Goal: Task Accomplishment & Management: Complete application form

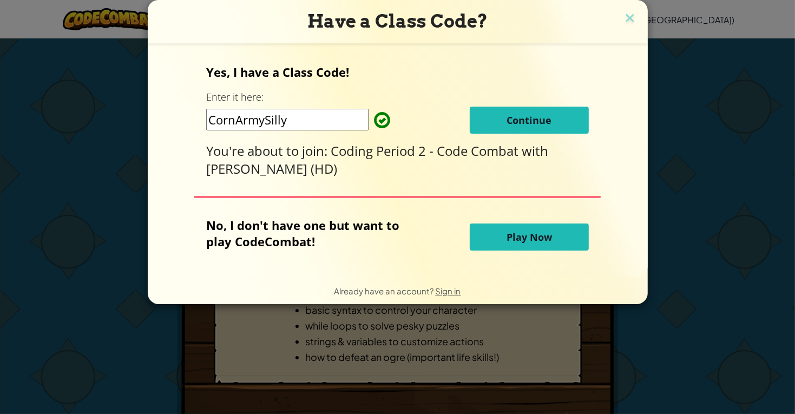
click at [506, 245] on button "Play Now" at bounding box center [529, 236] width 119 height 27
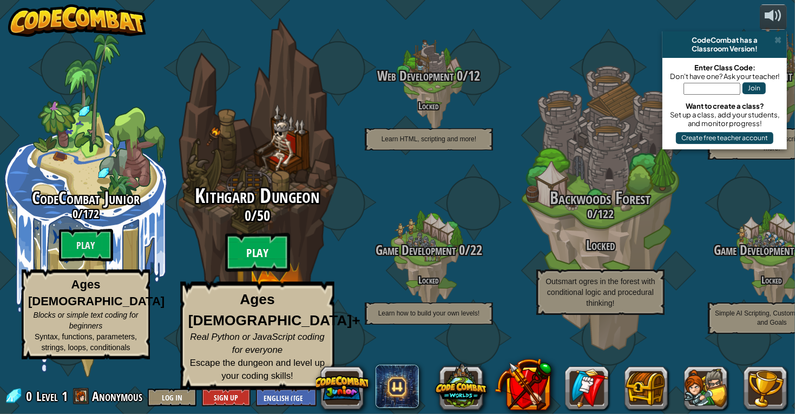
click at [289, 272] on btn "Play" at bounding box center [257, 252] width 65 height 39
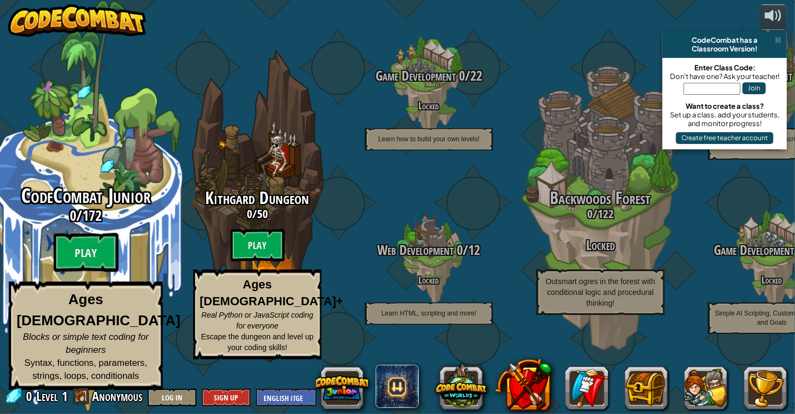
click at [70, 225] on span "0" at bounding box center [73, 215] width 6 height 19
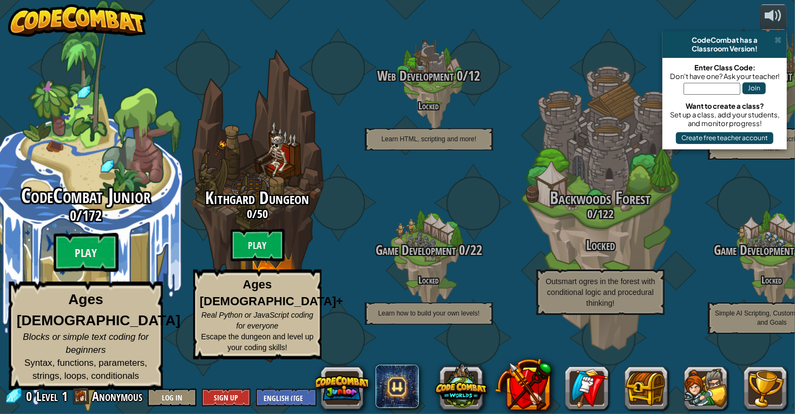
click at [128, 206] on span "CodeCombat Junior" at bounding box center [85, 196] width 129 height 28
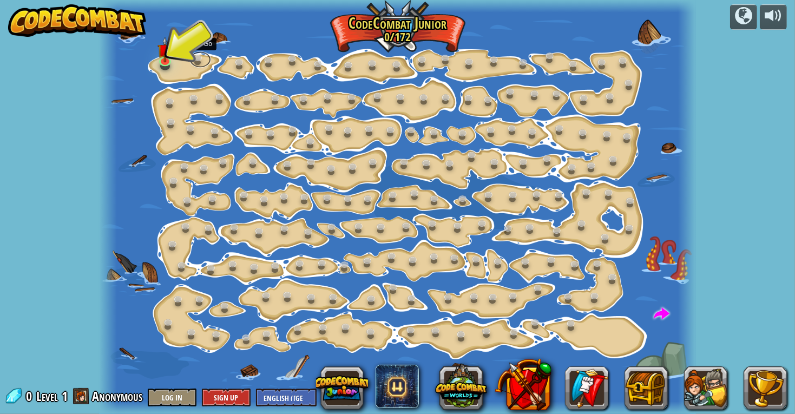
click at [193, 58] on link at bounding box center [200, 59] width 22 height 16
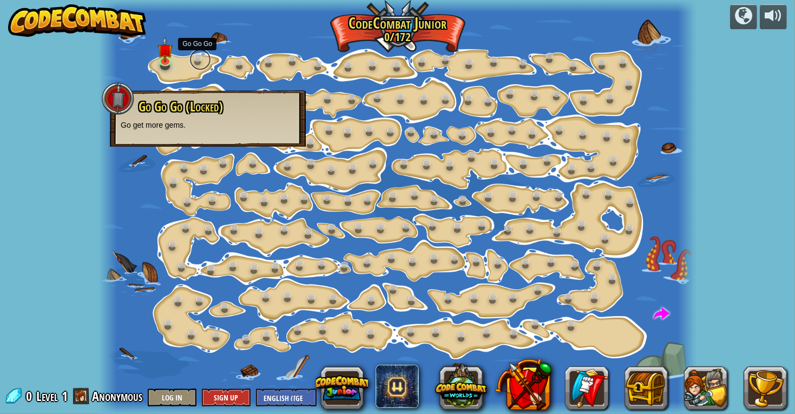
click at [192, 62] on link at bounding box center [200, 60] width 22 height 22
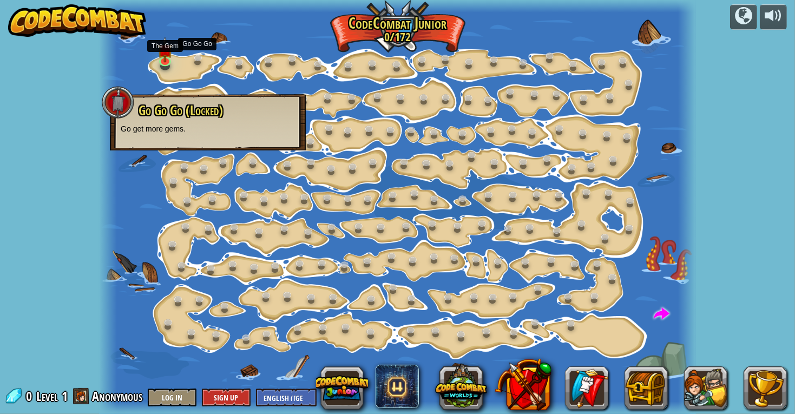
click at [153, 58] on div at bounding box center [397, 207] width 597 height 414
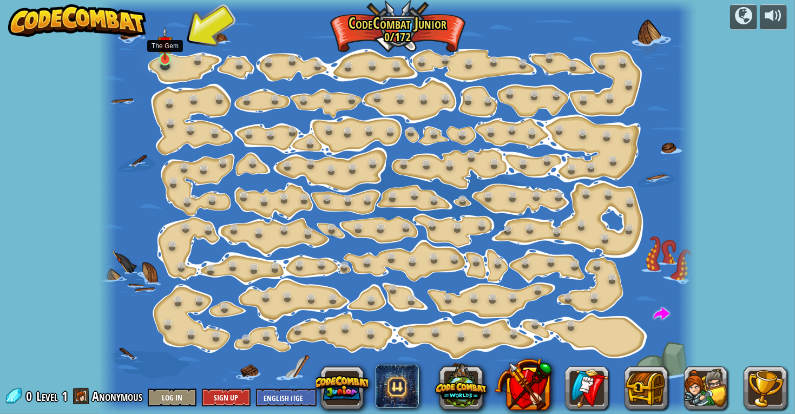
click at [161, 57] on img at bounding box center [164, 44] width 15 height 34
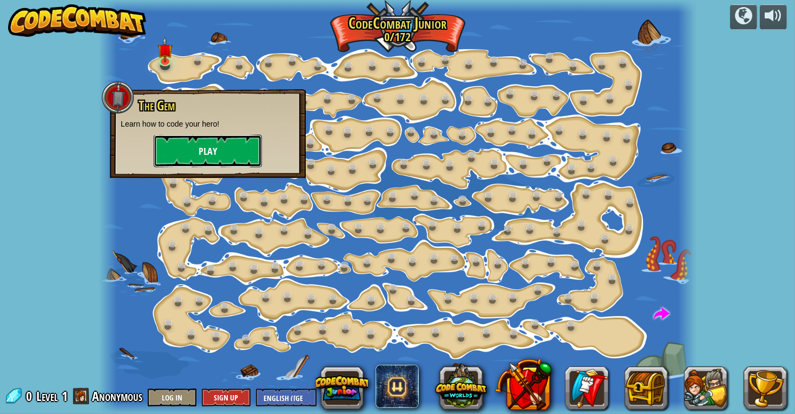
click at [208, 151] on button "Play" at bounding box center [208, 151] width 108 height 32
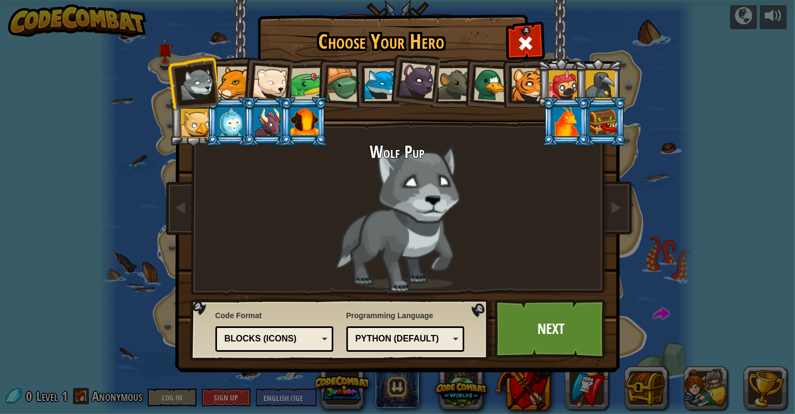
click at [229, 73] on div at bounding box center [233, 83] width 33 height 33
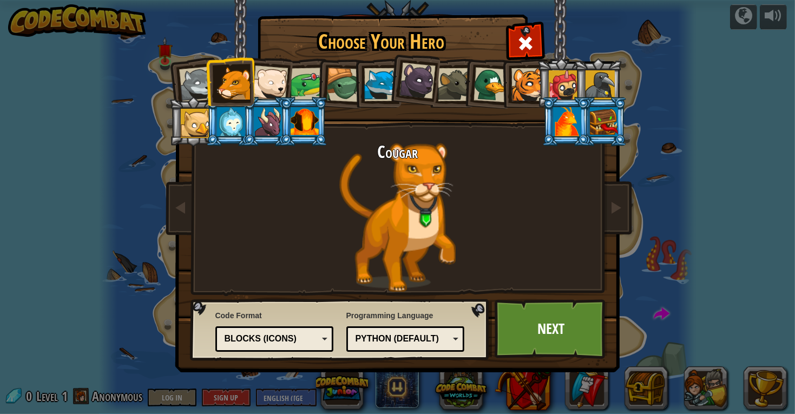
click at [521, 95] on div at bounding box center [527, 84] width 33 height 33
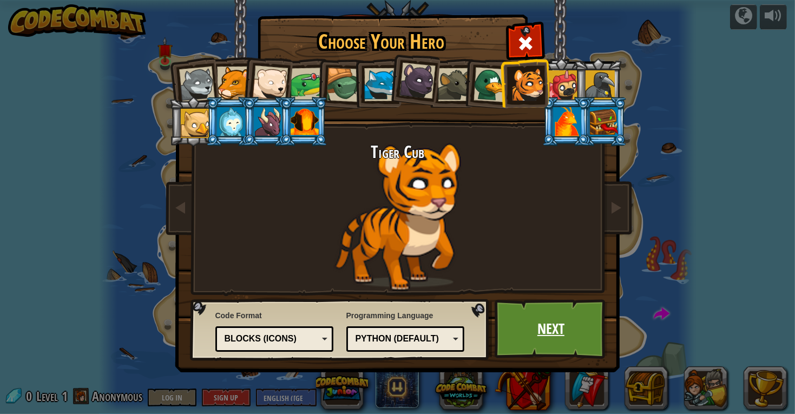
click at [503, 313] on link "Next" at bounding box center [551, 329] width 113 height 60
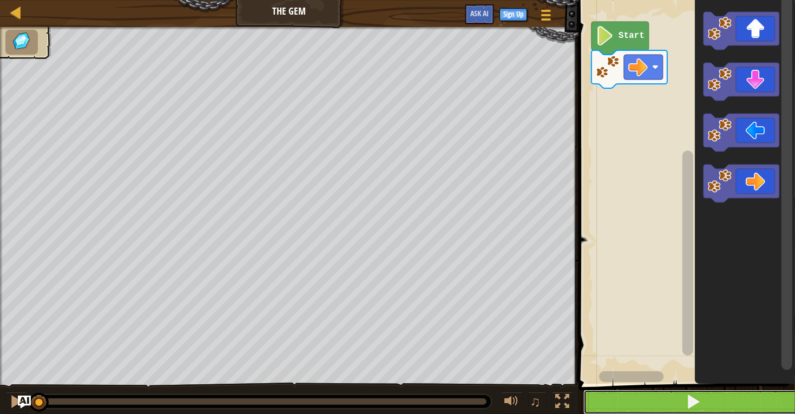
click at [651, 399] on button at bounding box center [693, 402] width 220 height 25
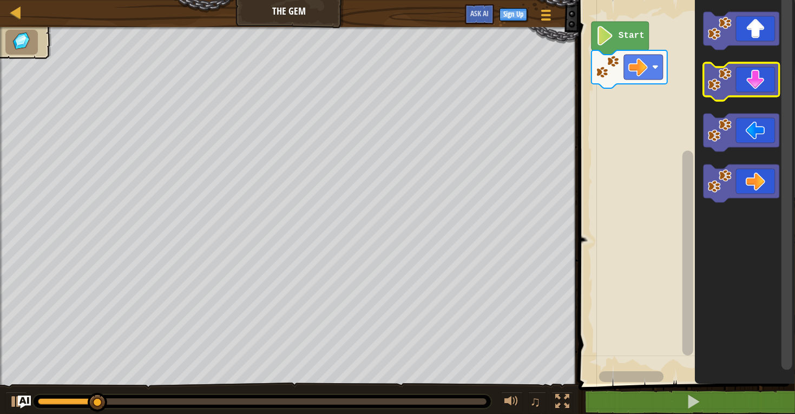
click at [755, 90] on icon "Blockly Workspace" at bounding box center [741, 82] width 76 height 38
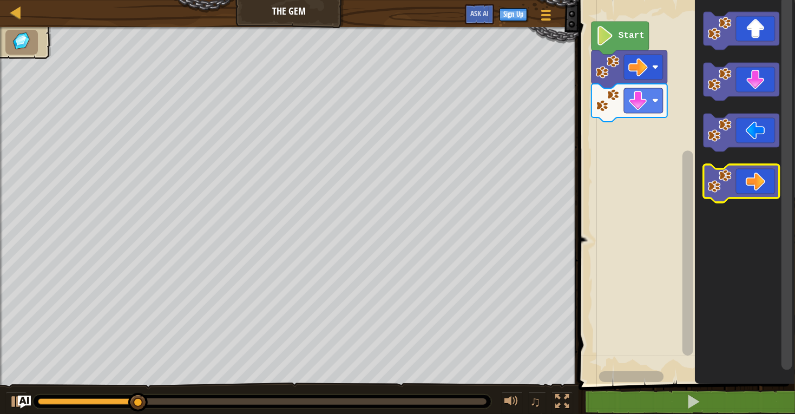
click at [754, 186] on icon "Blockly Workspace" at bounding box center [741, 184] width 76 height 38
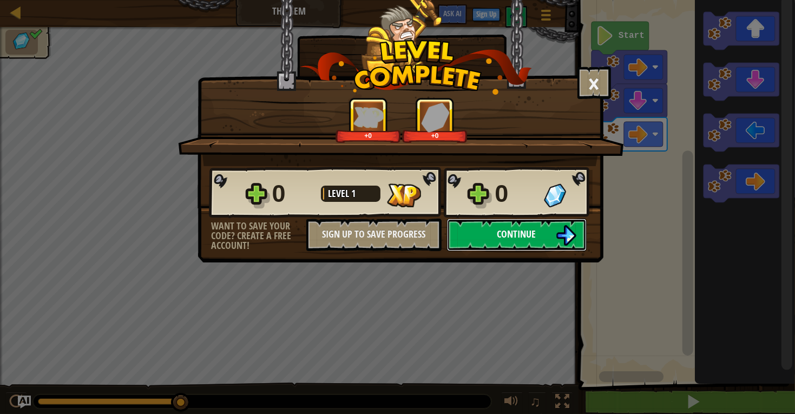
click at [516, 251] on button "Continue" at bounding box center [517, 235] width 140 height 32
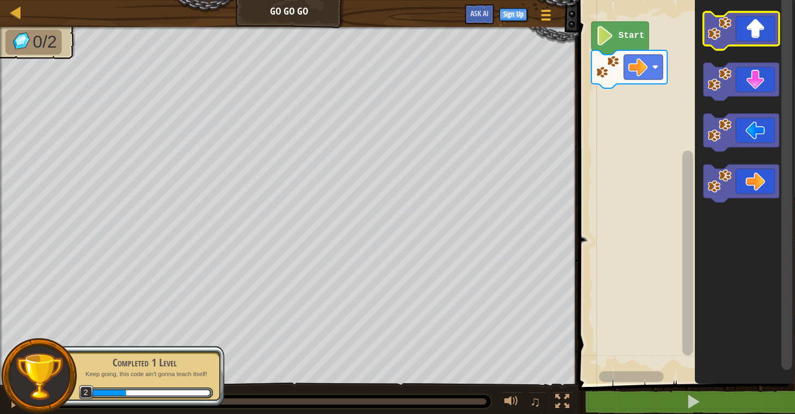
click at [760, 32] on icon "Blockly Workspace" at bounding box center [741, 31] width 76 height 38
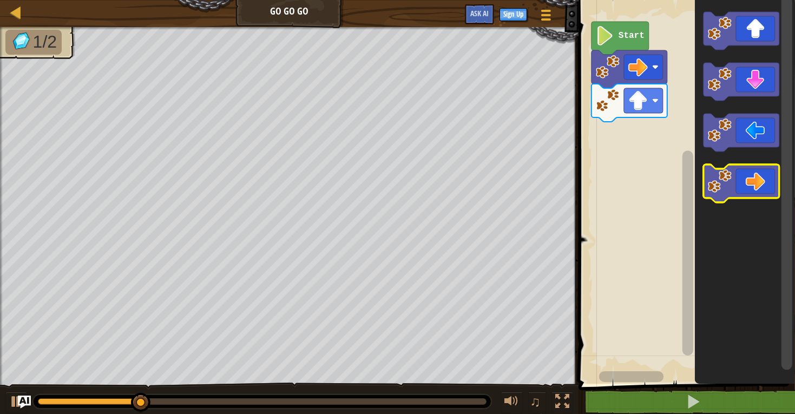
click at [744, 169] on icon "Blockly Workspace" at bounding box center [741, 184] width 76 height 38
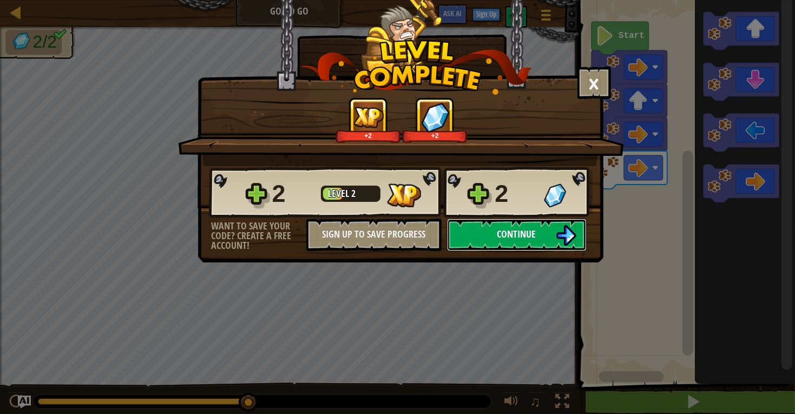
click at [522, 241] on span "Continue" at bounding box center [516, 234] width 39 height 14
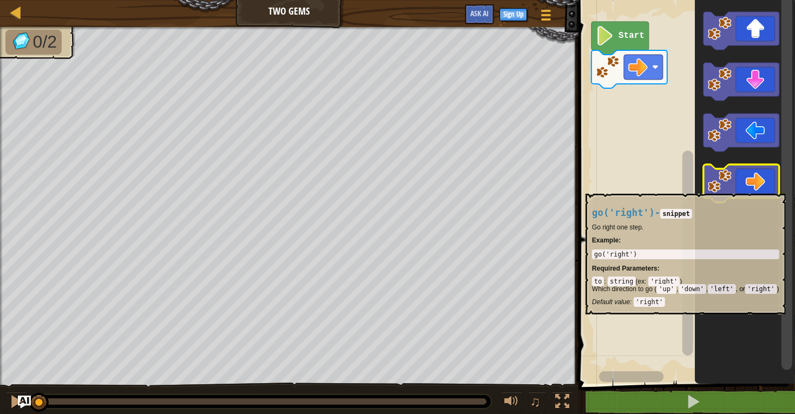
click at [759, 188] on icon "Blockly Workspace" at bounding box center [741, 184] width 76 height 38
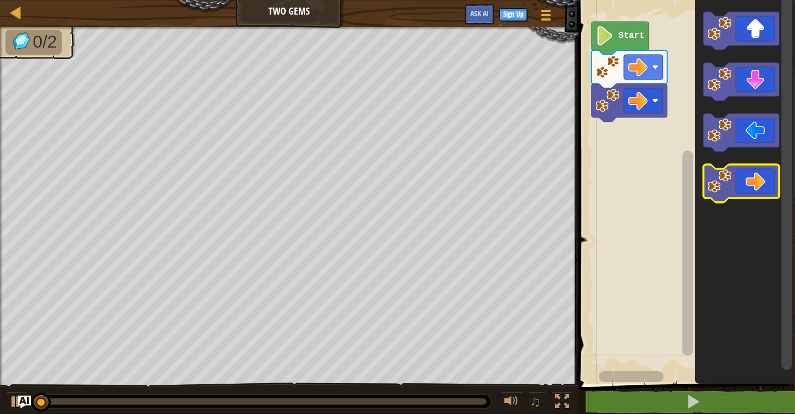
click at [759, 188] on icon "Blockly Workspace" at bounding box center [741, 184] width 76 height 38
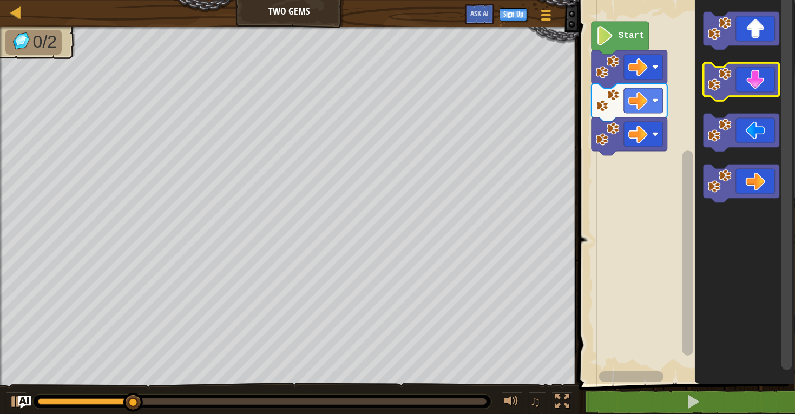
click at [769, 91] on icon "Blockly Workspace" at bounding box center [741, 82] width 76 height 38
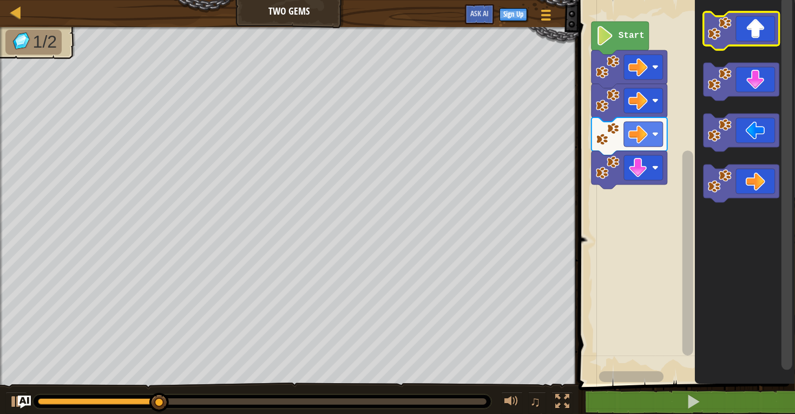
click at [744, 37] on icon "Blockly Workspace" at bounding box center [741, 31] width 76 height 38
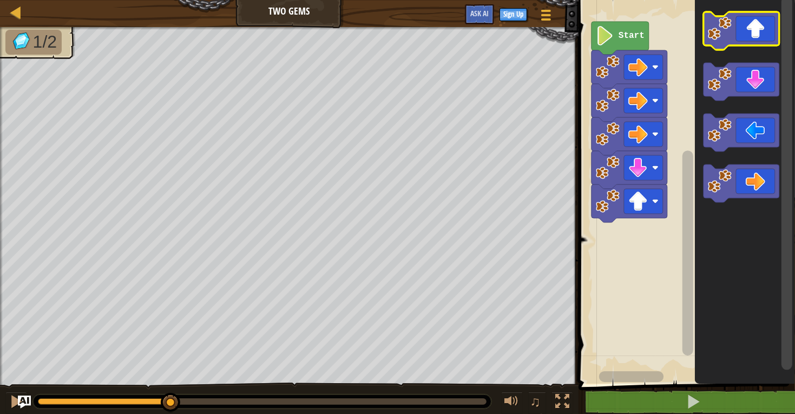
click at [744, 37] on icon "Blockly Workspace" at bounding box center [741, 31] width 76 height 38
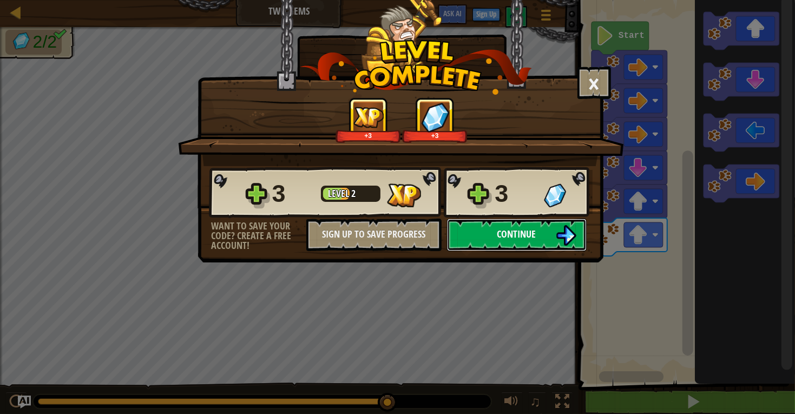
click at [466, 251] on button "Continue" at bounding box center [517, 235] width 140 height 32
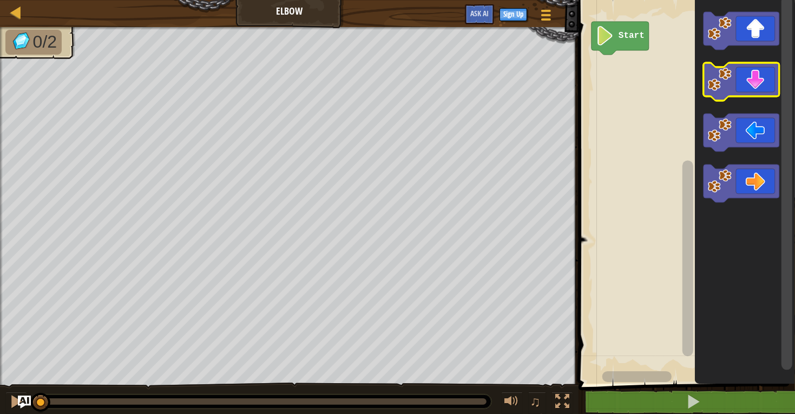
click at [749, 74] on icon "Blockly Workspace" at bounding box center [741, 82] width 76 height 38
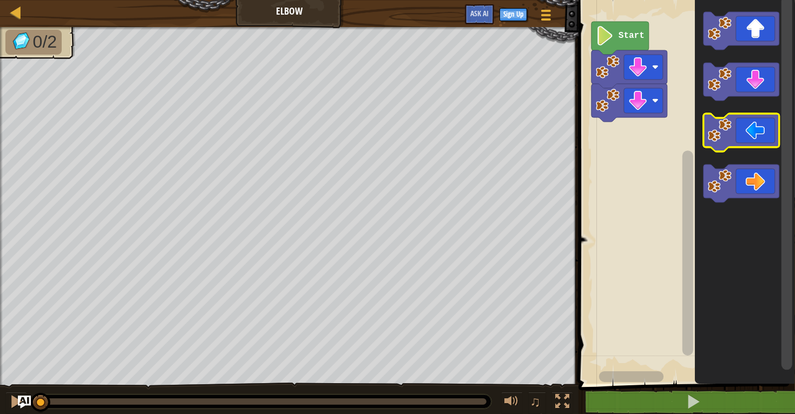
click at [747, 143] on icon "Blockly Workspace" at bounding box center [741, 133] width 76 height 38
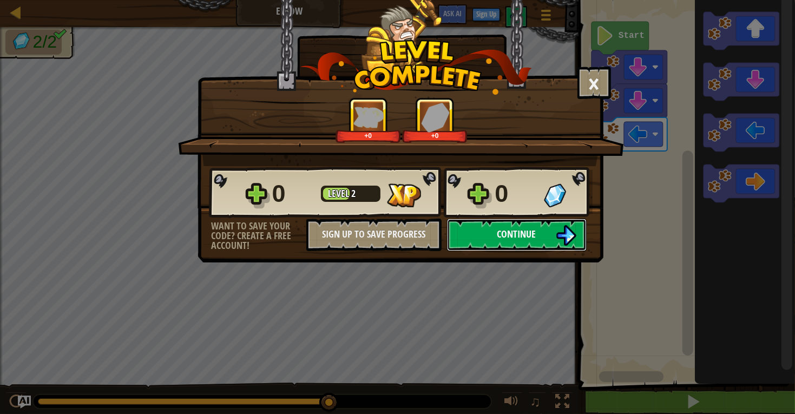
click at [510, 241] on span "Continue" at bounding box center [516, 234] width 39 height 14
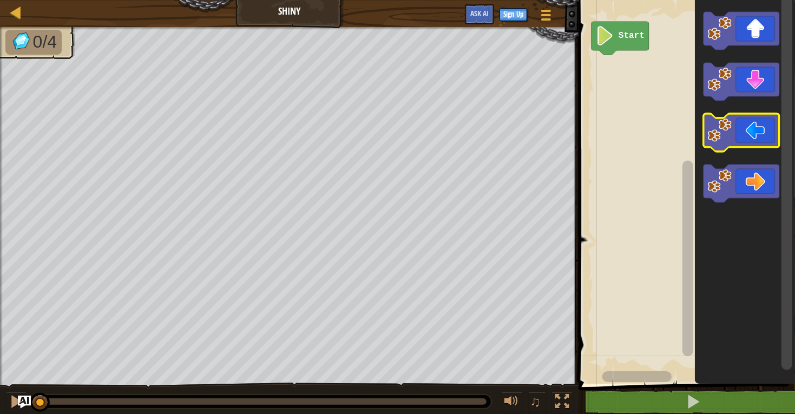
click at [739, 139] on icon "Blockly Workspace" at bounding box center [741, 133] width 76 height 38
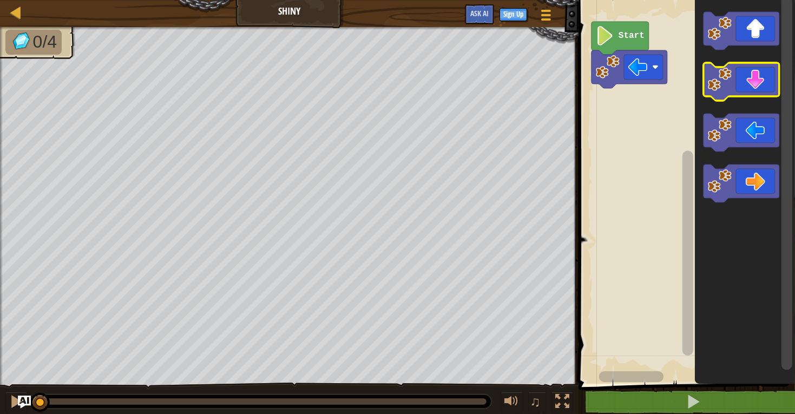
click at [768, 85] on icon "Blockly Workspace" at bounding box center [741, 82] width 76 height 38
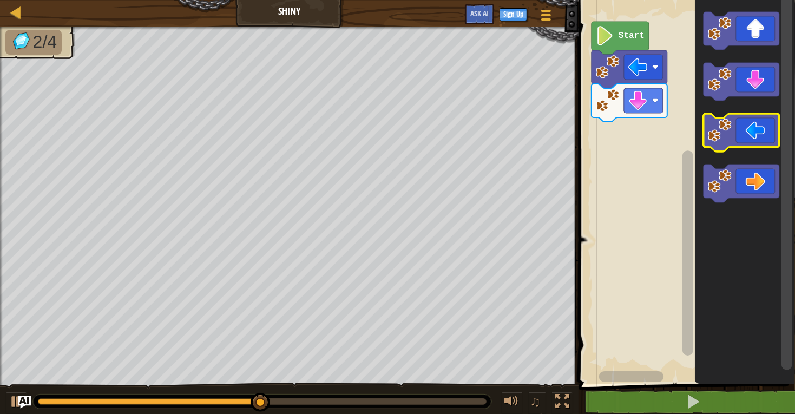
click at [745, 134] on icon "Blockly Workspace" at bounding box center [741, 133] width 76 height 38
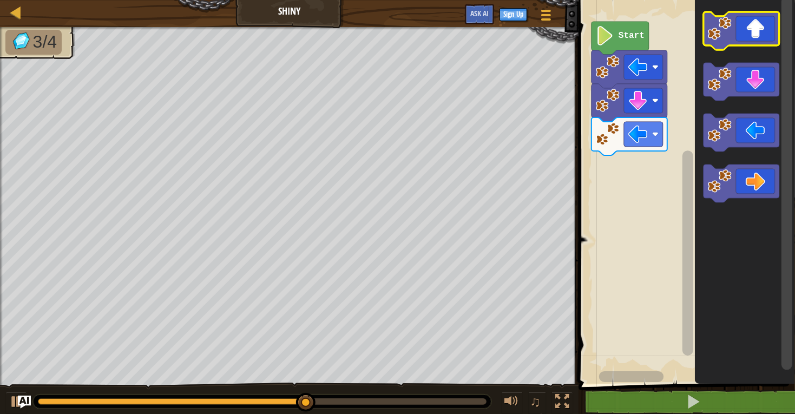
click at [740, 32] on icon "Blockly Workspace" at bounding box center [741, 31] width 76 height 38
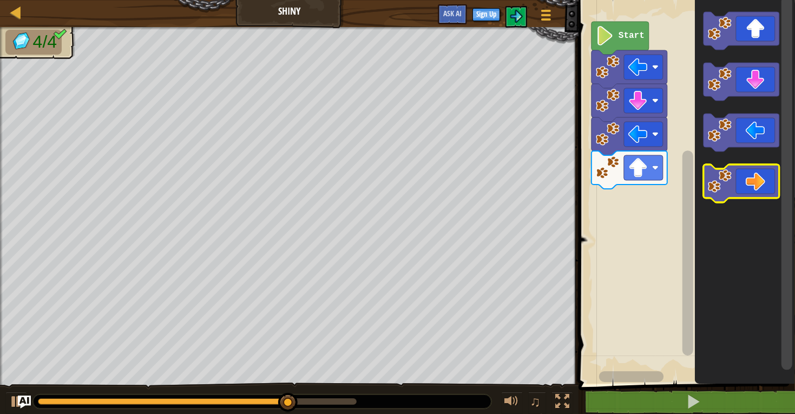
click at [769, 180] on icon "Blockly Workspace" at bounding box center [741, 184] width 76 height 38
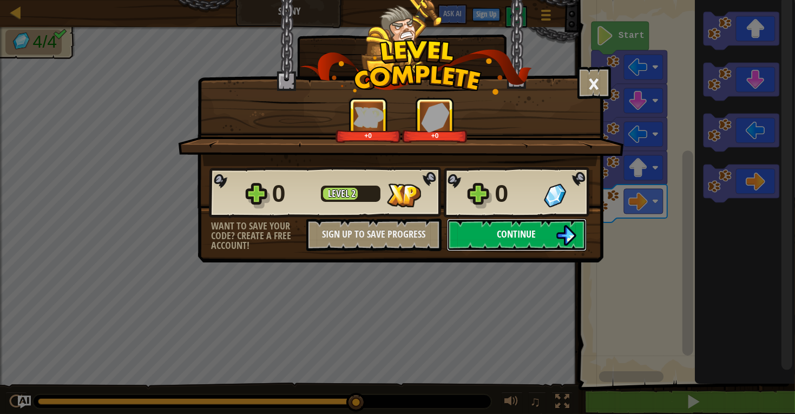
click at [468, 251] on button "Continue" at bounding box center [517, 235] width 140 height 32
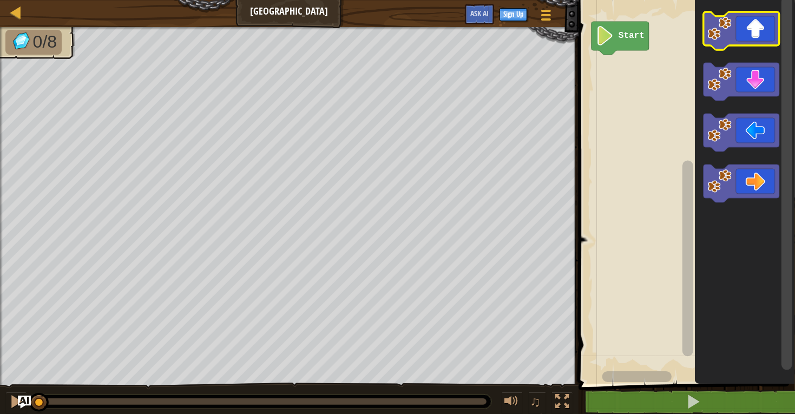
click at [758, 17] on icon "Blockly Workspace" at bounding box center [741, 31] width 76 height 38
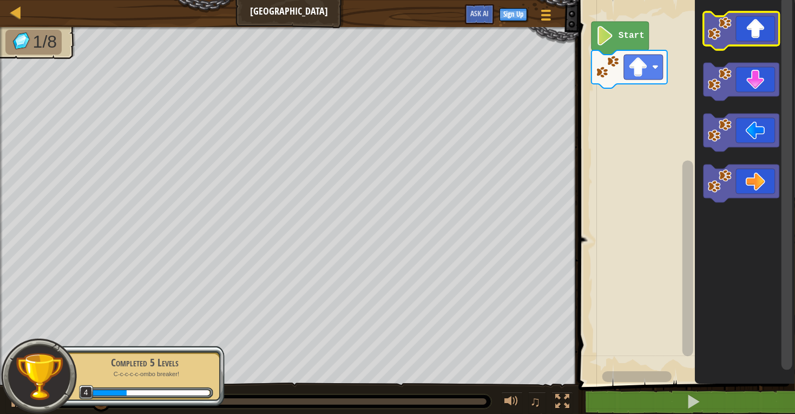
click at [753, 132] on icon "Blockly Workspace" at bounding box center [741, 133] width 76 height 38
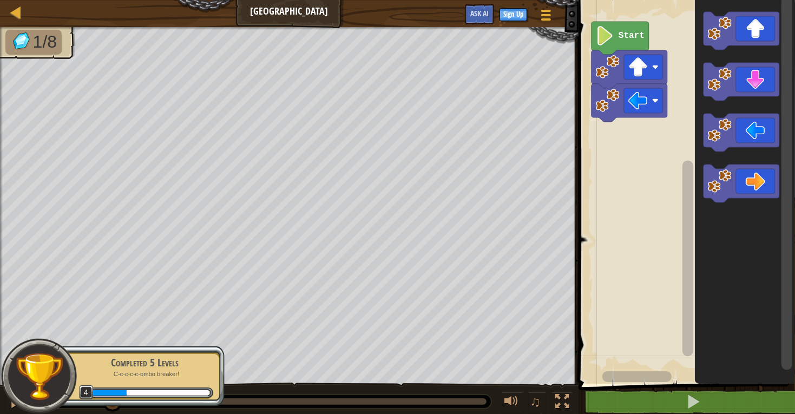
click at [757, 75] on icon "Blockly Workspace" at bounding box center [741, 82] width 76 height 38
click at [744, 85] on icon "Blockly Workspace" at bounding box center [741, 82] width 76 height 38
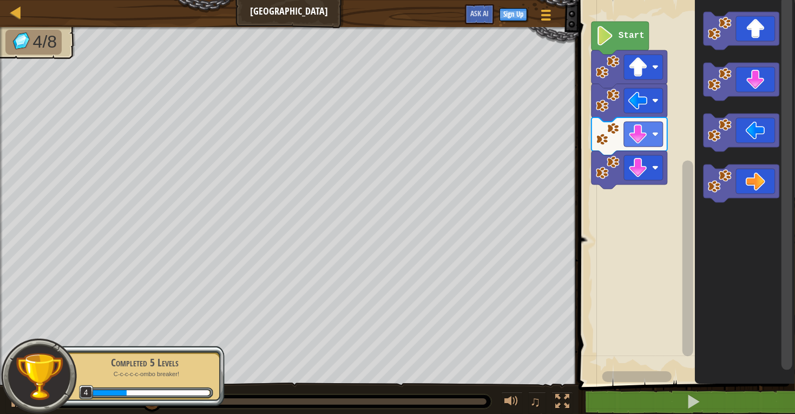
click at [747, 85] on icon "Blockly Workspace" at bounding box center [741, 82] width 76 height 38
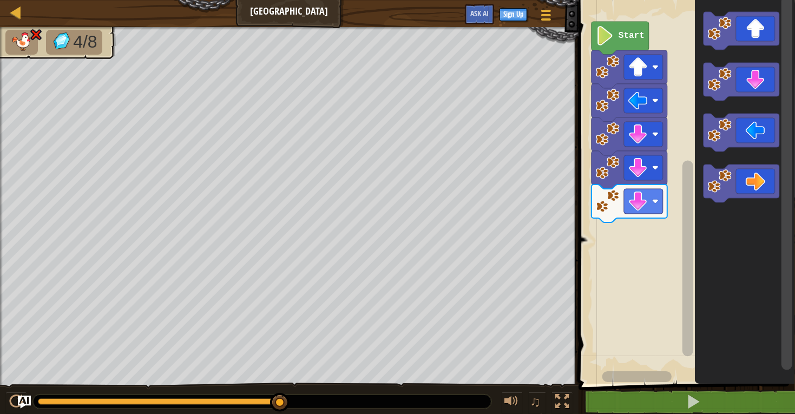
click at [765, 32] on icon "Blockly Workspace" at bounding box center [741, 31] width 76 height 38
click at [756, 37] on icon "Blockly Workspace" at bounding box center [741, 31] width 76 height 38
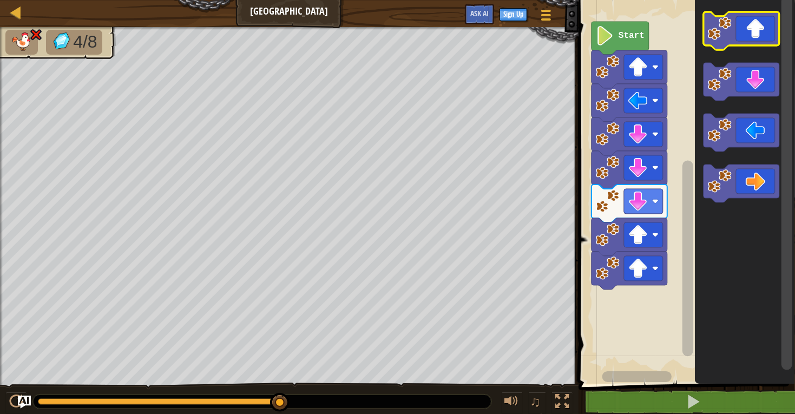
click at [752, 40] on icon "Blockly Workspace" at bounding box center [741, 31] width 76 height 38
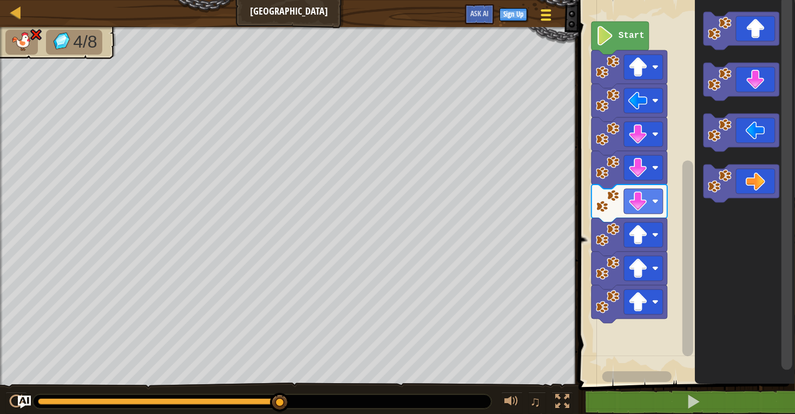
click at [550, 17] on div at bounding box center [545, 15] width 15 height 16
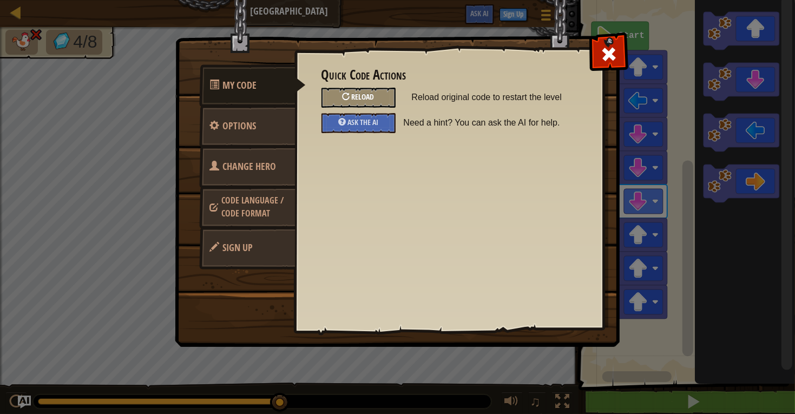
click at [383, 99] on div "Reload" at bounding box center [358, 98] width 74 height 20
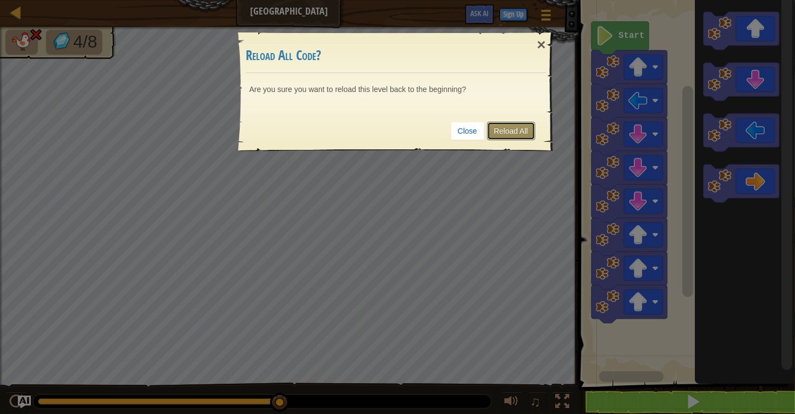
click at [515, 134] on link "Reload All" at bounding box center [511, 131] width 48 height 18
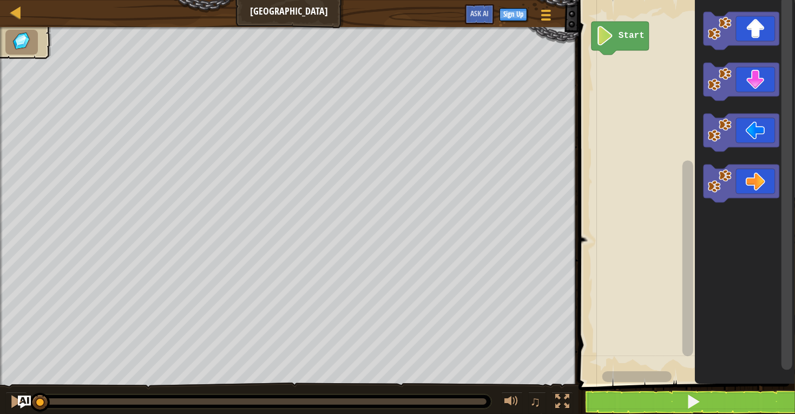
click at [749, 29] on icon "Blockly Workspace" at bounding box center [741, 31] width 76 height 38
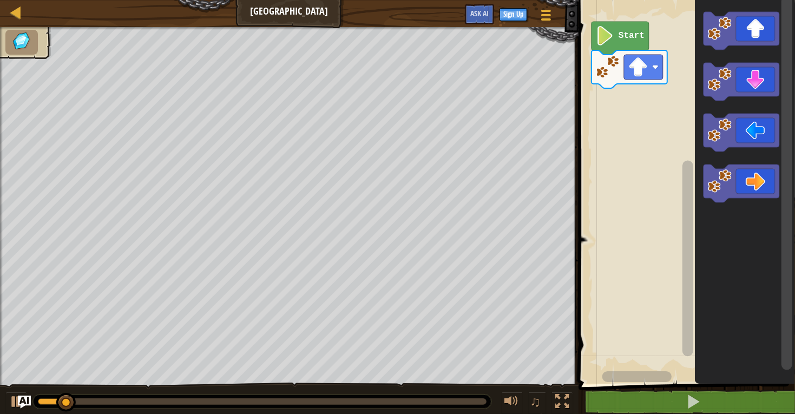
click at [764, 177] on icon "Blockly Workspace" at bounding box center [741, 184] width 76 height 38
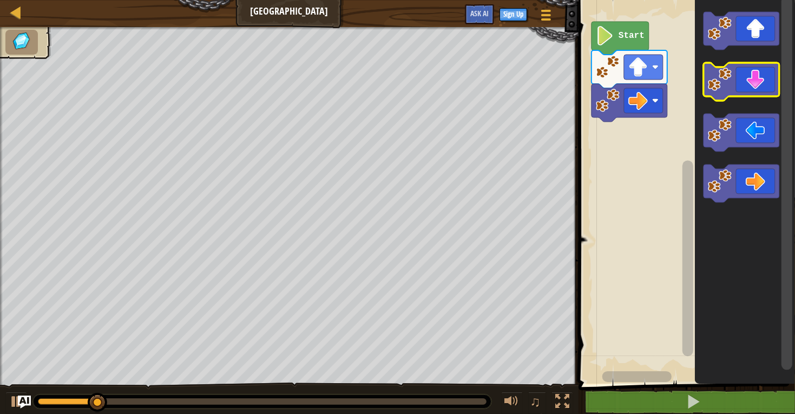
click at [765, 82] on icon "Blockly Workspace" at bounding box center [741, 82] width 76 height 38
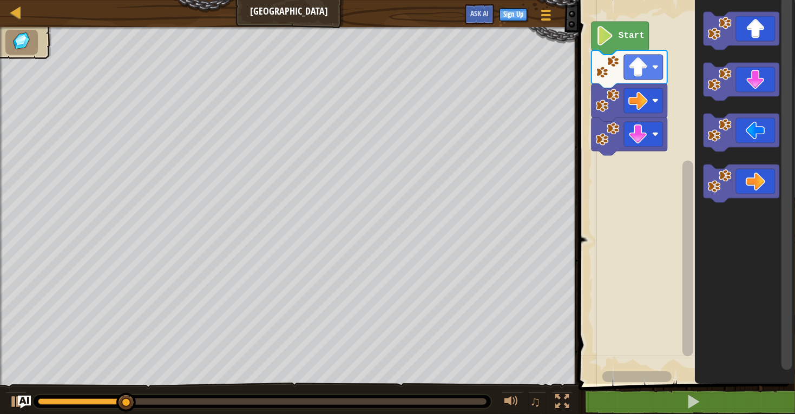
click at [755, 74] on icon "Blockly Workspace" at bounding box center [741, 82] width 76 height 38
click at [759, 127] on icon "Blockly Workspace" at bounding box center [741, 133] width 76 height 38
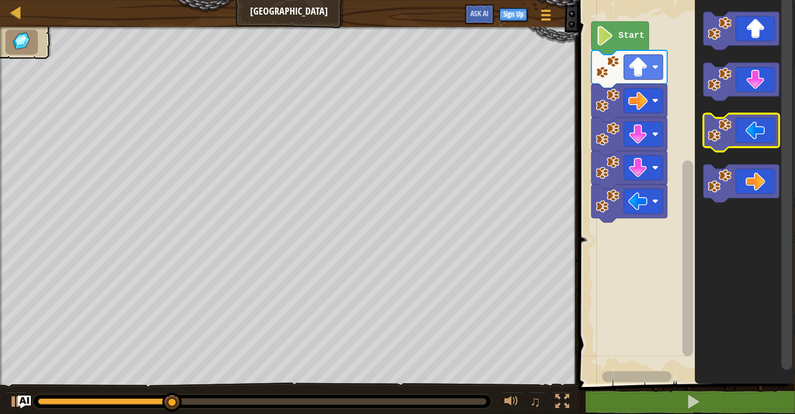
click at [759, 133] on icon "Blockly Workspace" at bounding box center [741, 133] width 76 height 38
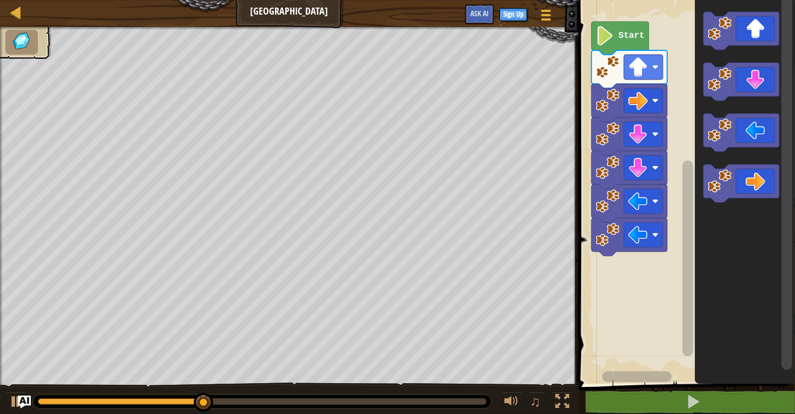
click at [748, 28] on icon "Blockly Workspace" at bounding box center [741, 31] width 76 height 38
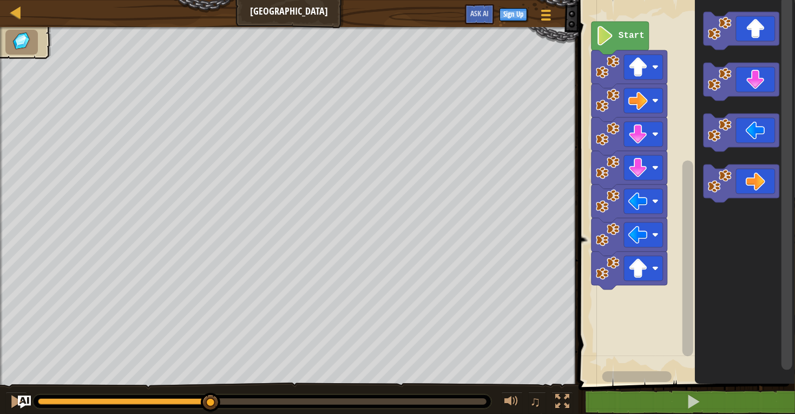
click at [757, 34] on icon "Blockly Workspace" at bounding box center [741, 31] width 76 height 38
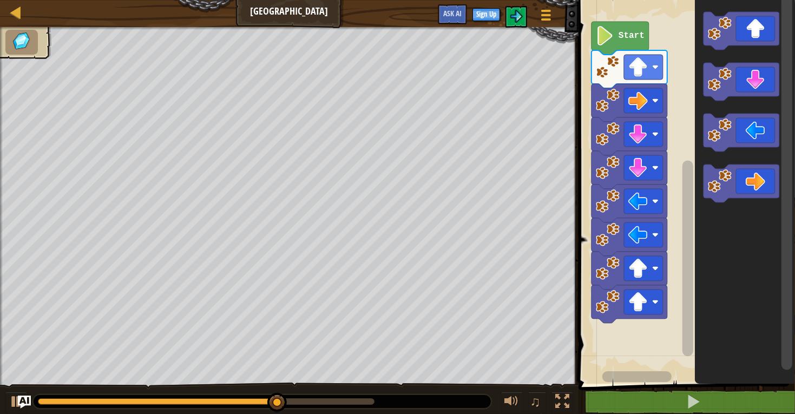
click at [761, 172] on icon "Blockly Workspace" at bounding box center [741, 184] width 76 height 38
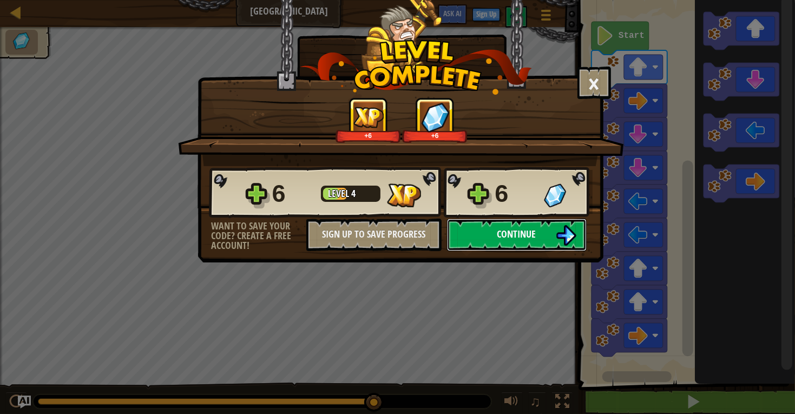
click at [572, 246] on img at bounding box center [566, 235] width 21 height 21
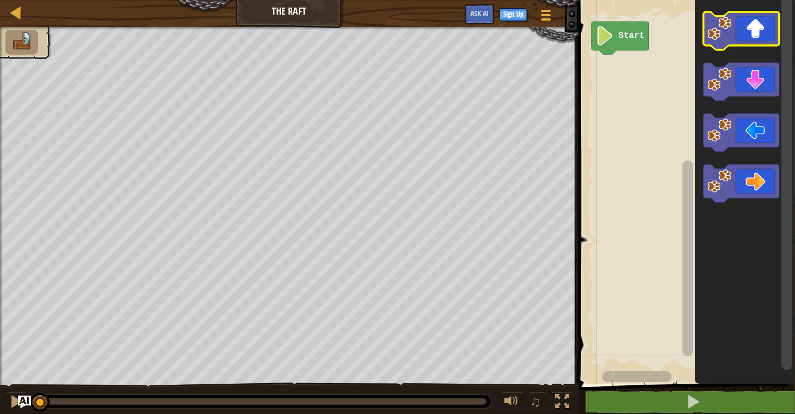
click at [759, 22] on icon "Blockly Workspace" at bounding box center [741, 31] width 76 height 38
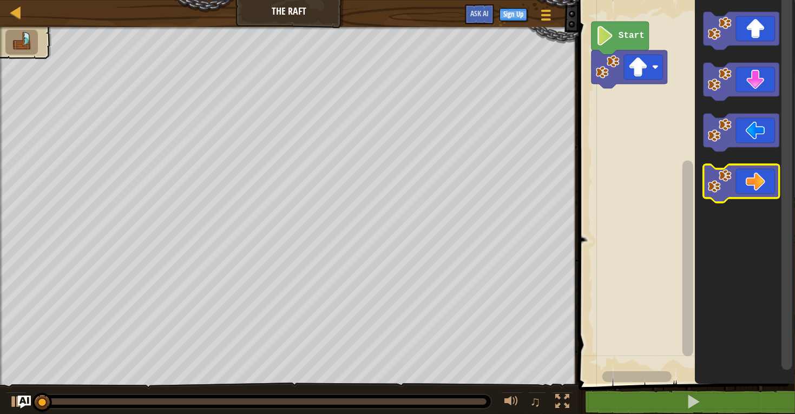
click at [767, 184] on icon "Blockly Workspace" at bounding box center [741, 184] width 76 height 38
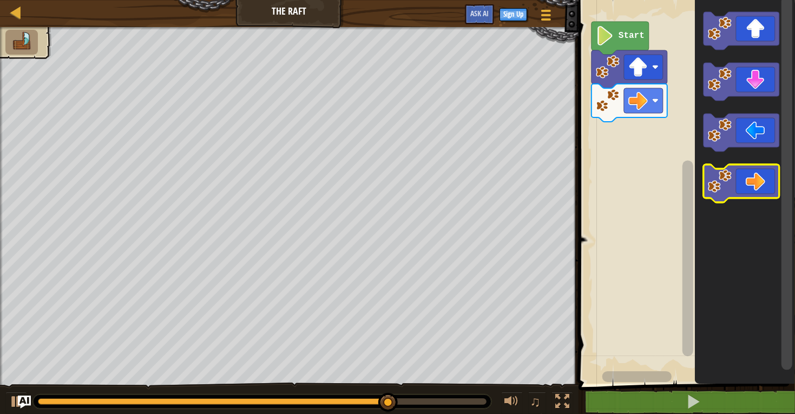
click at [739, 181] on icon "Blockly Workspace" at bounding box center [741, 184] width 76 height 38
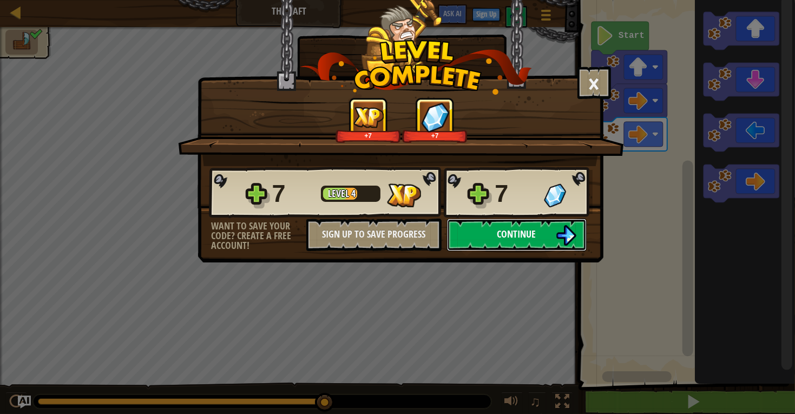
click at [522, 241] on span "Continue" at bounding box center [516, 234] width 39 height 14
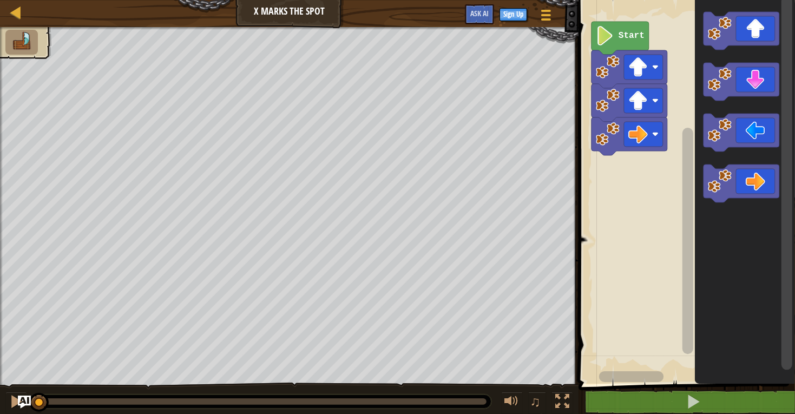
click at [619, 32] on text "Start" at bounding box center [632, 36] width 26 height 10
click at [620, 34] on text "Start" at bounding box center [632, 36] width 26 height 10
click at [732, 176] on icon "Blockly Workspace" at bounding box center [741, 184] width 76 height 38
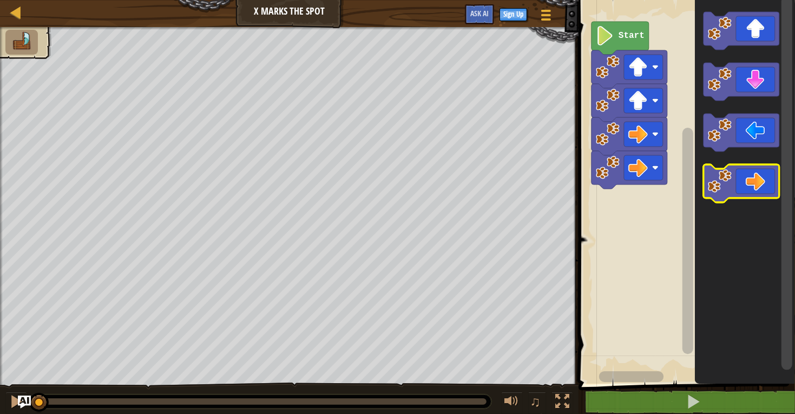
click at [733, 176] on icon "Blockly Workspace" at bounding box center [741, 184] width 76 height 38
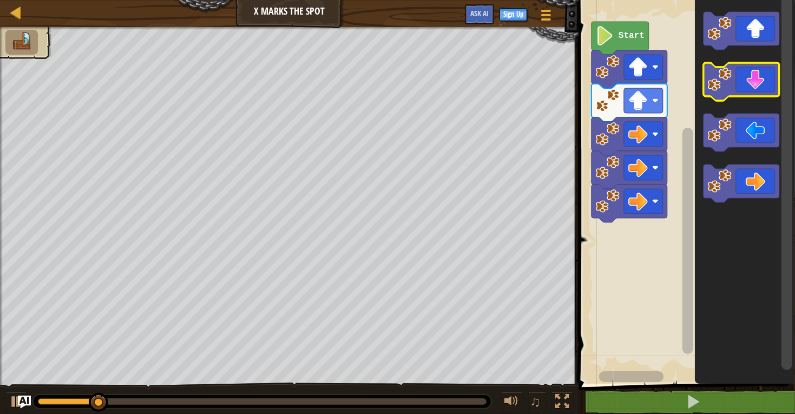
click at [750, 85] on icon "Blockly Workspace" at bounding box center [741, 82] width 76 height 38
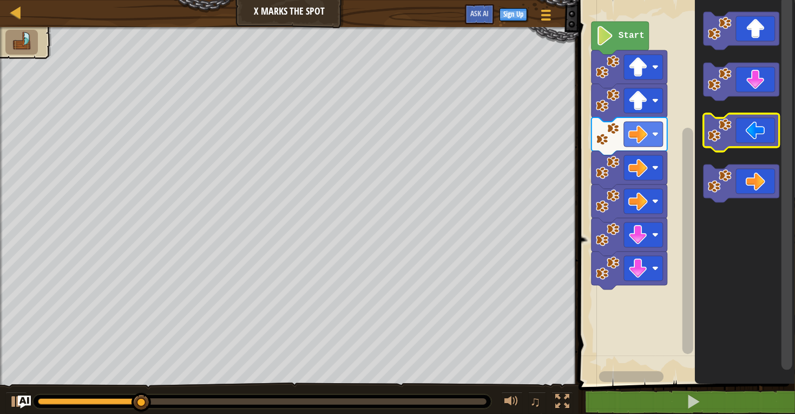
click at [737, 146] on icon "Blockly Workspace" at bounding box center [741, 133] width 76 height 38
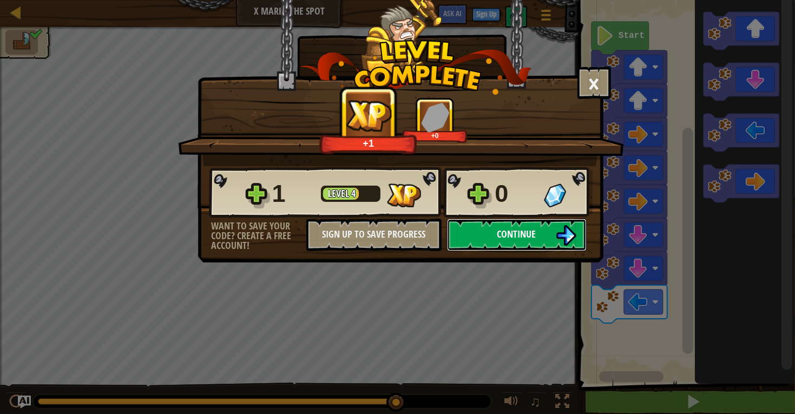
click at [552, 251] on button "Continue" at bounding box center [517, 235] width 140 height 32
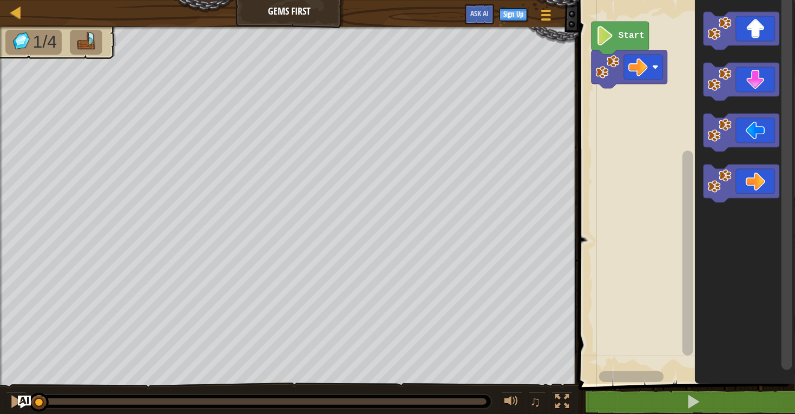
click at [751, 186] on icon "Blockly Workspace" at bounding box center [741, 184] width 76 height 38
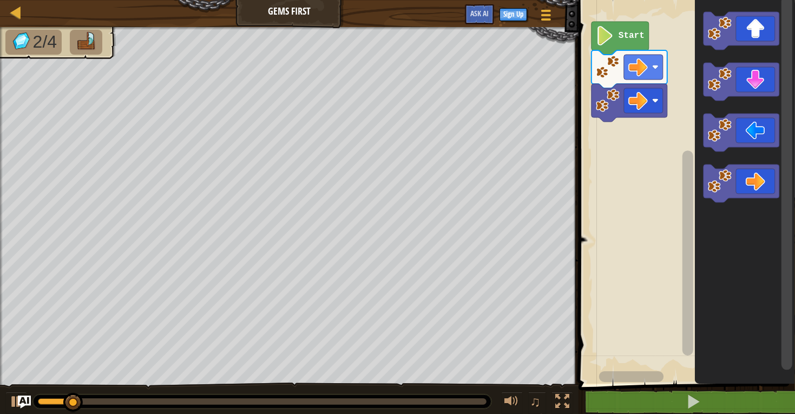
click at [758, 34] on icon "Blockly Workspace" at bounding box center [741, 31] width 76 height 38
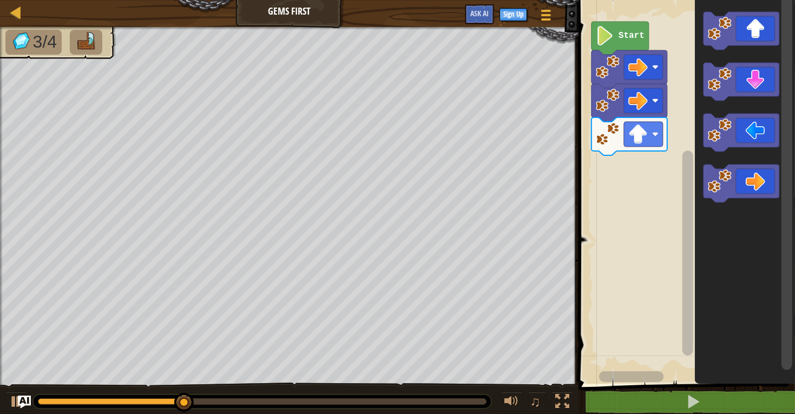
click at [753, 86] on icon "Blockly Workspace" at bounding box center [741, 82] width 76 height 38
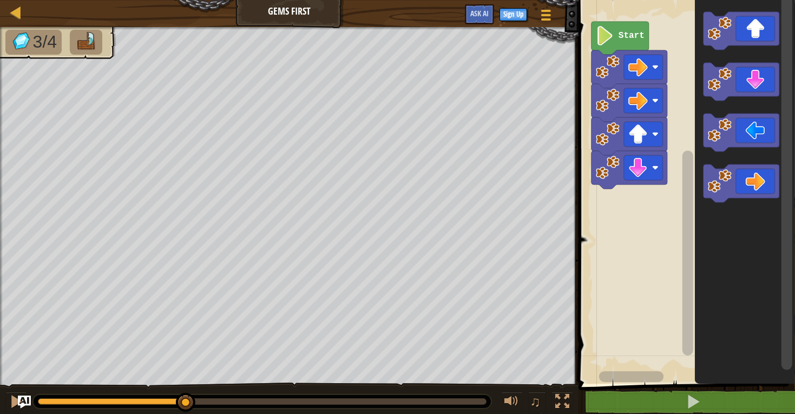
click at [752, 84] on icon "Blockly Workspace" at bounding box center [741, 82] width 76 height 38
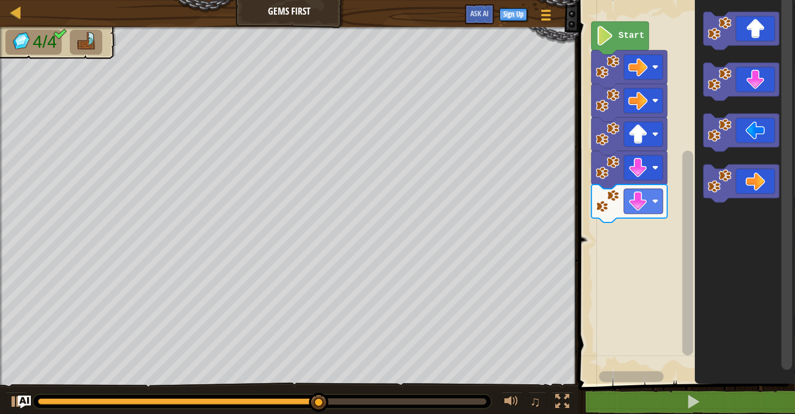
click at [758, 34] on icon "Blockly Workspace" at bounding box center [741, 31] width 76 height 38
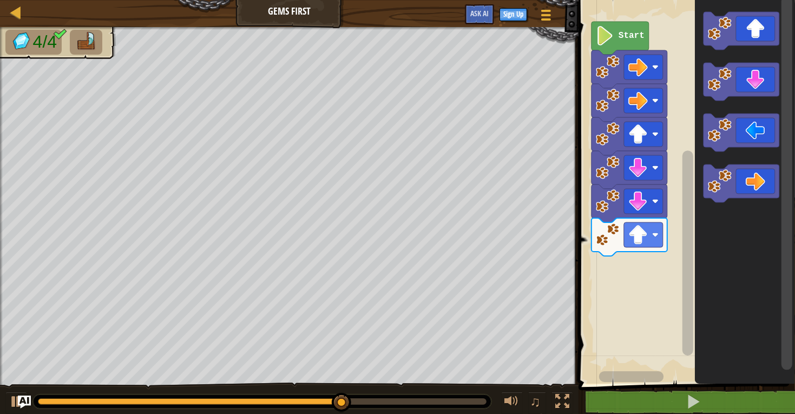
click at [757, 187] on icon "Blockly Workspace" at bounding box center [741, 184] width 76 height 38
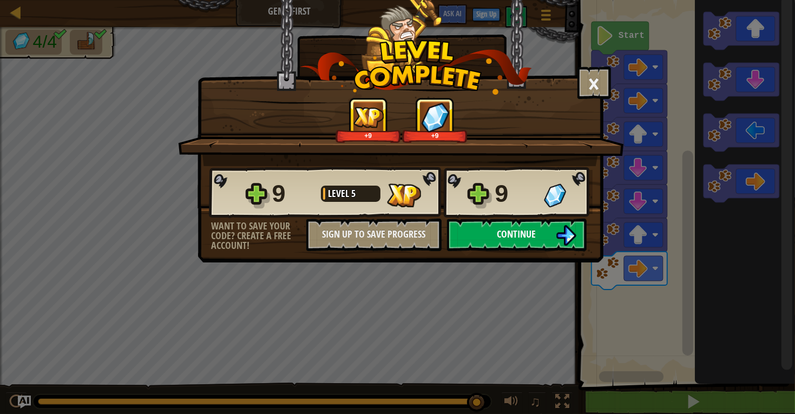
click at [544, 251] on button "Continue" at bounding box center [517, 235] width 140 height 32
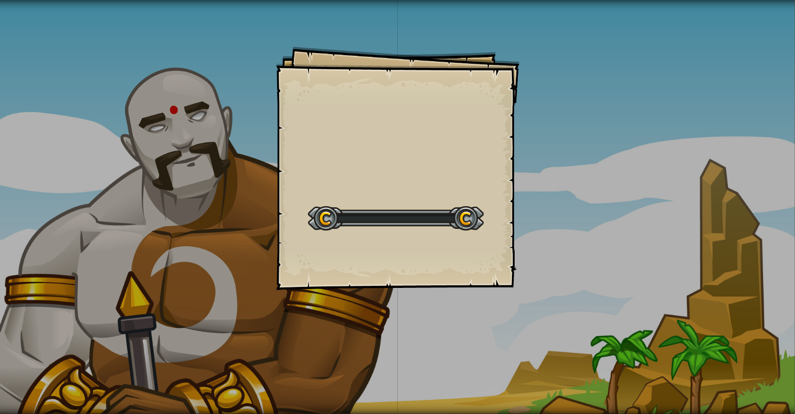
click at [545, 266] on div "Goals Start Level Error loading from server. Try refreshing the page. You'll ne…" at bounding box center [397, 207] width 795 height 414
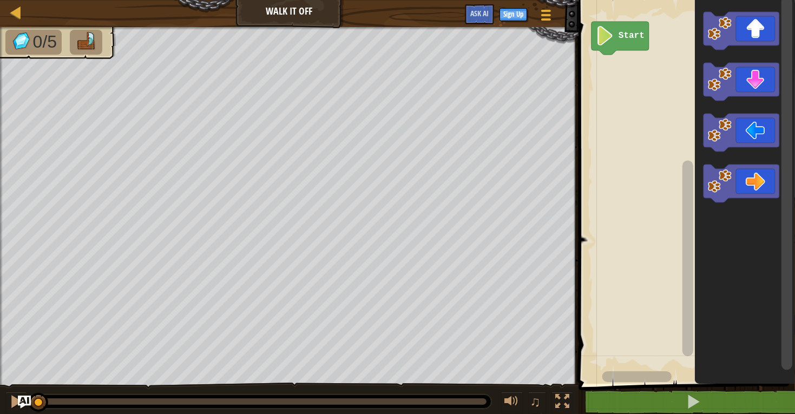
click at [752, 38] on icon "Blockly Workspace" at bounding box center [741, 31] width 76 height 38
click at [765, 29] on icon "Blockly Workspace" at bounding box center [741, 31] width 76 height 38
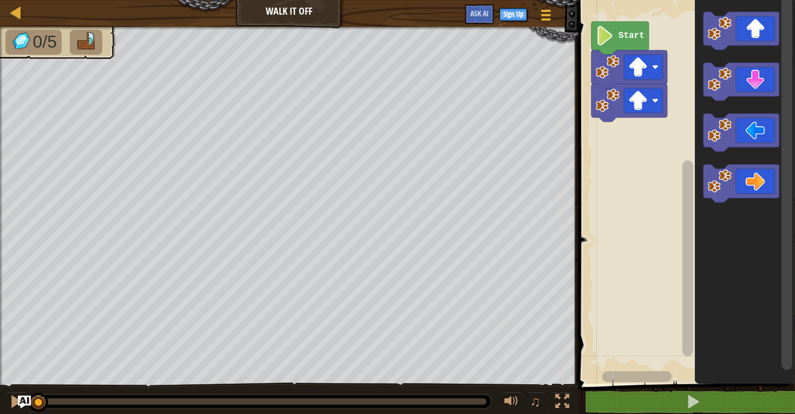
click at [753, 193] on icon "Blockly Workspace" at bounding box center [741, 184] width 76 height 38
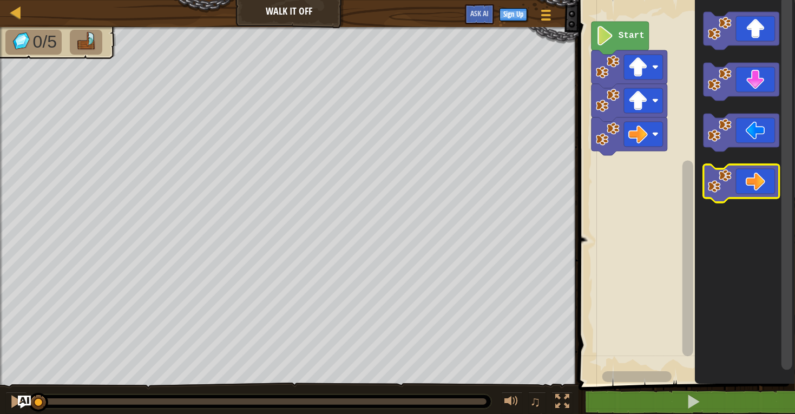
click at [752, 197] on icon "Blockly Workspace" at bounding box center [741, 184] width 76 height 38
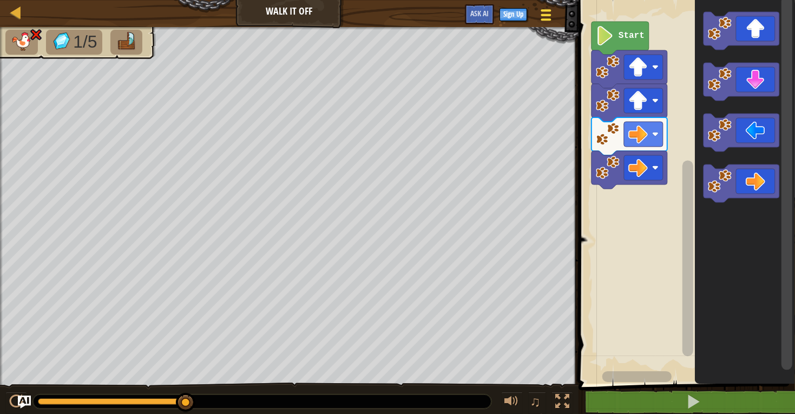
click at [544, 15] on span at bounding box center [546, 15] width 10 height 2
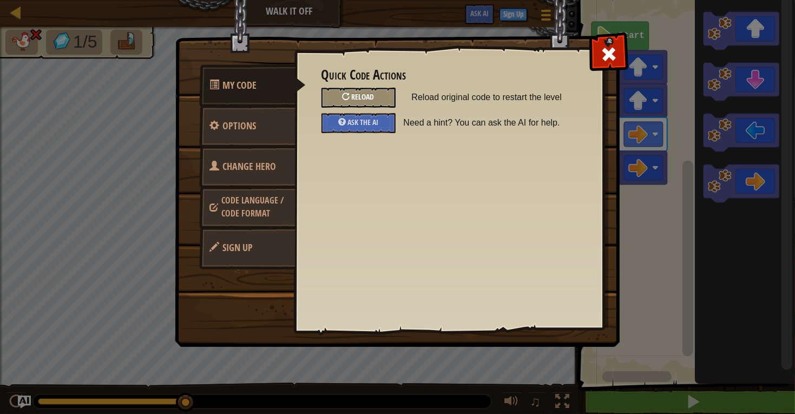
click at [370, 91] on div "Reload" at bounding box center [358, 98] width 74 height 20
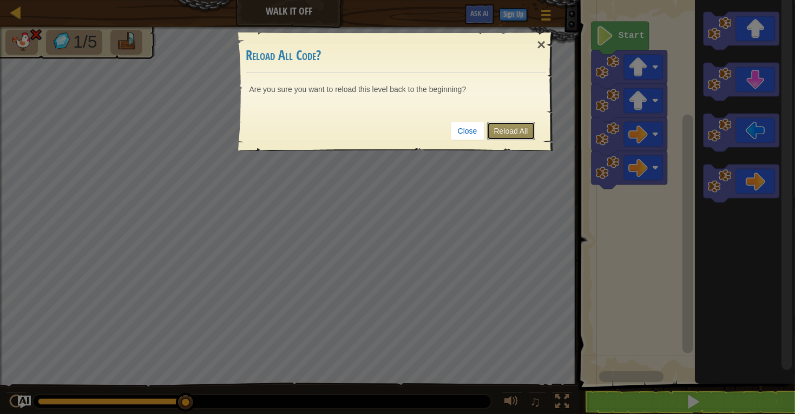
click at [517, 127] on link "Reload All" at bounding box center [511, 131] width 48 height 18
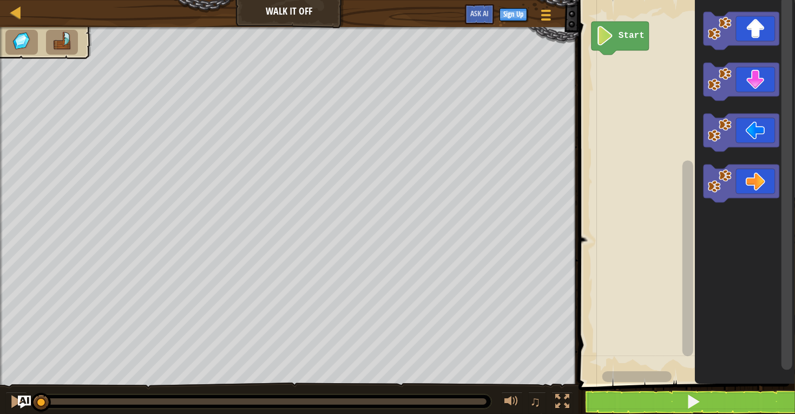
click at [758, 34] on icon "Blockly Workspace" at bounding box center [741, 31] width 76 height 38
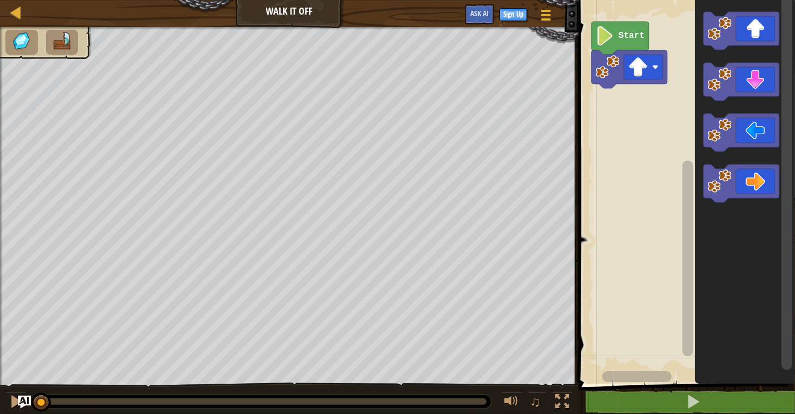
click at [774, 31] on icon "Blockly Workspace" at bounding box center [741, 31] width 76 height 38
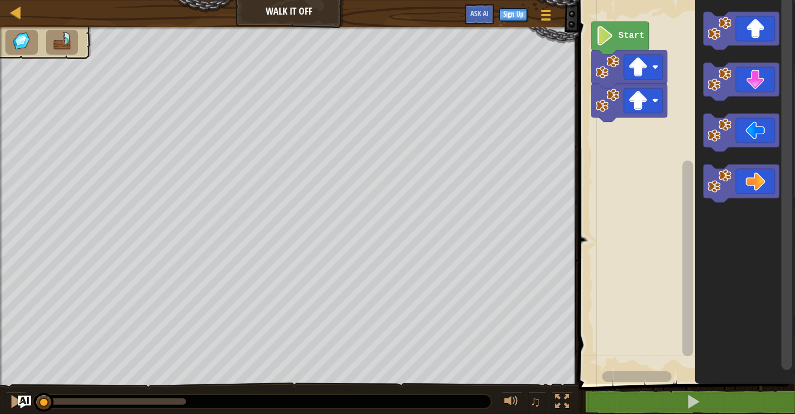
click at [762, 30] on icon "Blockly Workspace" at bounding box center [741, 31] width 76 height 38
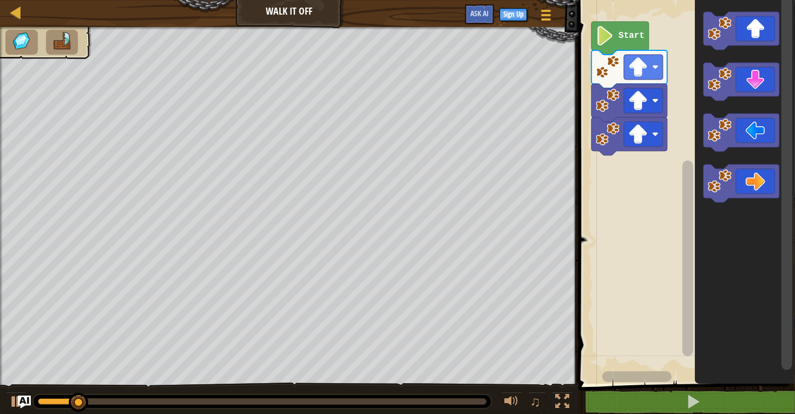
click at [752, 183] on icon "Blockly Workspace" at bounding box center [741, 184] width 76 height 38
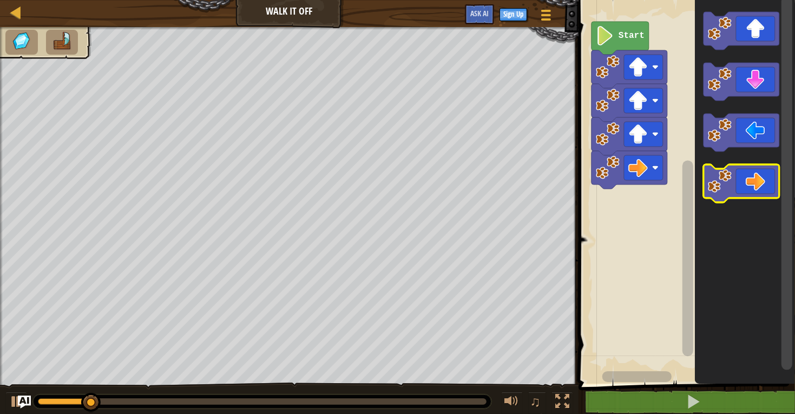
click at [749, 187] on icon "Blockly Workspace" at bounding box center [741, 184] width 76 height 38
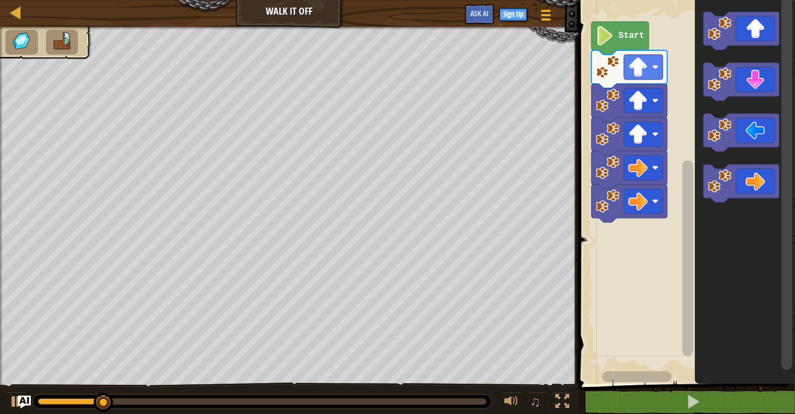
click at [753, 183] on icon "Blockly Workspace" at bounding box center [741, 184] width 76 height 38
click at [751, 181] on icon "Blockly Workspace" at bounding box center [741, 184] width 76 height 38
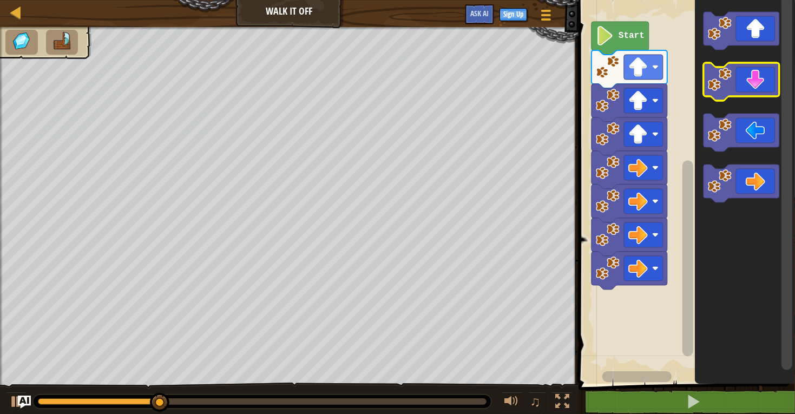
click at [753, 83] on icon "Blockly Workspace" at bounding box center [741, 82] width 76 height 38
click at [758, 74] on icon "Blockly Workspace" at bounding box center [741, 82] width 76 height 38
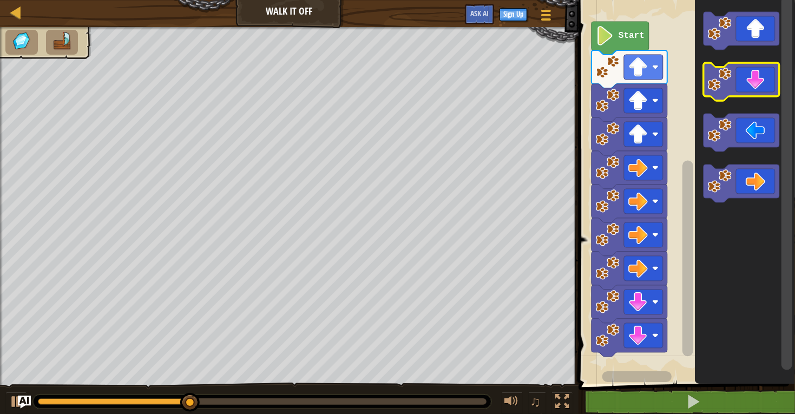
click at [752, 77] on icon "Blockly Workspace" at bounding box center [741, 82] width 76 height 38
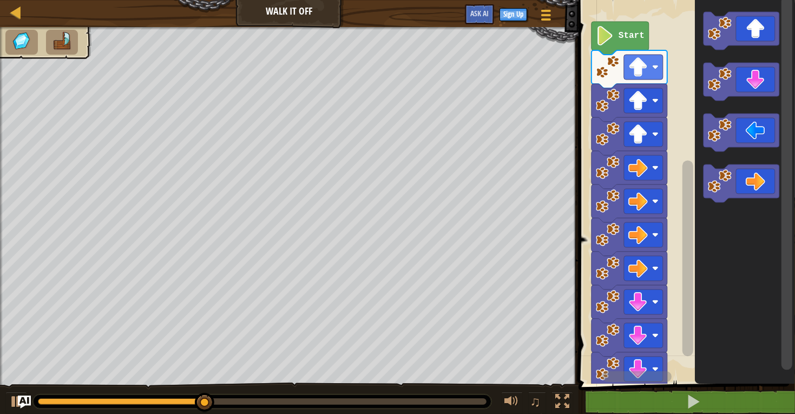
click at [756, 138] on icon "Blockly Workspace" at bounding box center [741, 133] width 76 height 38
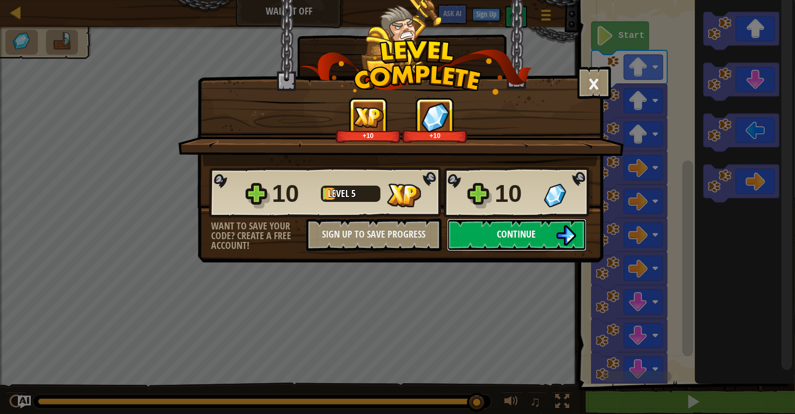
click at [496, 251] on button "Continue" at bounding box center [517, 235] width 140 height 32
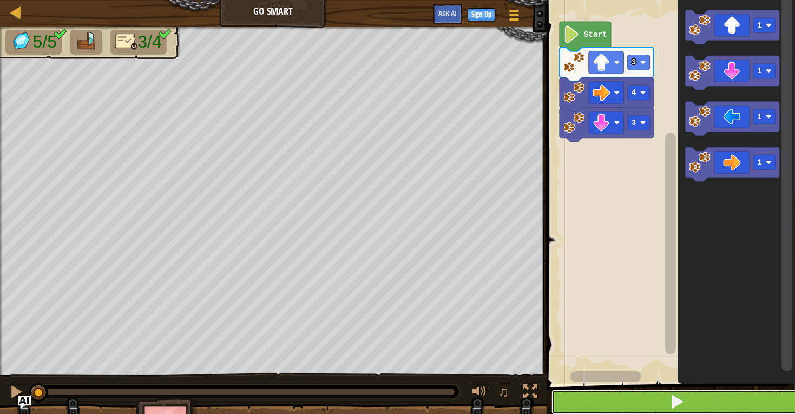
click at [720, 400] on button at bounding box center [677, 402] width 252 height 25
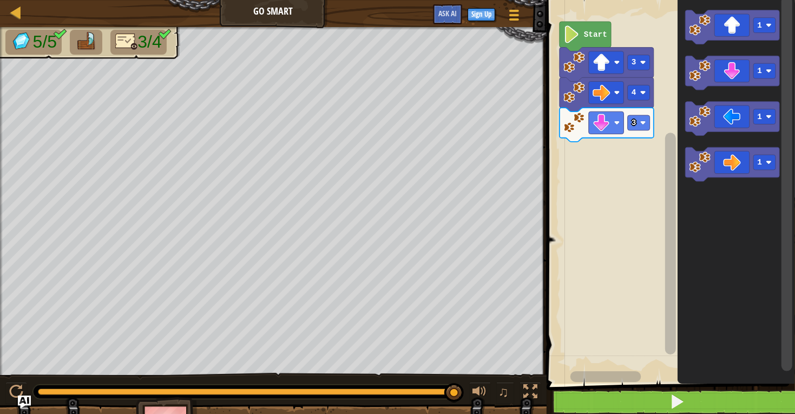
click at [723, 119] on icon "Blockly Workspace" at bounding box center [732, 119] width 94 height 34
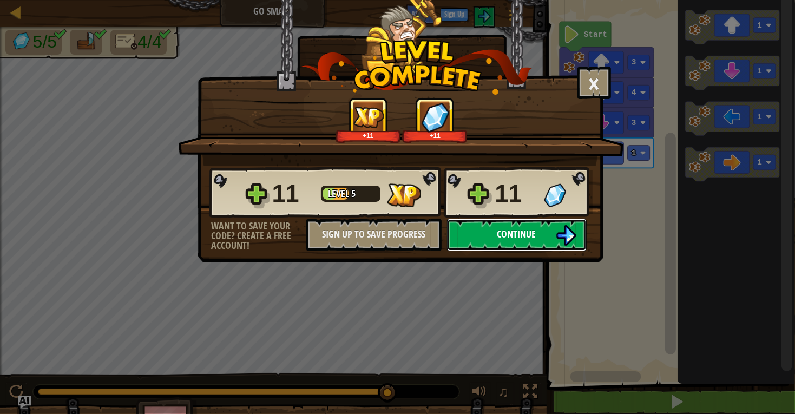
click at [554, 251] on button "Continue" at bounding box center [517, 235] width 140 height 32
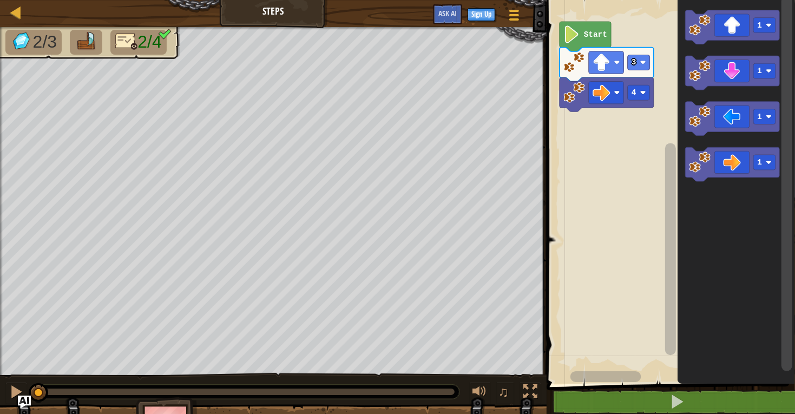
click at [765, 69] on rect "Blockly Workspace" at bounding box center [764, 70] width 22 height 15
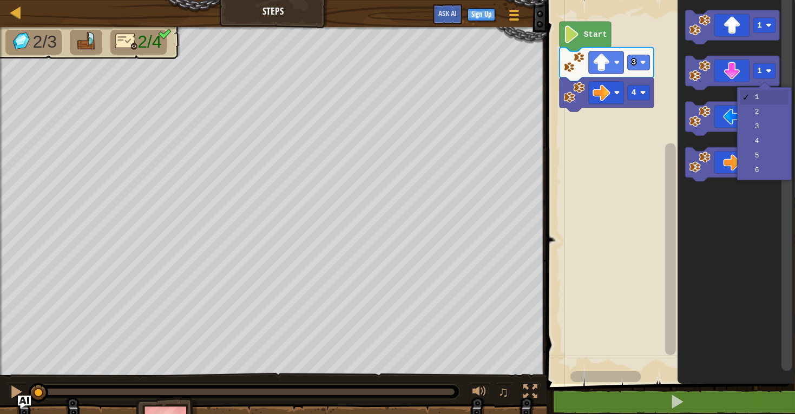
click at [766, 126] on icon "Blockly Workspace" at bounding box center [732, 119] width 94 height 34
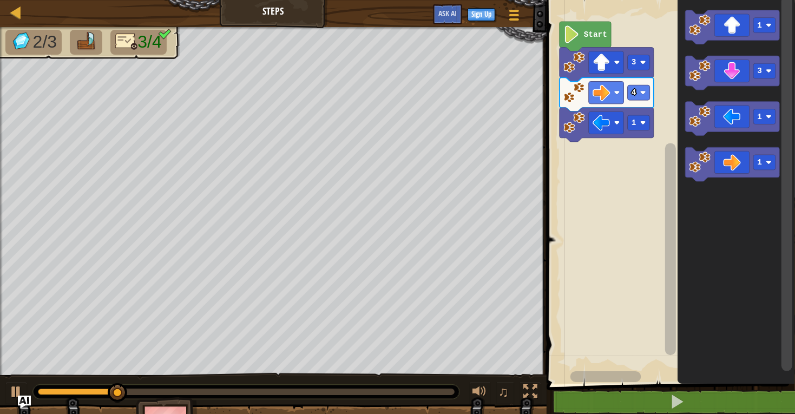
click at [763, 71] on rect "Blockly Workspace" at bounding box center [764, 70] width 22 height 15
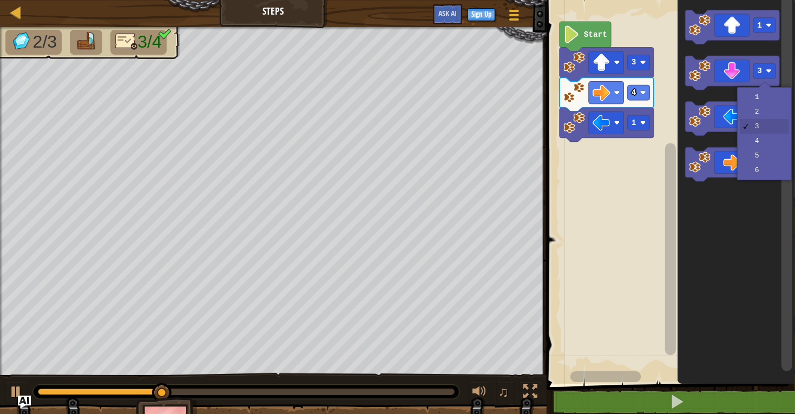
click at [600, 127] on image "Blockly Workspace" at bounding box center [601, 122] width 17 height 17
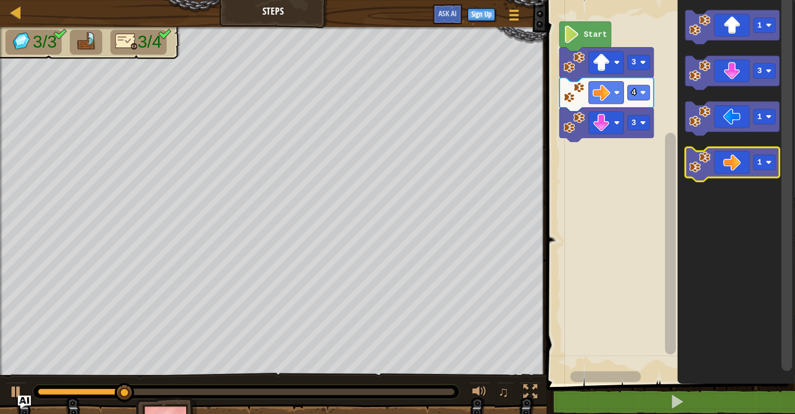
click at [767, 165] on image "Blockly Workspace" at bounding box center [769, 163] width 6 height 6
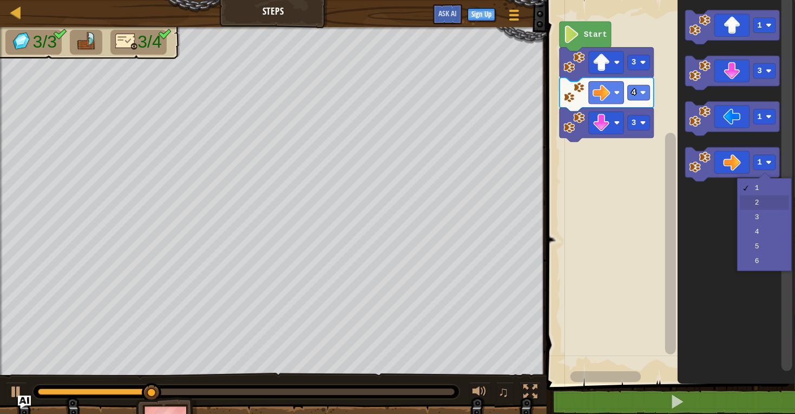
click at [760, 203] on icon "Blockly Workspace" at bounding box center [735, 189] width 117 height 389
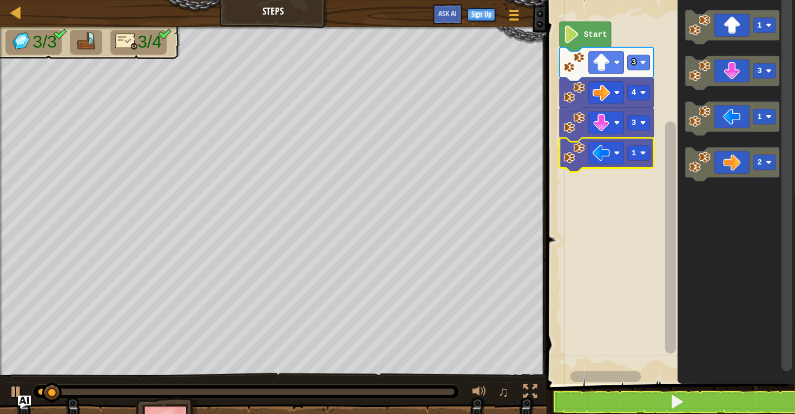
click at [0, 0] on div at bounding box center [0, 0] width 0 height 0
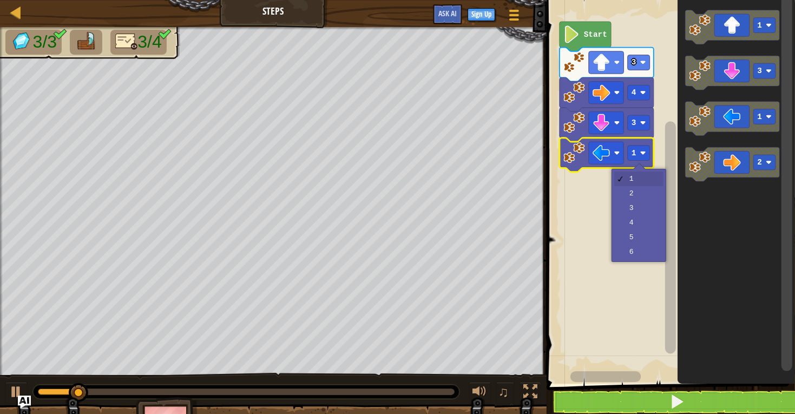
click at [639, 193] on rect "Blockly Workspace" at bounding box center [669, 189] width 252 height 389
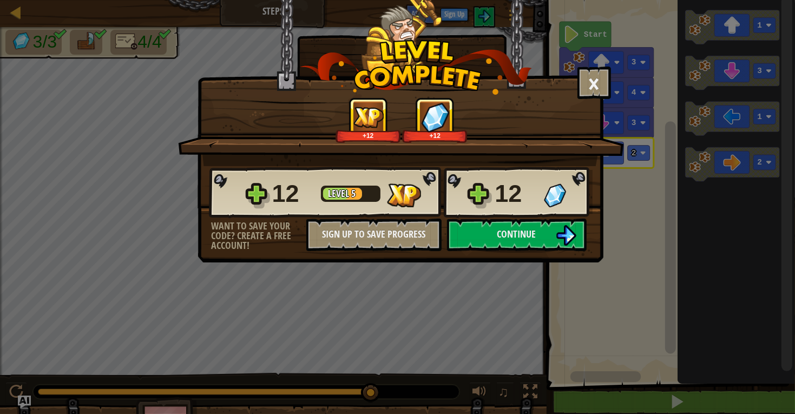
click at [502, 234] on div "12 Level 5 12 Want to save your code? Create a free account! Sign Up to Save Pr…" at bounding box center [400, 208] width 405 height 85
click at [498, 241] on div "12 Level 5 12 Want to save your code? Create a free account! Sign Up to Save Pr…" at bounding box center [400, 208] width 405 height 85
click at [494, 251] on button "Continue" at bounding box center [517, 235] width 140 height 32
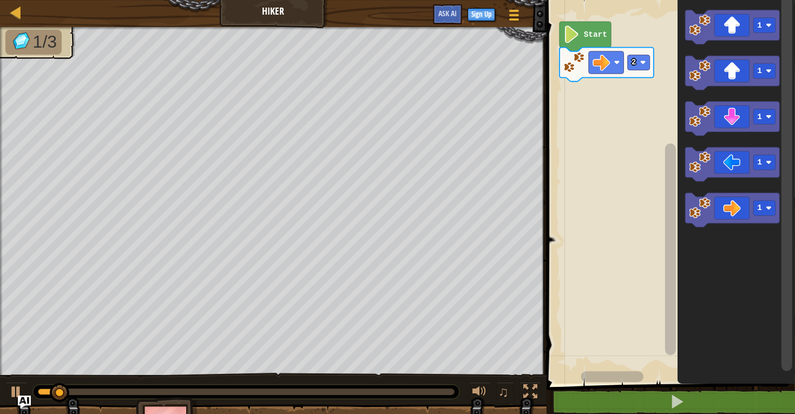
click at [0, 0] on div at bounding box center [0, 0] width 0 height 0
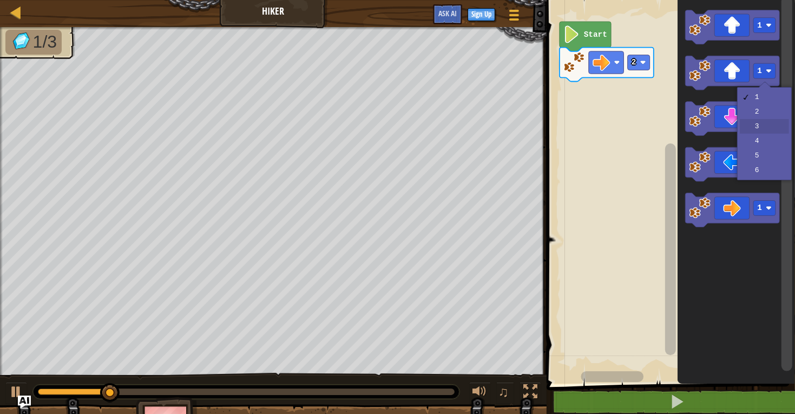
click at [765, 128] on icon "Blockly Workspace" at bounding box center [732, 119] width 94 height 34
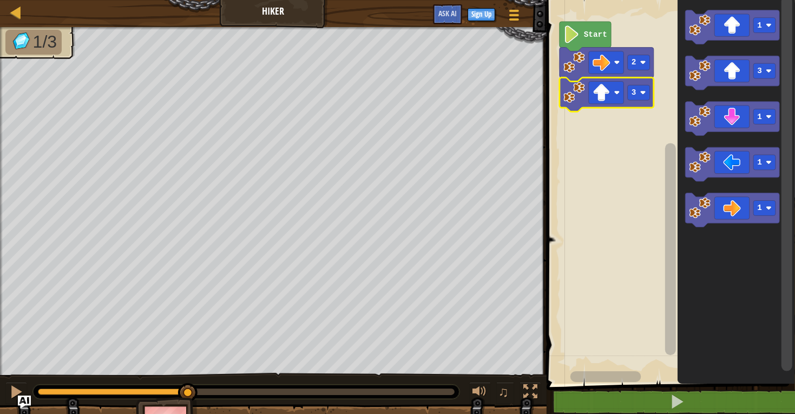
click at [640, 91] on image "Blockly Workspace" at bounding box center [643, 93] width 6 height 6
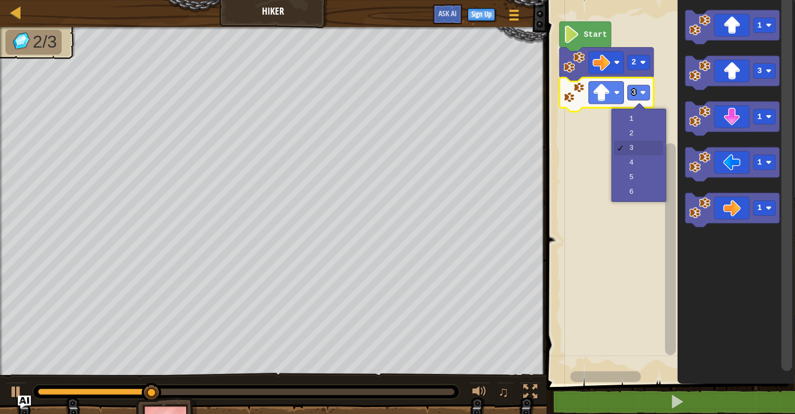
click at [635, 95] on text "3" at bounding box center [633, 92] width 5 height 9
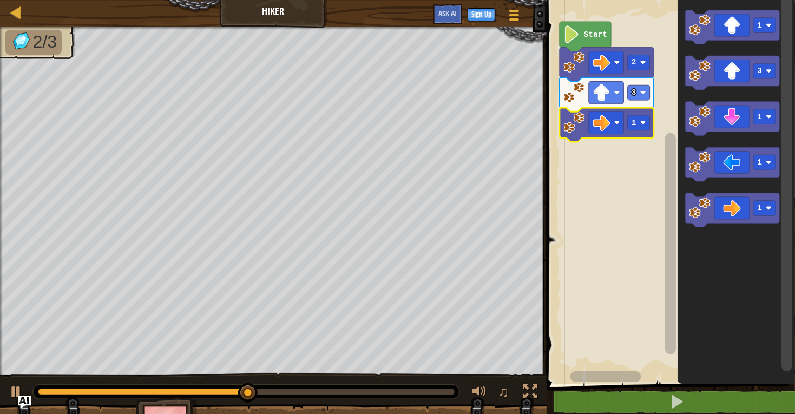
click at [639, 121] on rect "Blockly Workspace" at bounding box center [639, 122] width 22 height 15
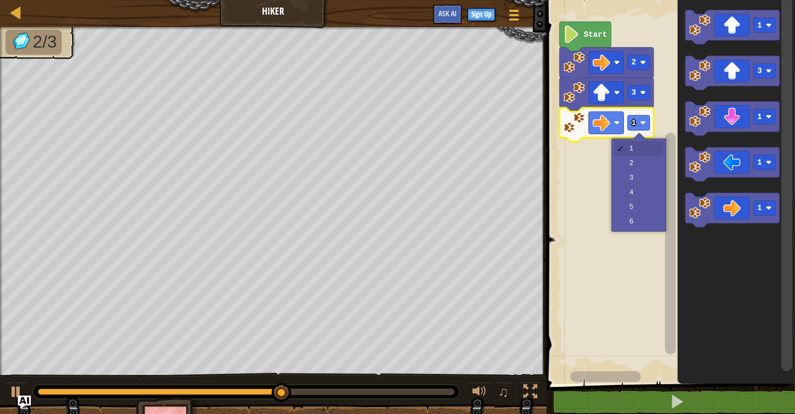
click at [635, 165] on rect "Blockly Workspace" at bounding box center [669, 189] width 252 height 389
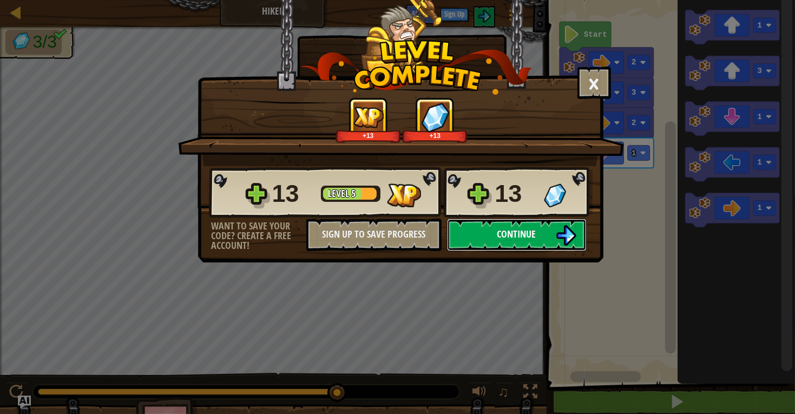
click at [523, 251] on button "Continue" at bounding box center [517, 235] width 140 height 32
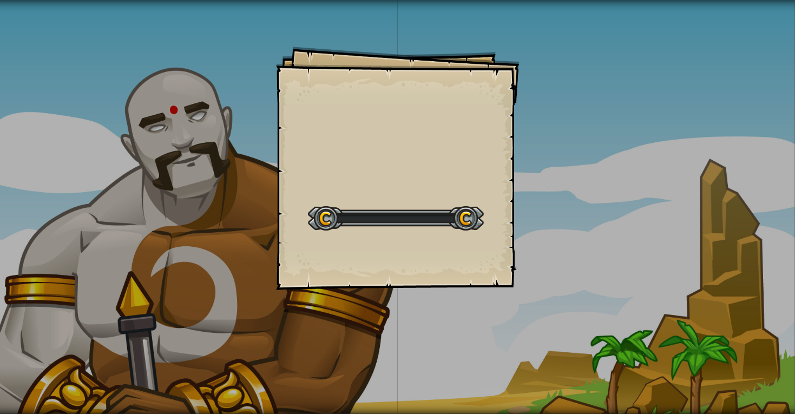
click at [504, 253] on div "Goals Start Level Error loading from server. Try refreshing the page. You'll ne…" at bounding box center [398, 169] width 244 height 244
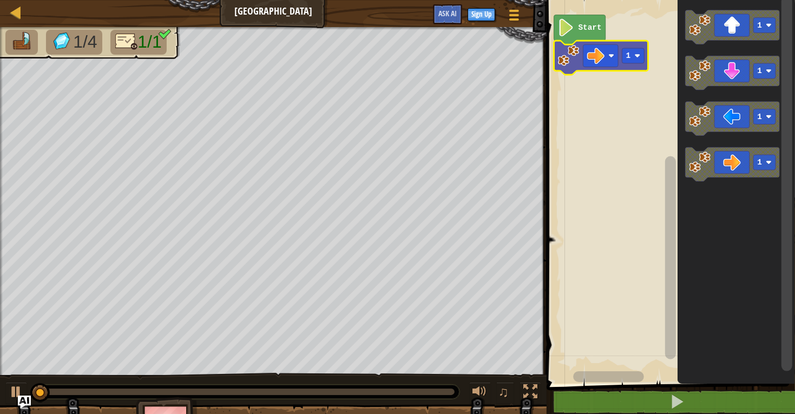
click at [629, 57] on text "1" at bounding box center [628, 55] width 5 height 9
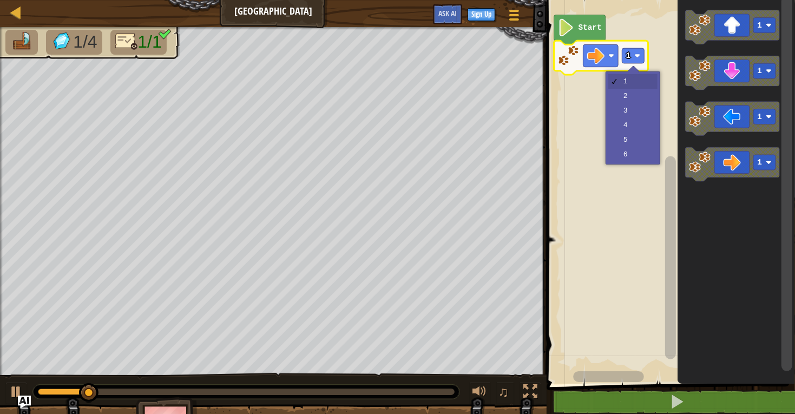
click at [637, 126] on rect "Blockly Workspace" at bounding box center [669, 189] width 252 height 389
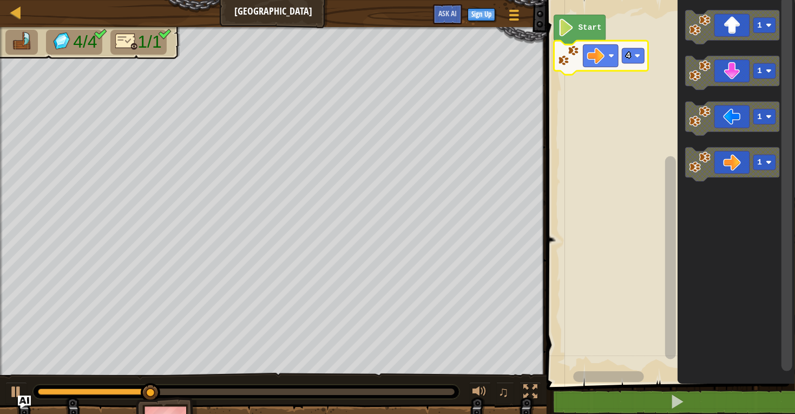
click at [624, 56] on rect "Blockly Workspace" at bounding box center [633, 55] width 22 height 15
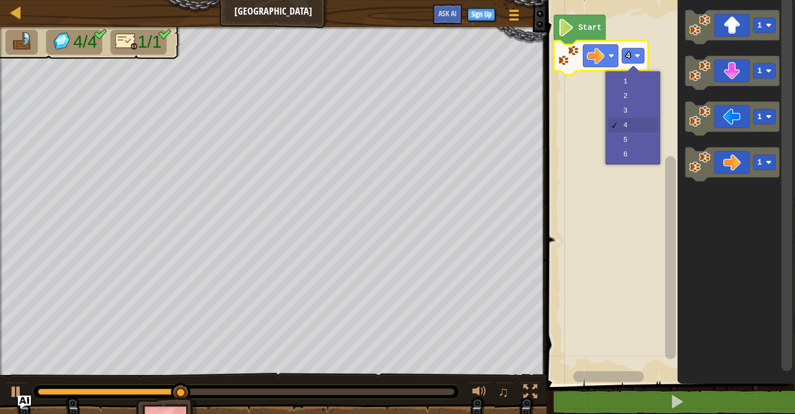
click at [628, 138] on rect "Blockly Workspace" at bounding box center [669, 189] width 252 height 389
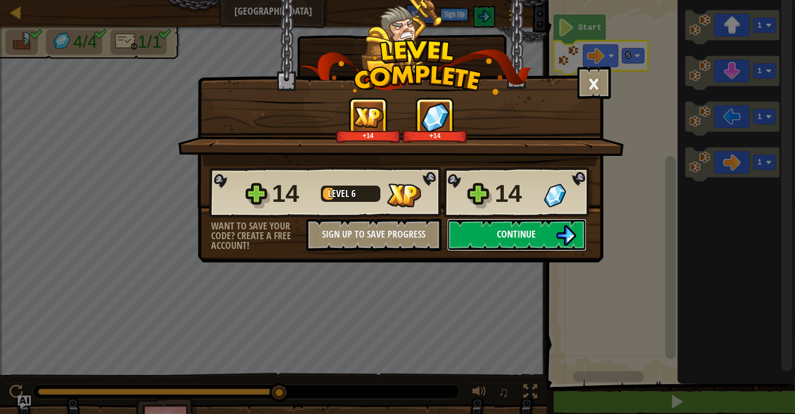
click at [544, 251] on button "Continue" at bounding box center [517, 235] width 140 height 32
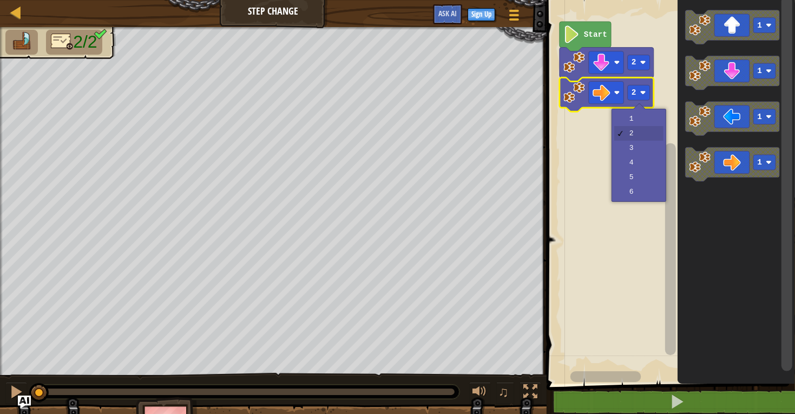
click at [634, 95] on text "2" at bounding box center [633, 92] width 5 height 9
click at [639, 182] on rect "Blockly Workspace" at bounding box center [669, 189] width 252 height 389
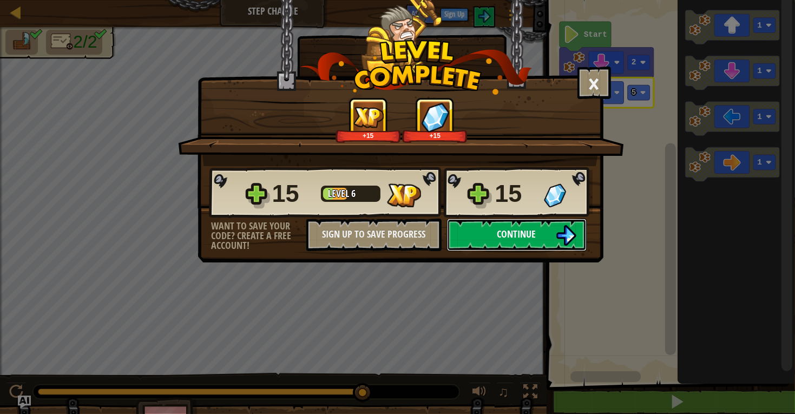
click at [531, 241] on span "Continue" at bounding box center [516, 234] width 39 height 14
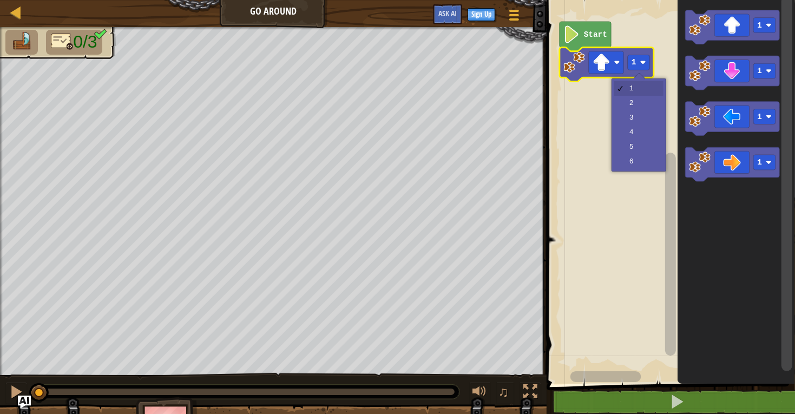
click at [638, 73] on div at bounding box center [639, 79] width 12 height 12
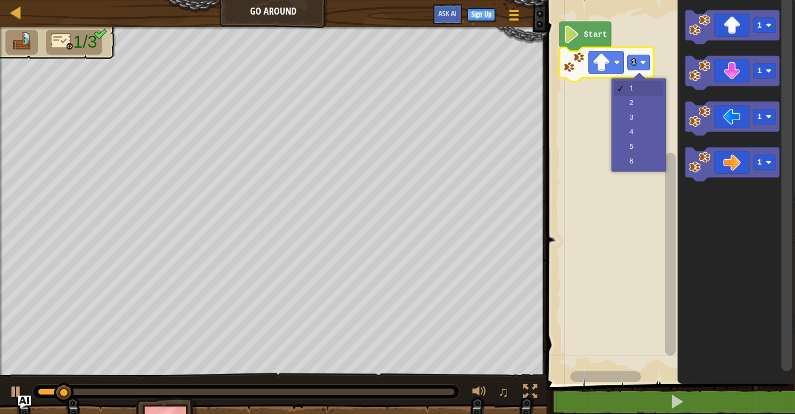
click at [638, 100] on rect "Blockly Workspace" at bounding box center [669, 189] width 252 height 389
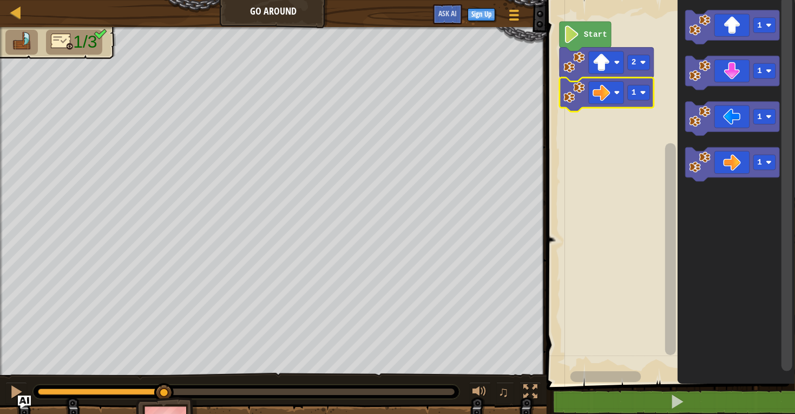
click at [634, 93] on text "1" at bounding box center [633, 92] width 5 height 9
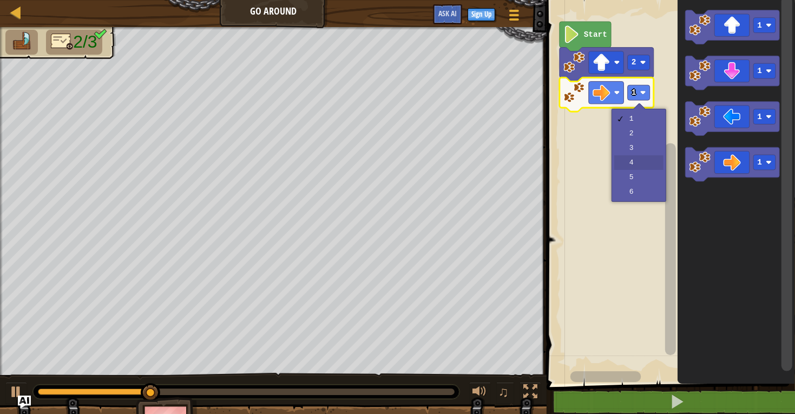
click at [635, 161] on rect "Blockly Workspace" at bounding box center [669, 189] width 252 height 389
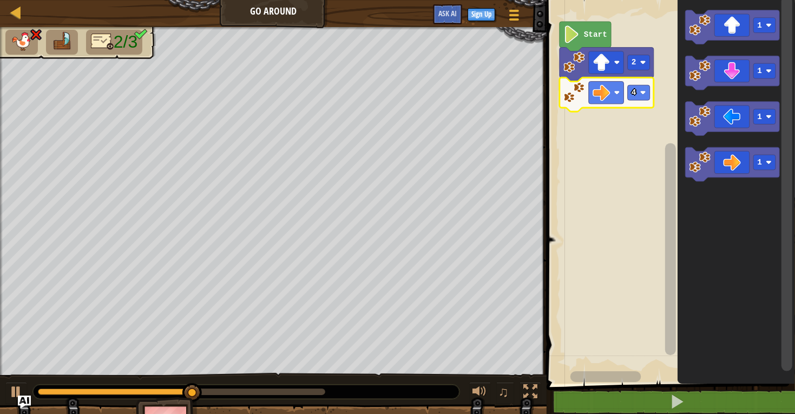
click at [0, 0] on div at bounding box center [0, 0] width 0 height 0
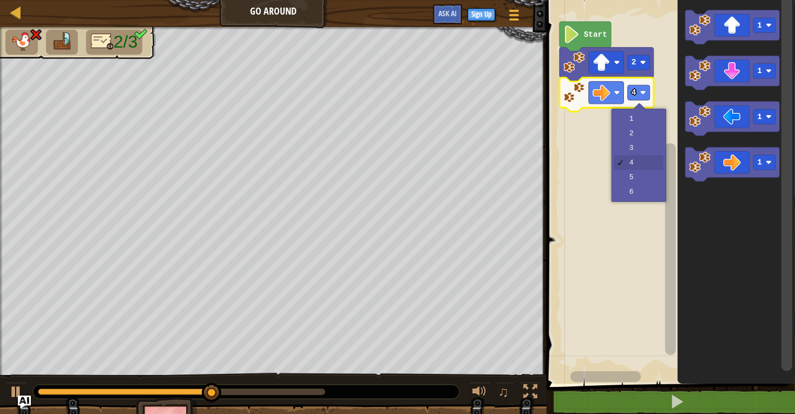
click at [632, 150] on rect "Blockly Workspace" at bounding box center [669, 189] width 252 height 389
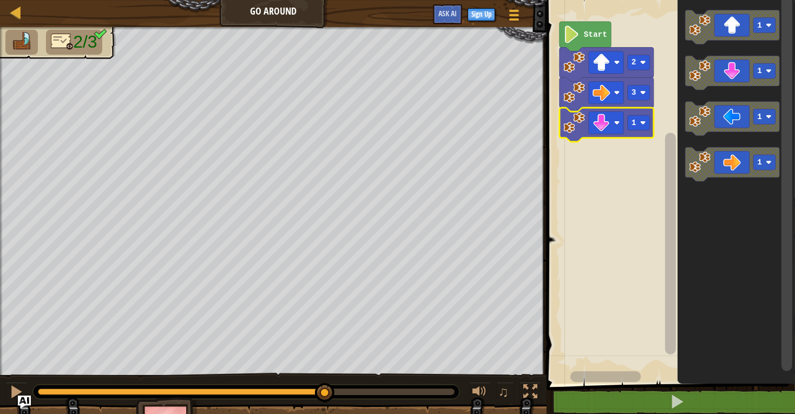
click at [0, 0] on div at bounding box center [0, 0] width 0 height 0
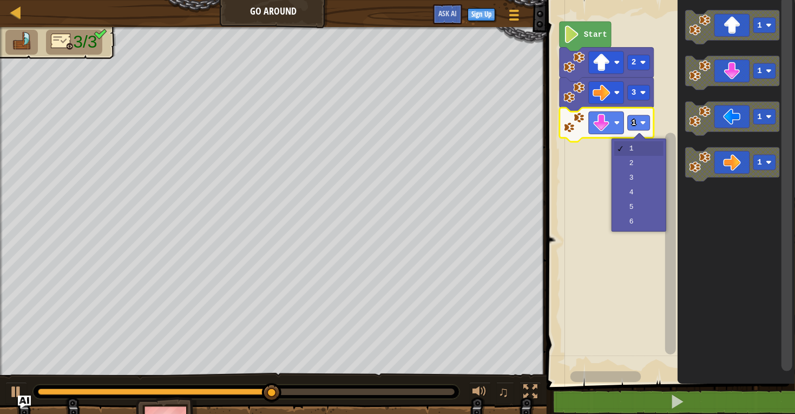
click at [632, 165] on rect "Blockly Workspace" at bounding box center [669, 189] width 252 height 389
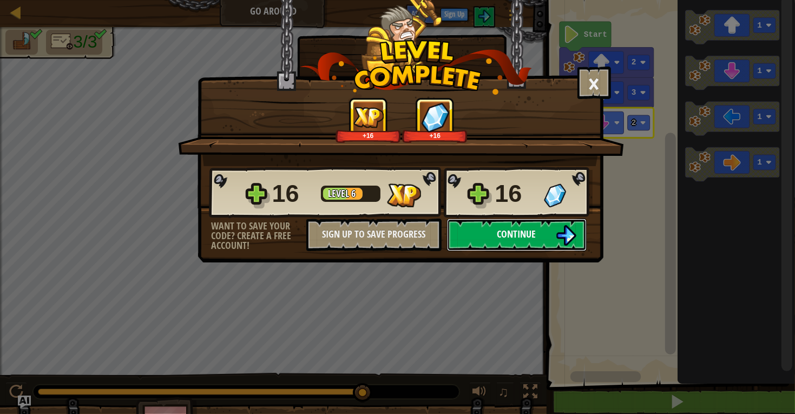
click at [547, 251] on button "Continue" at bounding box center [517, 235] width 140 height 32
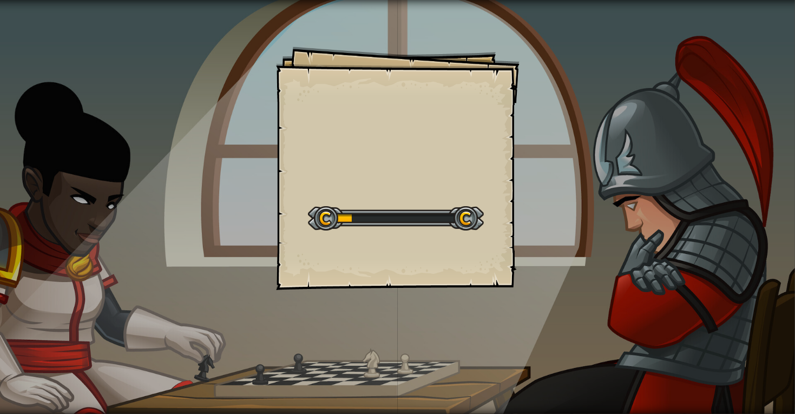
click at [680, 227] on div "Goals Start Level Error loading from server. Try refreshing the page. You'll ne…" at bounding box center [397, 207] width 795 height 414
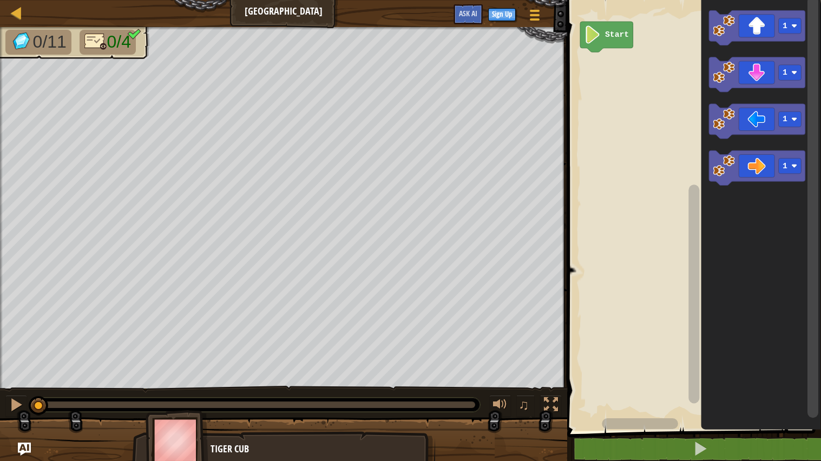
click at [0, 0] on div at bounding box center [0, 0] width 0 height 0
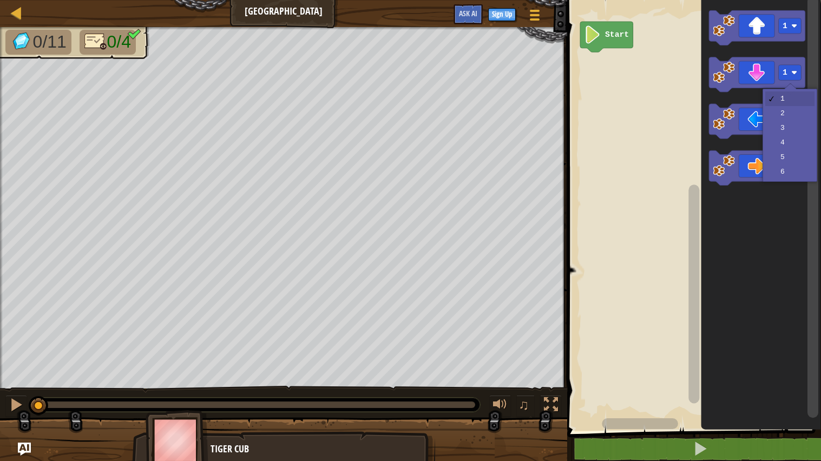
click at [794, 129] on icon "Blockly Workspace" at bounding box center [757, 121] width 96 height 35
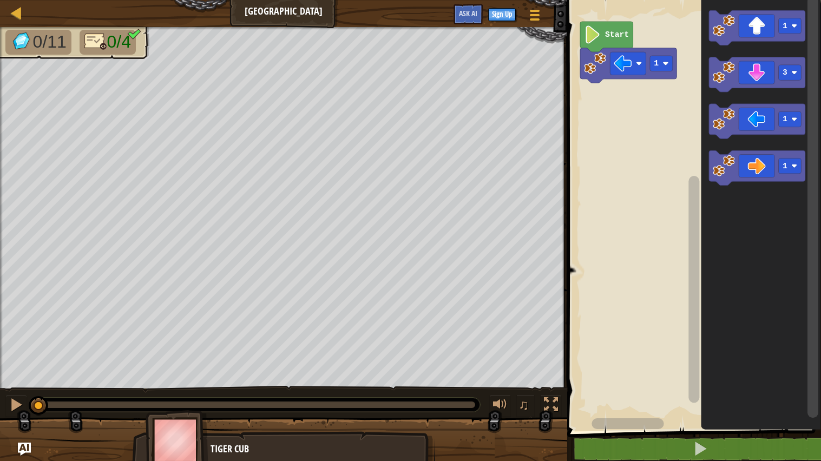
click at [786, 36] on icon "Blockly Workspace" at bounding box center [757, 27] width 96 height 35
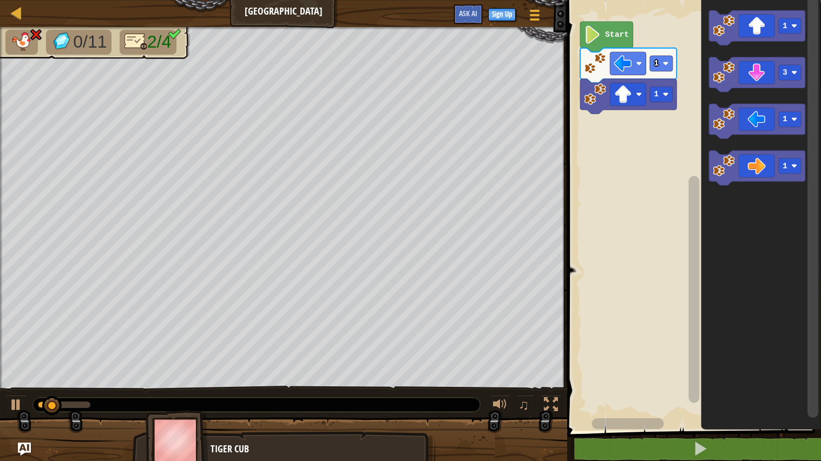
click at [650, 69] on rect "Blockly Workspace" at bounding box center [660, 64] width 23 height 16
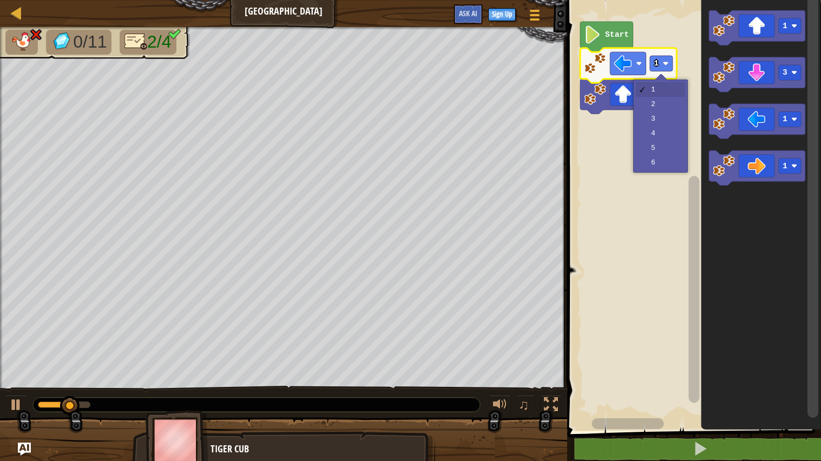
click at [670, 124] on rect "Blockly Workspace" at bounding box center [692, 213] width 257 height 436
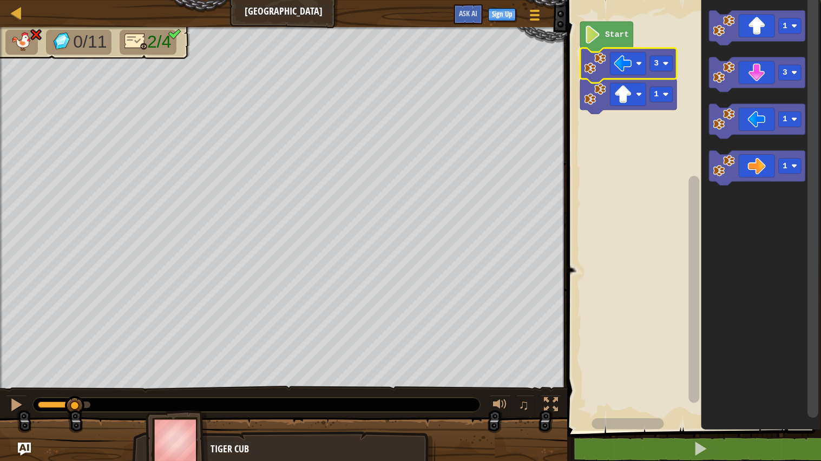
click at [0, 0] on div at bounding box center [0, 0] width 0 height 0
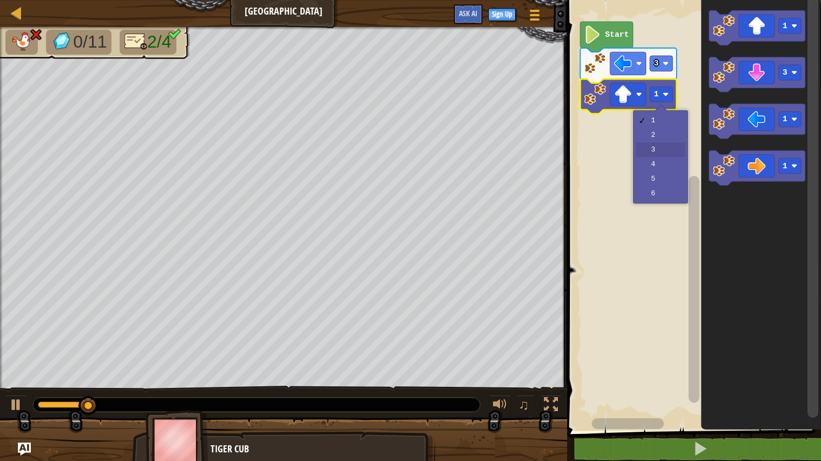
click at [666, 142] on rect "Blockly Workspace" at bounding box center [692, 213] width 257 height 436
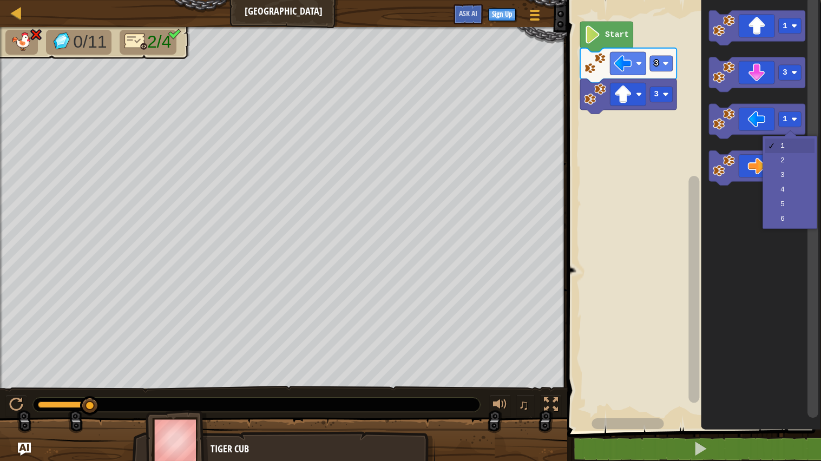
click at [790, 130] on div at bounding box center [790, 136] width 12 height 12
click at [792, 71] on image "Blockly Workspace" at bounding box center [794, 73] width 6 height 6
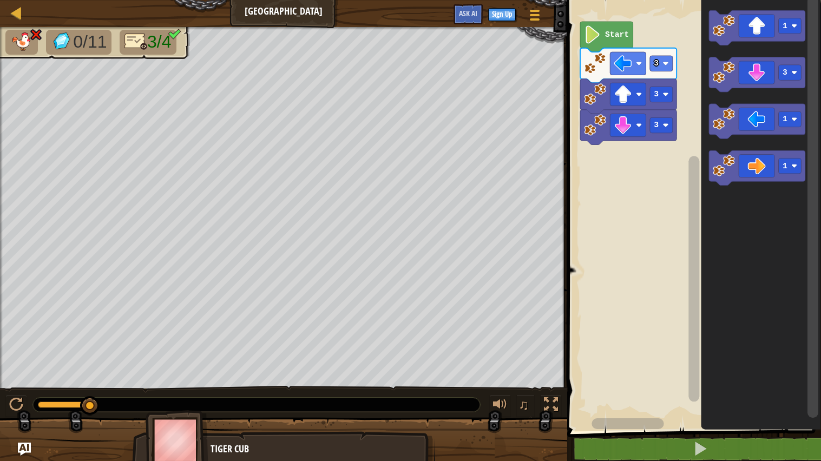
click at [794, 166] on image "Blockly Workspace" at bounding box center [794, 166] width 6 height 6
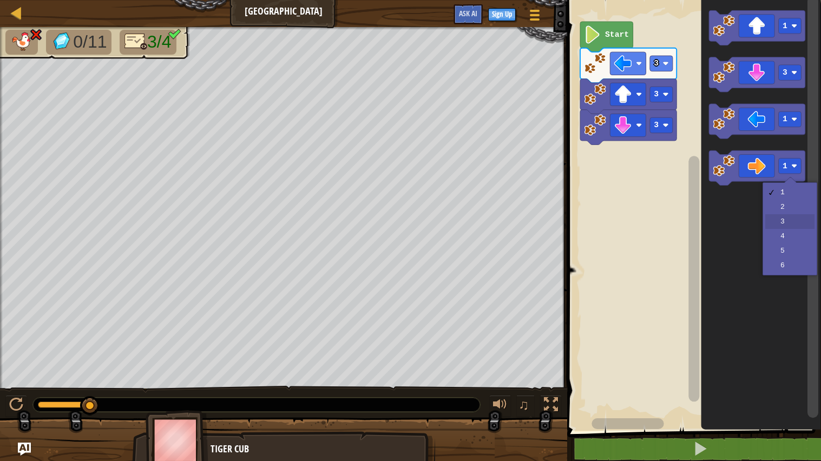
click at [794, 223] on icon "Blockly Workspace" at bounding box center [761, 213] width 120 height 436
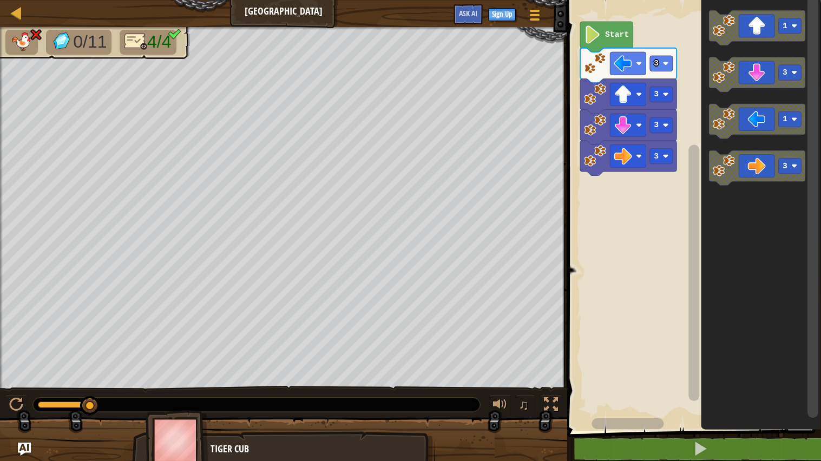
click at [604, 34] on icon "Blockly Workspace" at bounding box center [606, 37] width 53 height 30
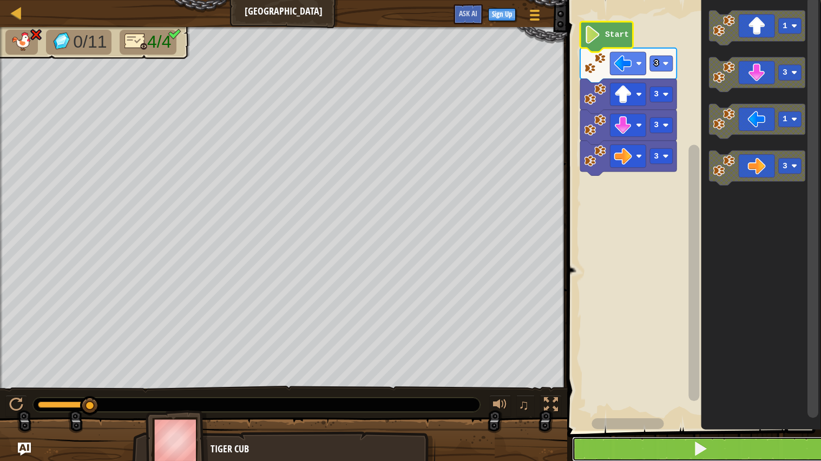
click at [673, 413] on button at bounding box center [700, 449] width 257 height 25
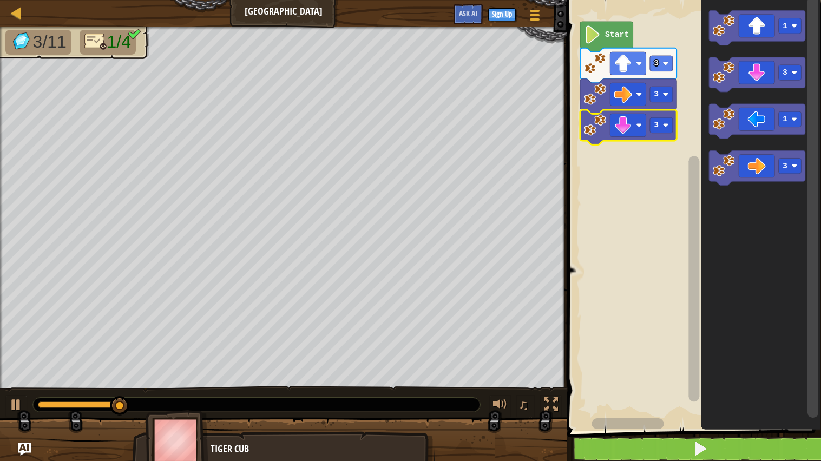
click at [785, 122] on text "1" at bounding box center [784, 119] width 5 height 9
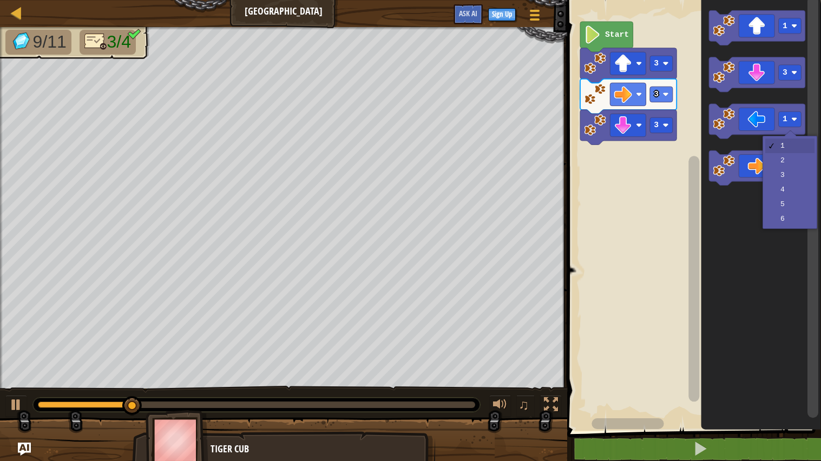
click at [788, 175] on icon "Blockly Workspace" at bounding box center [757, 168] width 96 height 35
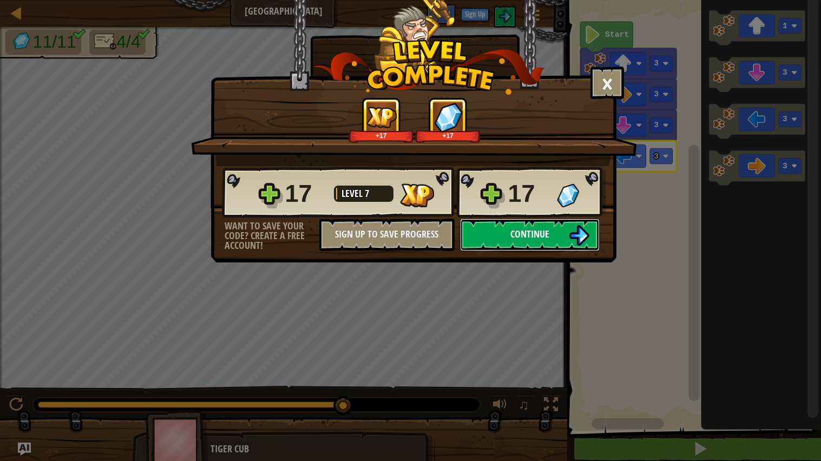
click at [545, 251] on button "Continue" at bounding box center [530, 235] width 140 height 32
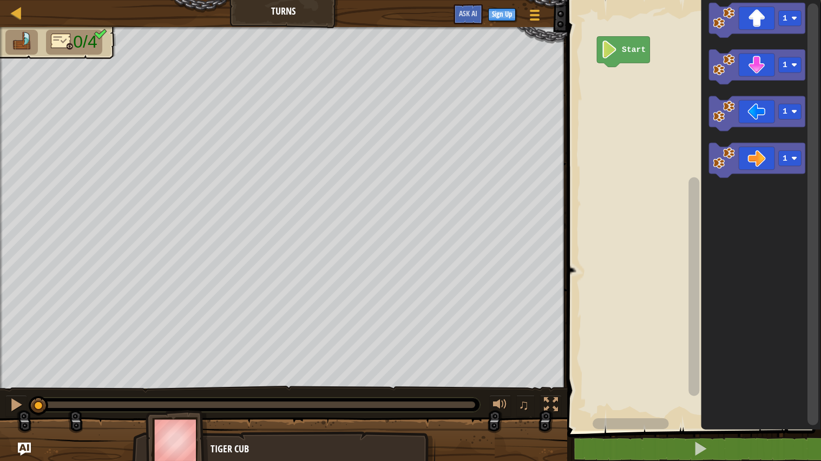
click at [791, 109] on rect "Blockly Workspace" at bounding box center [790, 112] width 23 height 16
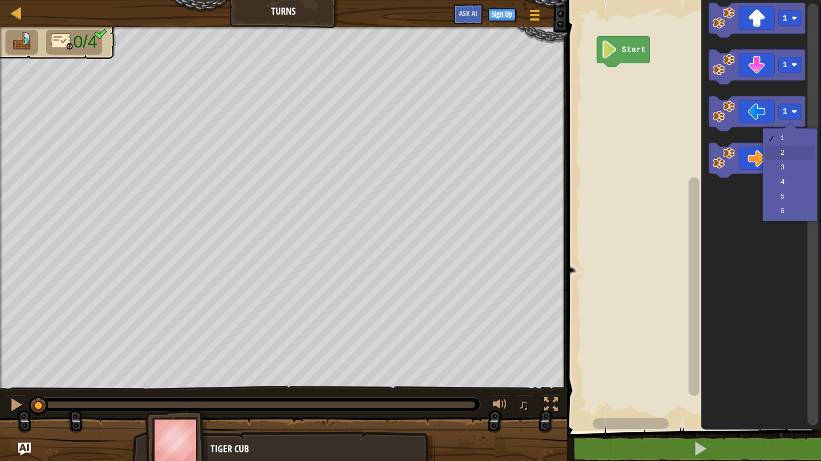
click at [794, 155] on rect "Blockly Workspace" at bounding box center [790, 159] width 23 height 16
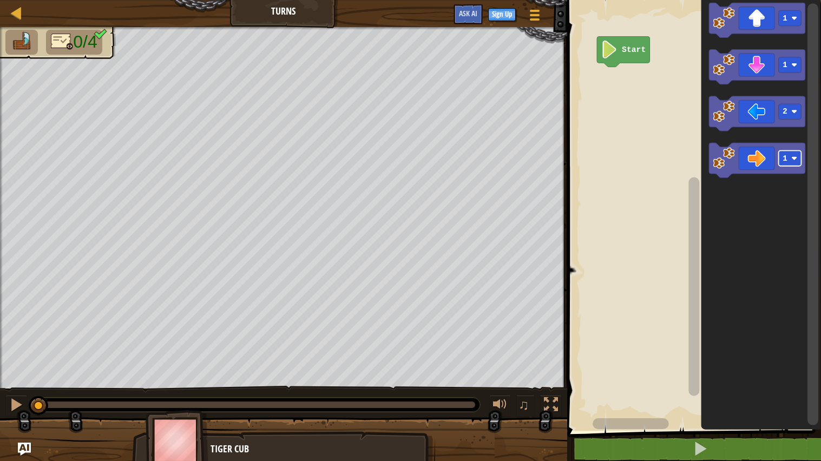
click at [0, 0] on div at bounding box center [0, 0] width 0 height 0
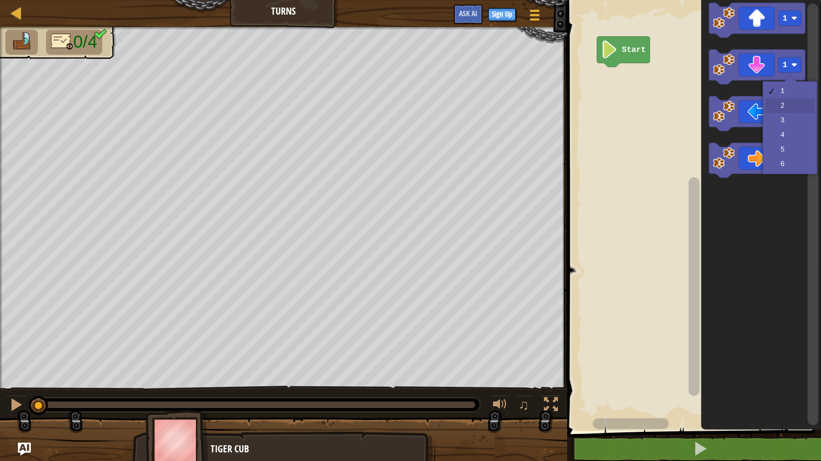
click at [794, 111] on rect "Blockly Workspace" at bounding box center [790, 112] width 23 height 16
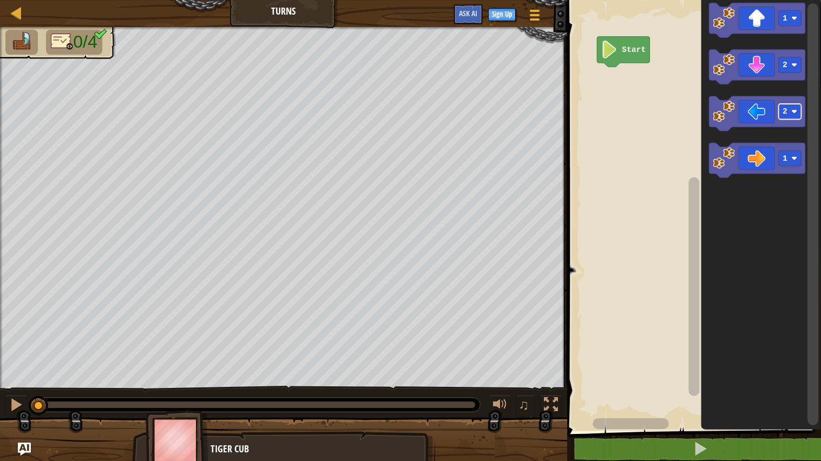
click at [793, 157] on image "Blockly Workspace" at bounding box center [794, 159] width 6 height 6
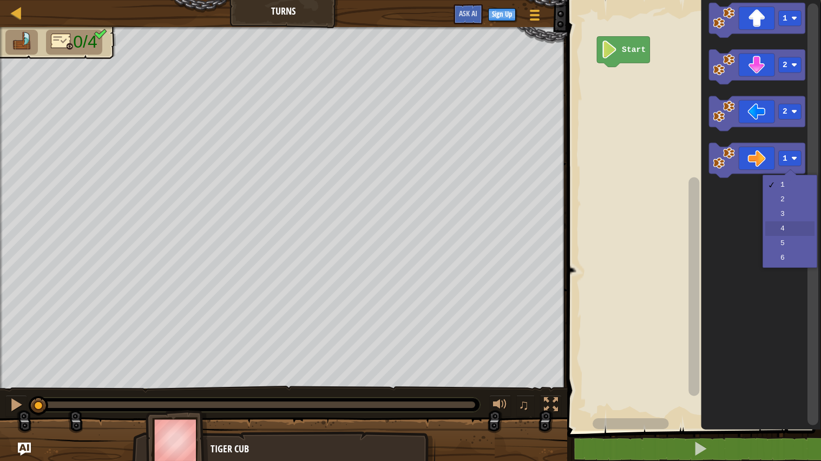
click at [794, 227] on icon "Blockly Workspace" at bounding box center [813, 212] width 14 height 433
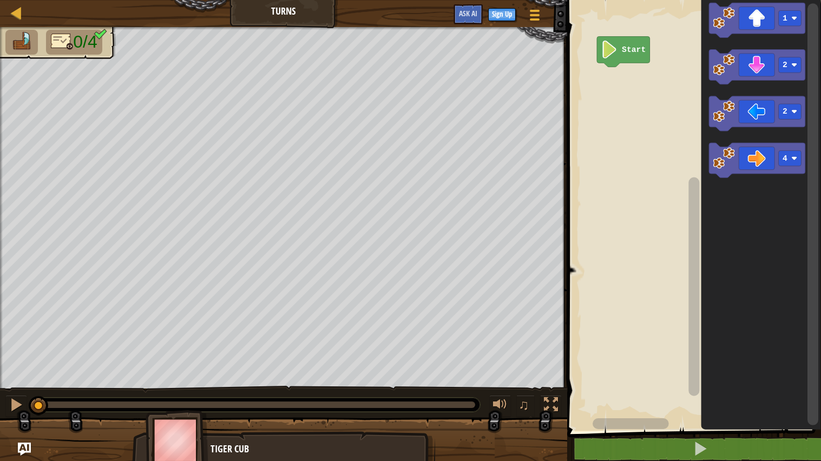
click at [789, 19] on rect "Blockly Workspace" at bounding box center [790, 19] width 23 height 16
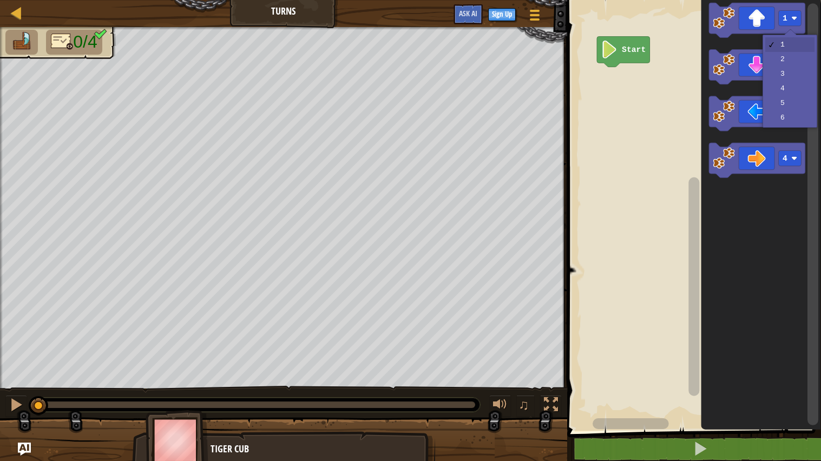
click at [794, 74] on icon "Blockly Workspace" at bounding box center [757, 67] width 96 height 35
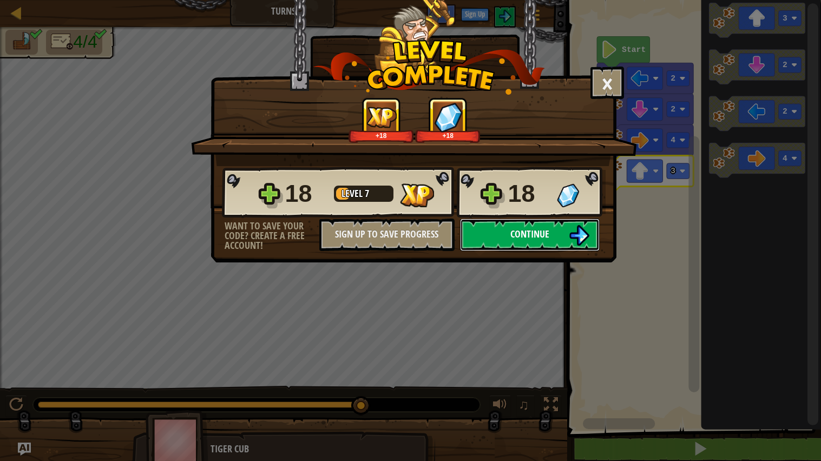
click at [553, 251] on button "Continue" at bounding box center [530, 235] width 140 height 32
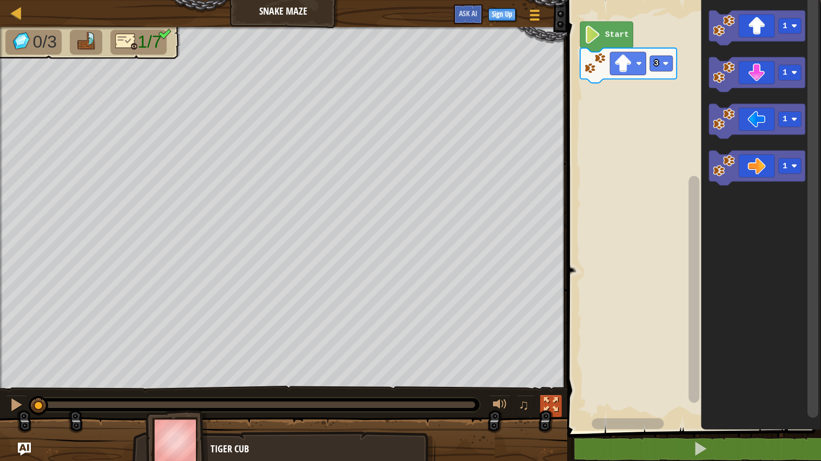
click at [551, 399] on div at bounding box center [551, 405] width 14 height 14
click at [553, 402] on div at bounding box center [551, 405] width 14 height 14
click at [24, 15] on link "Map" at bounding box center [24, 13] width 5 height 15
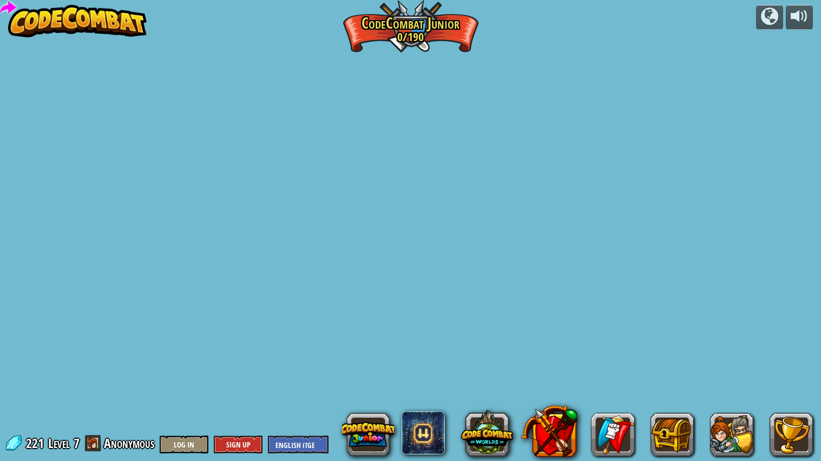
click at [25, 23] on div "powered by Step Change Change step arguments. Play Go Smart Now we're really wa…" at bounding box center [410, 230] width 821 height 461
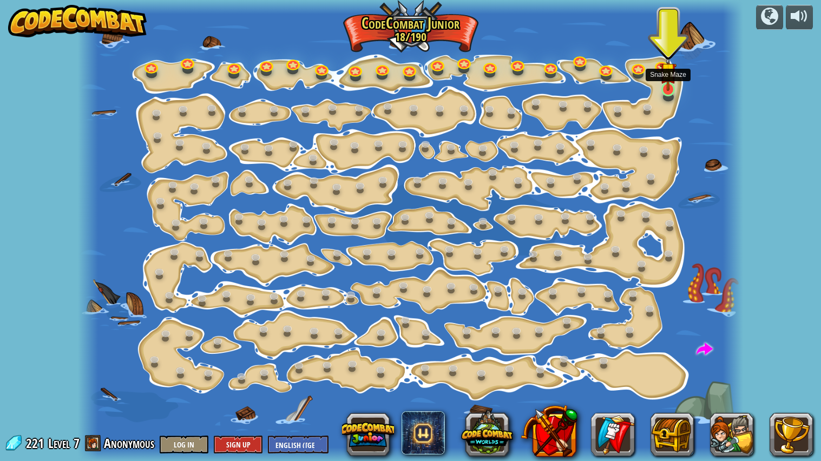
click at [666, 87] on img at bounding box center [668, 70] width 17 height 39
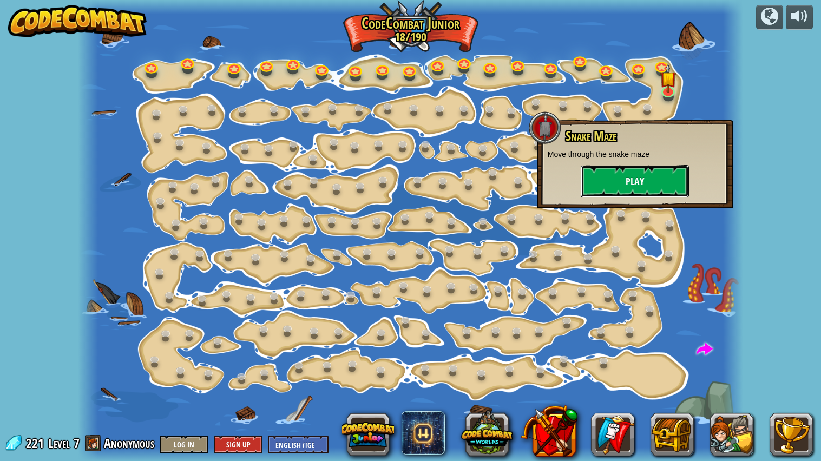
click at [632, 174] on button "Play" at bounding box center [635, 181] width 108 height 32
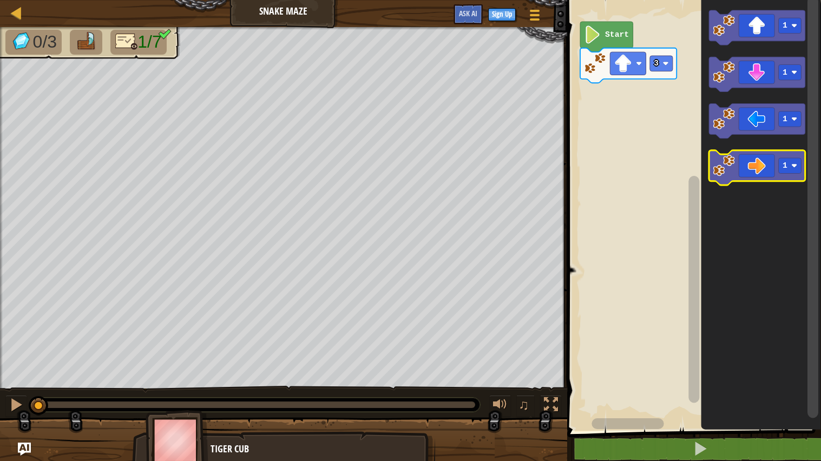
click at [794, 166] on image "Blockly Workspace" at bounding box center [794, 166] width 6 height 6
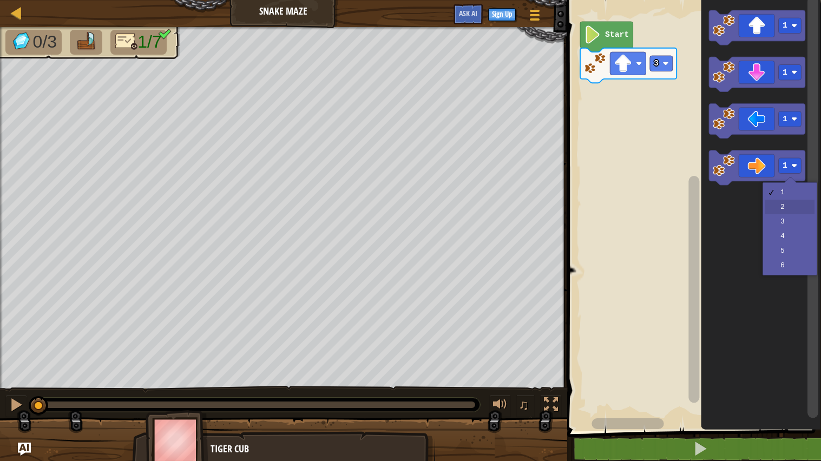
click at [788, 207] on icon "Blockly Workspace" at bounding box center [761, 213] width 120 height 436
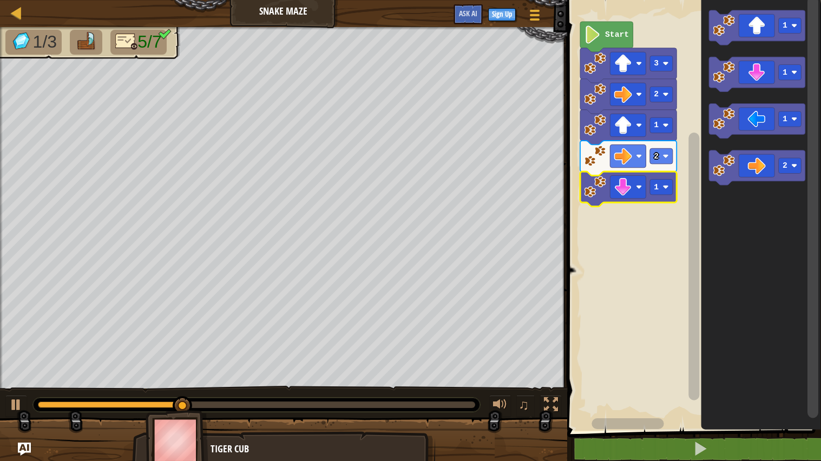
click at [0, 0] on div at bounding box center [0, 0] width 0 height 0
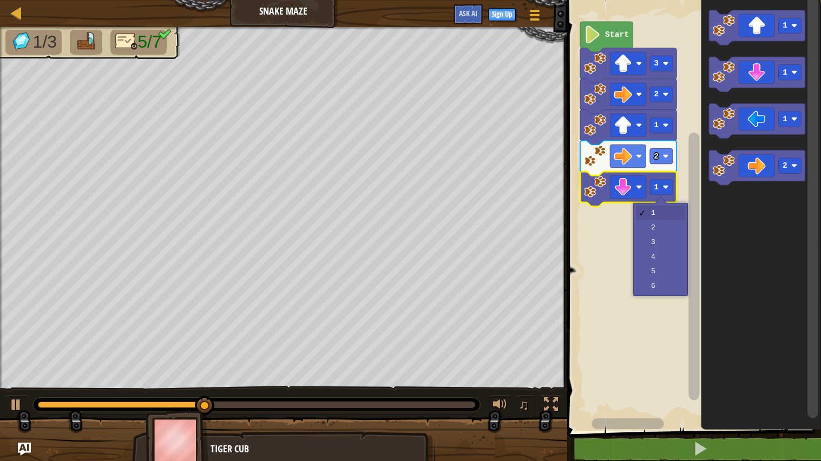
click at [666, 259] on rect "Blockly Workspace" at bounding box center [692, 213] width 257 height 436
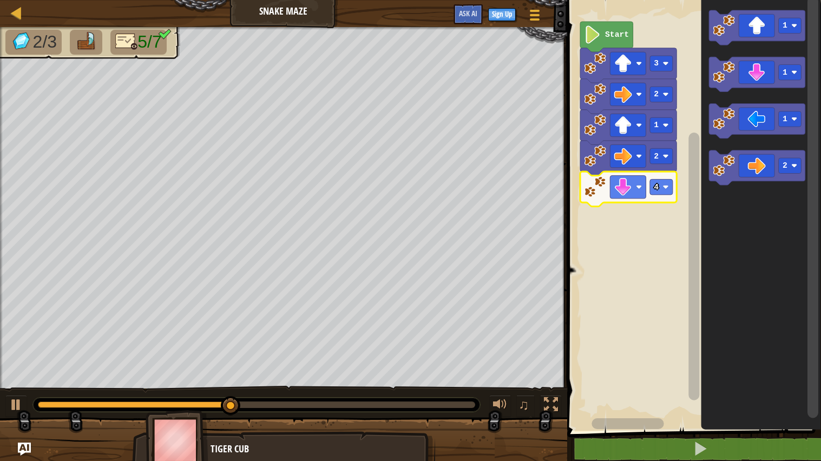
click at [0, 0] on div at bounding box center [0, 0] width 0 height 0
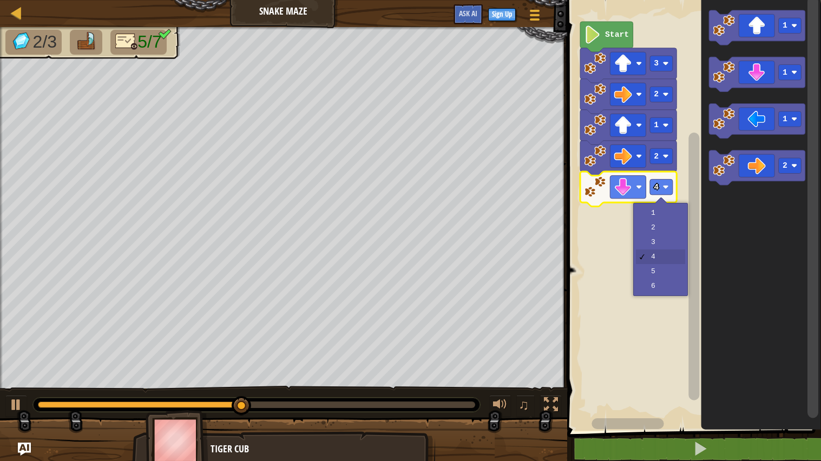
click at [661, 233] on rect "Blockly Workspace" at bounding box center [692, 213] width 257 height 436
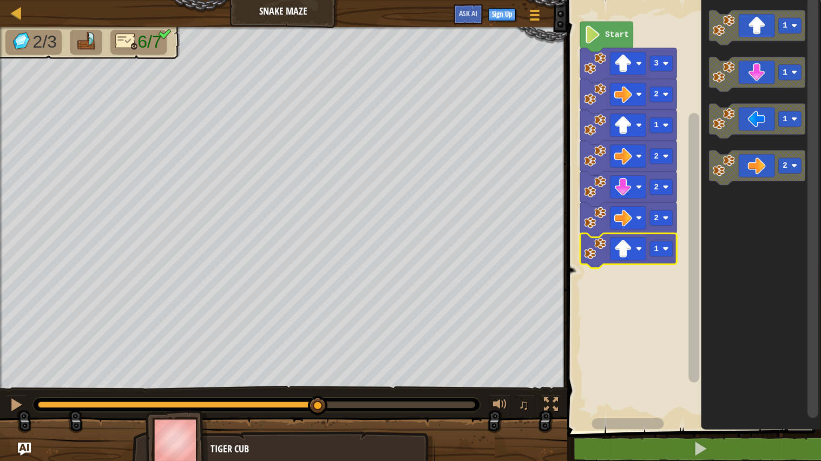
click at [668, 252] on image "Blockly Workspace" at bounding box center [665, 249] width 6 height 6
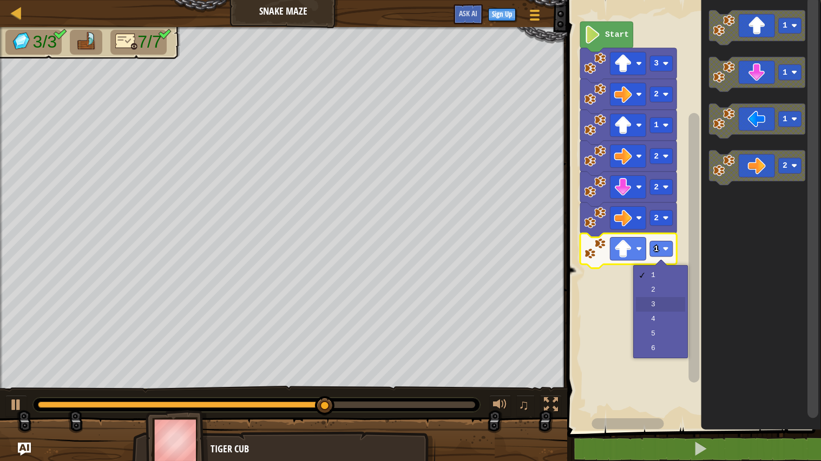
click at [667, 303] on rect "Blockly Workspace" at bounding box center [692, 213] width 257 height 436
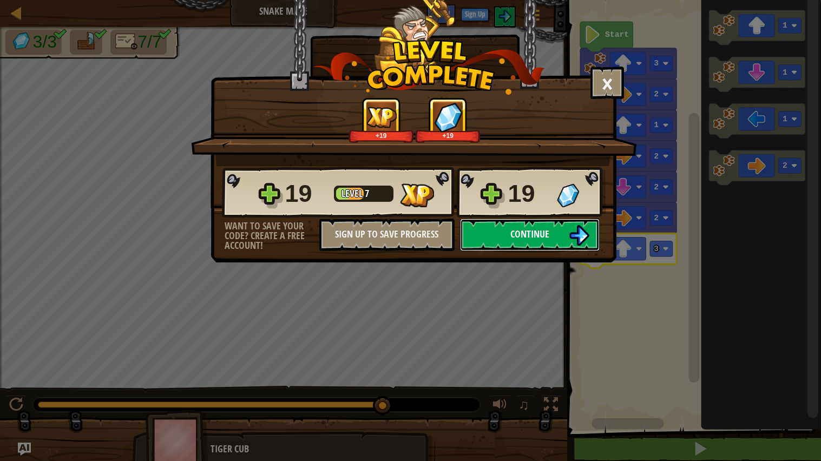
click at [480, 251] on button "Continue" at bounding box center [530, 235] width 140 height 32
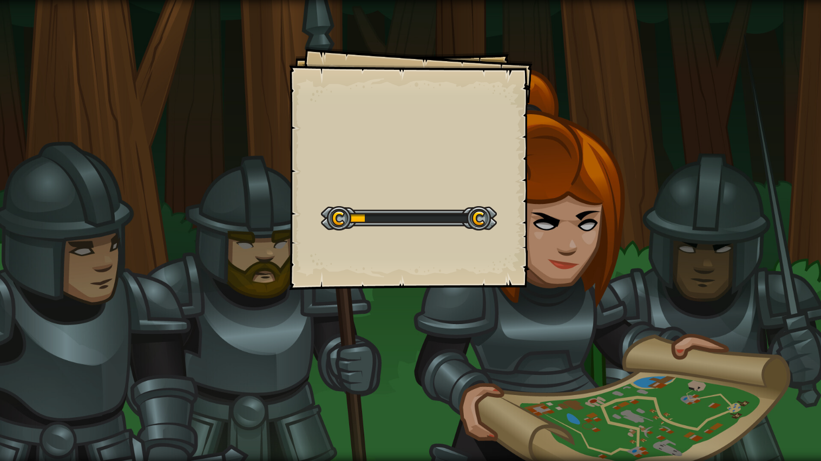
click at [511, 274] on div "Goals Start Level Error loading from server. Try refreshing the page. You'll ne…" at bounding box center [411, 169] width 244 height 244
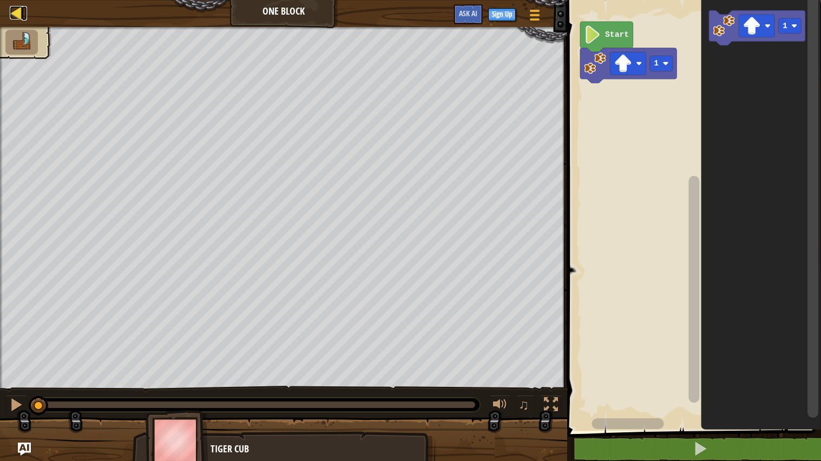
click at [16, 14] on div at bounding box center [17, 13] width 14 height 14
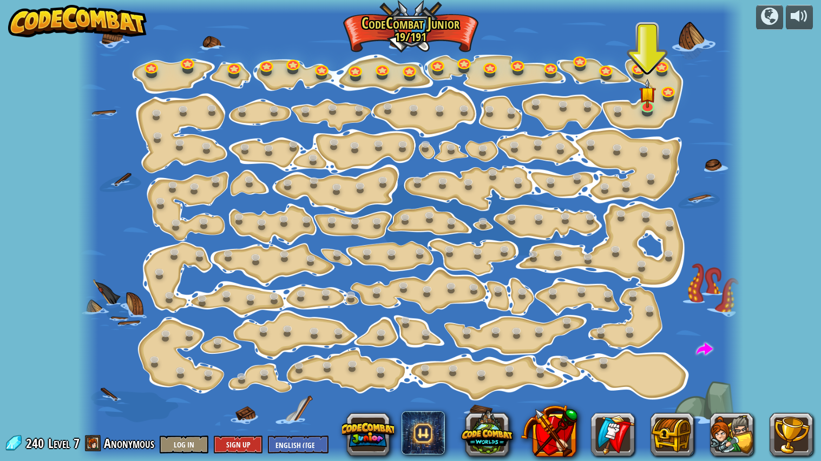
click at [688, 94] on div at bounding box center [411, 231] width 666 height 462
click at [650, 106] on img at bounding box center [647, 86] width 17 height 39
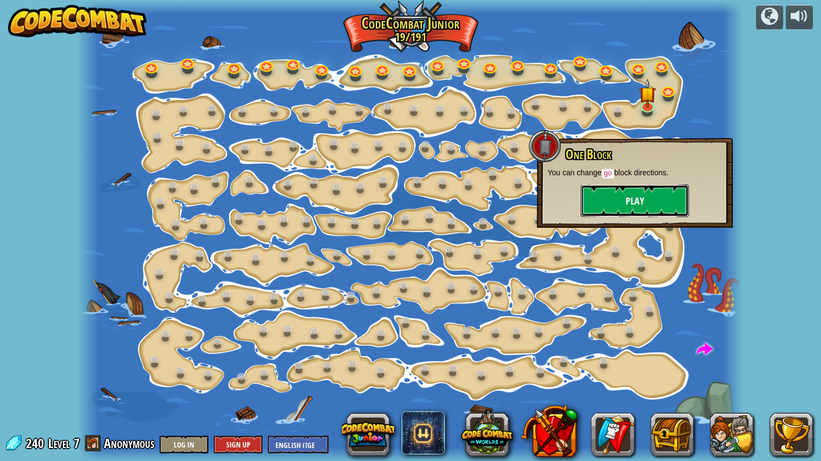
click at [631, 202] on button "Play" at bounding box center [635, 201] width 108 height 32
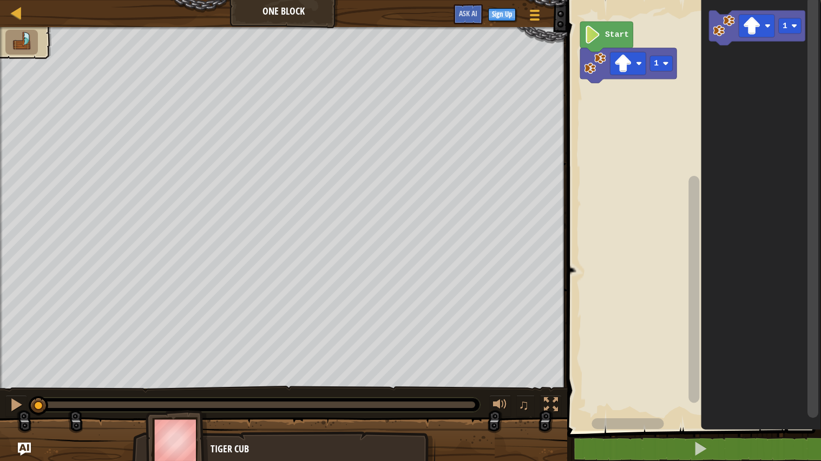
click at [0, 0] on div at bounding box center [0, 0] width 0 height 0
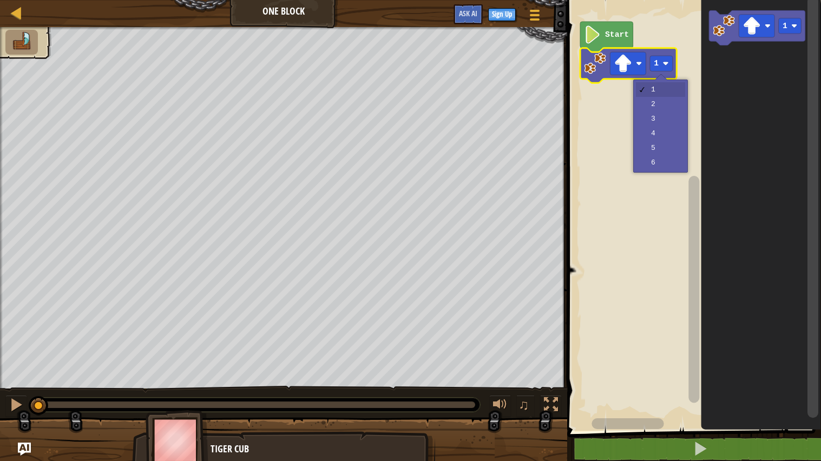
click at [660, 104] on rect "Blockly Workspace" at bounding box center [692, 213] width 257 height 436
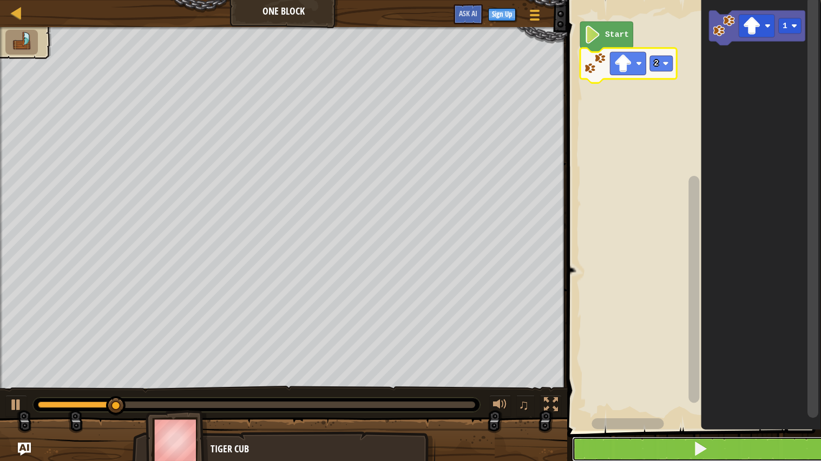
click at [768, 413] on button at bounding box center [700, 449] width 257 height 25
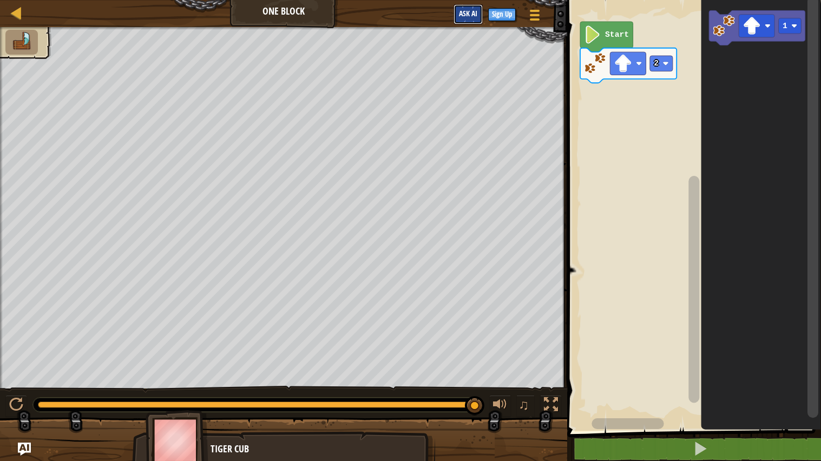
click at [462, 17] on span "Ask AI" at bounding box center [468, 13] width 18 height 10
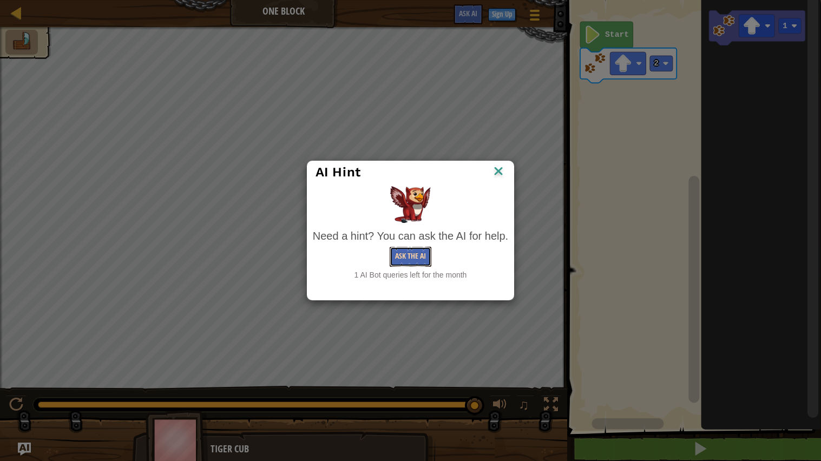
click at [419, 256] on button "Ask the AI" at bounding box center [411, 257] width 42 height 20
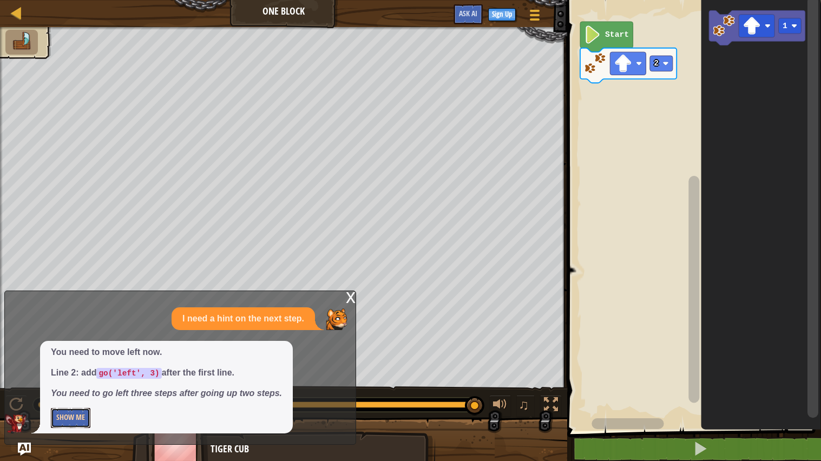
click at [76, 413] on button "Show Me" at bounding box center [71, 418] width 40 height 20
click at [64, 413] on button "Hide" at bounding box center [63, 418] width 25 height 20
click at [60, 413] on button "Show Me" at bounding box center [71, 418] width 40 height 20
click at [103, 370] on code "go('left', 3)" at bounding box center [128, 373] width 65 height 11
click at [541, 17] on div at bounding box center [534, 15] width 15 height 16
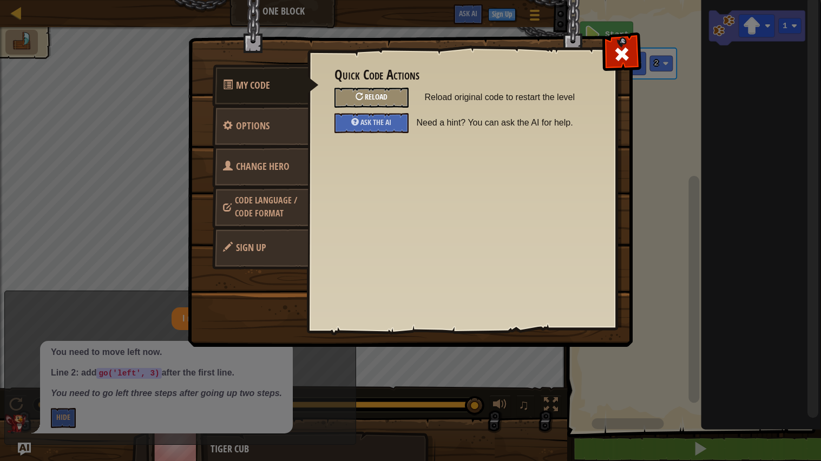
click at [397, 94] on div "Reload" at bounding box center [371, 98] width 74 height 20
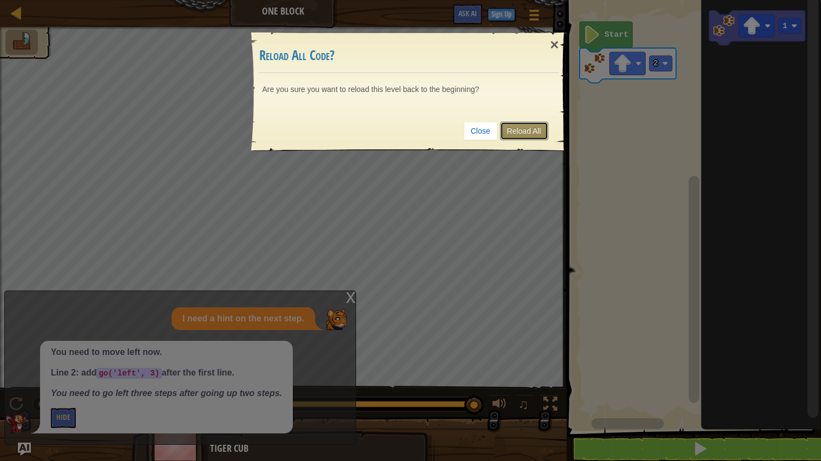
click at [527, 129] on link "Reload All" at bounding box center [524, 131] width 48 height 18
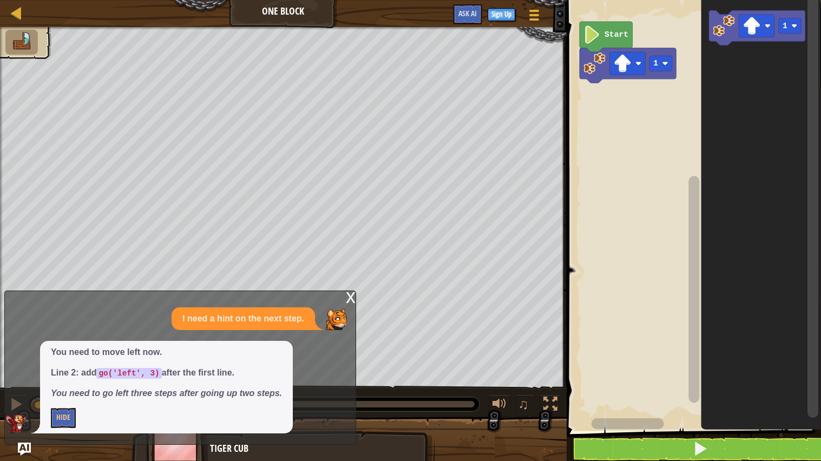
click at [10, 32] on img at bounding box center [21, 41] width 23 height 19
click at [11, 7] on div at bounding box center [17, 13] width 14 height 14
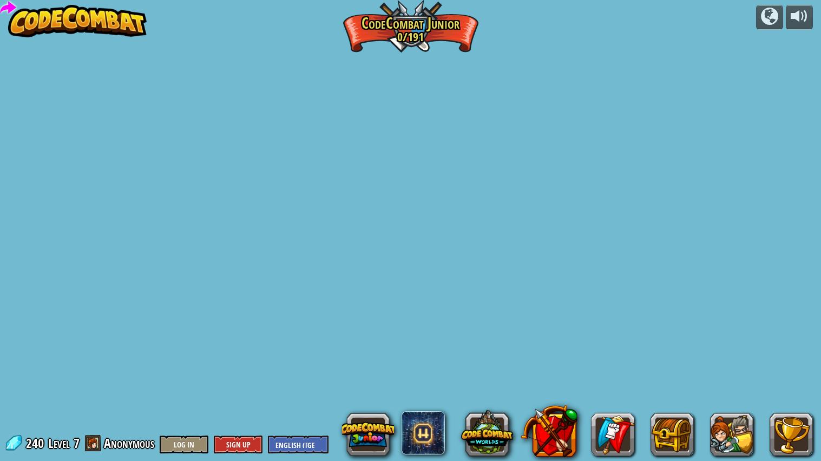
click at [18, 27] on div "powered by Step Change Change step arguments. Play Go Smart Now we're really wa…" at bounding box center [410, 230] width 821 height 461
click at [12, 12] on span at bounding box center [8, 8] width 16 height 16
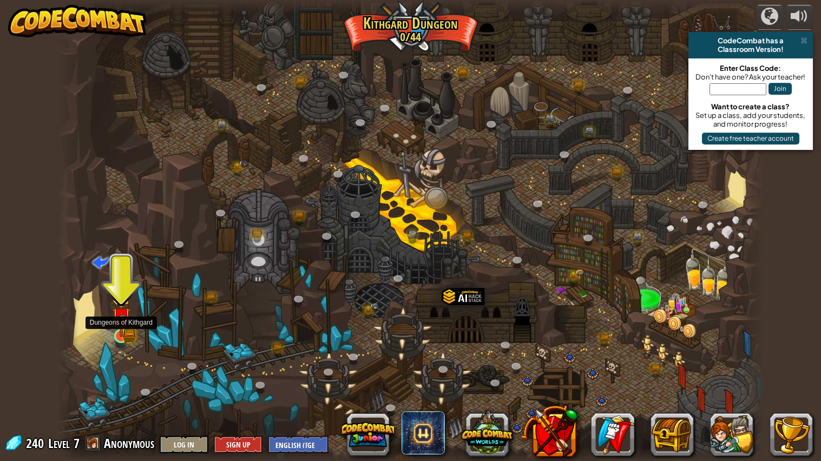
click at [123, 328] on img at bounding box center [121, 317] width 18 height 41
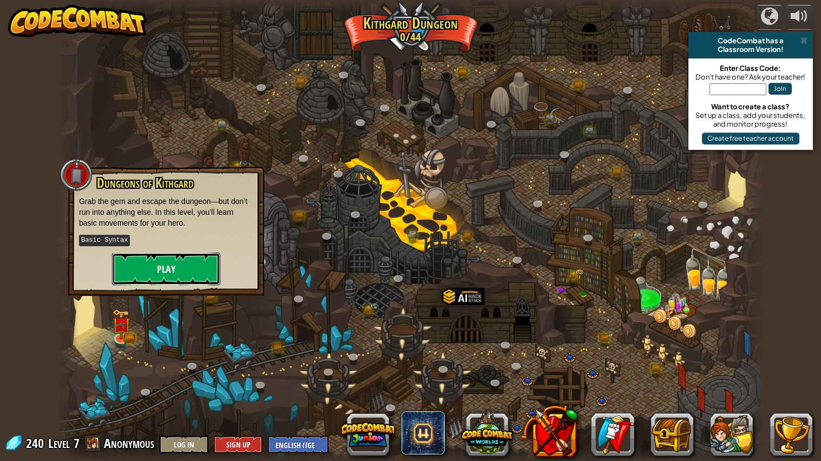
click at [186, 261] on button "Play" at bounding box center [166, 269] width 108 height 32
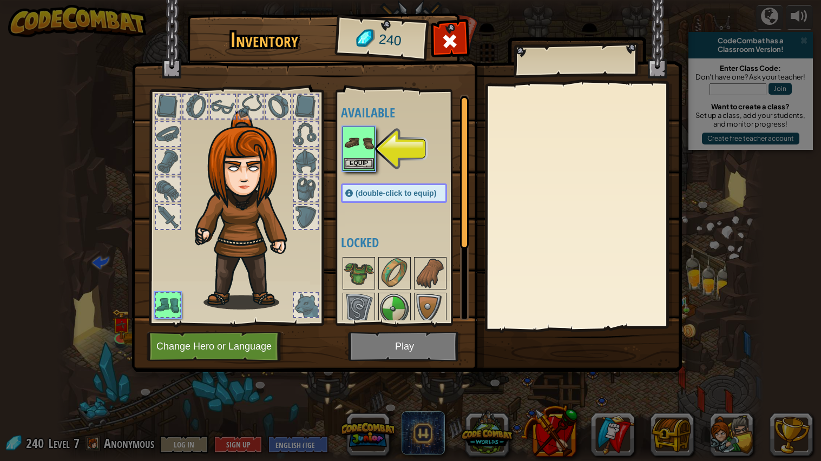
click at [354, 153] on img at bounding box center [359, 143] width 30 height 30
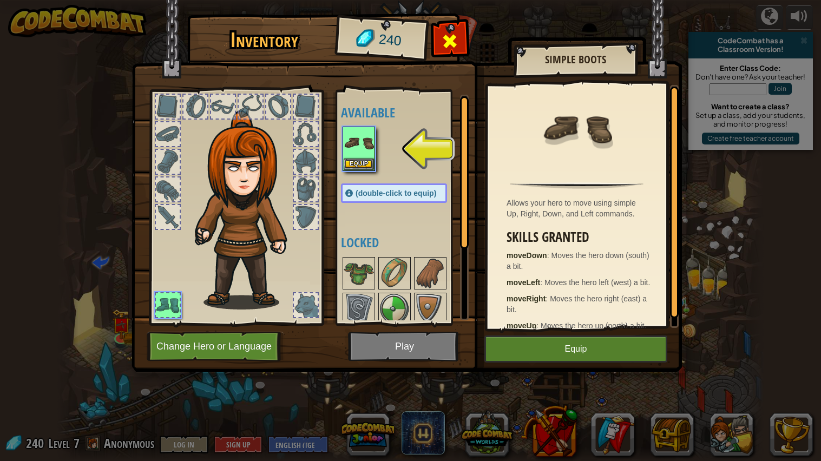
click at [456, 32] on span at bounding box center [450, 40] width 17 height 17
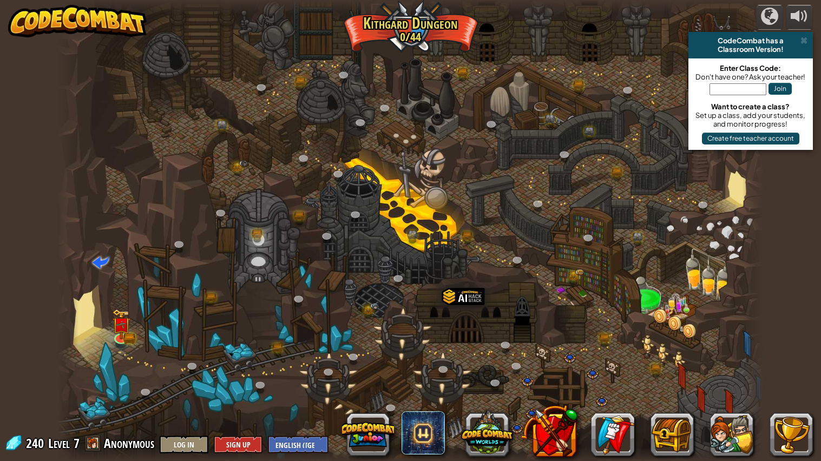
click at [89, 297] on div at bounding box center [410, 231] width 706 height 462
click at [122, 337] on img at bounding box center [121, 317] width 18 height 41
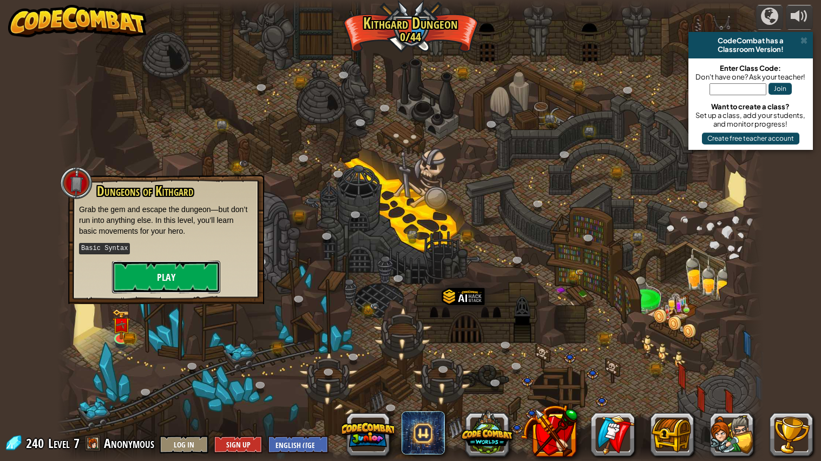
click at [181, 282] on button "Play" at bounding box center [166, 277] width 108 height 32
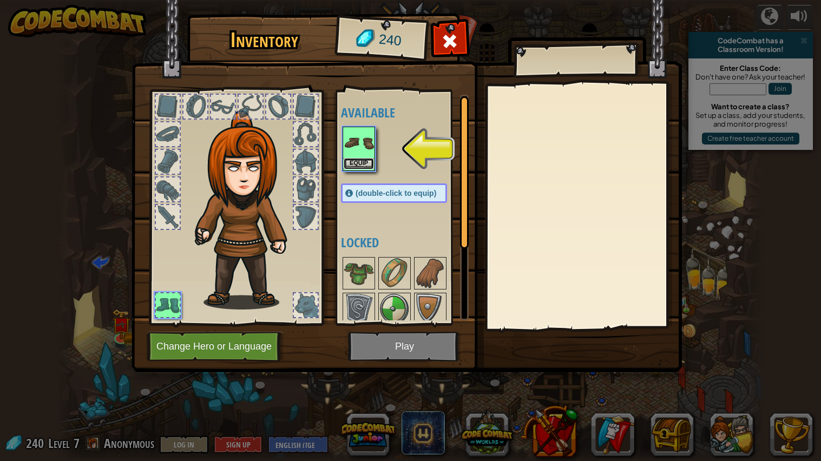
click at [366, 165] on button "Equip" at bounding box center [359, 163] width 30 height 11
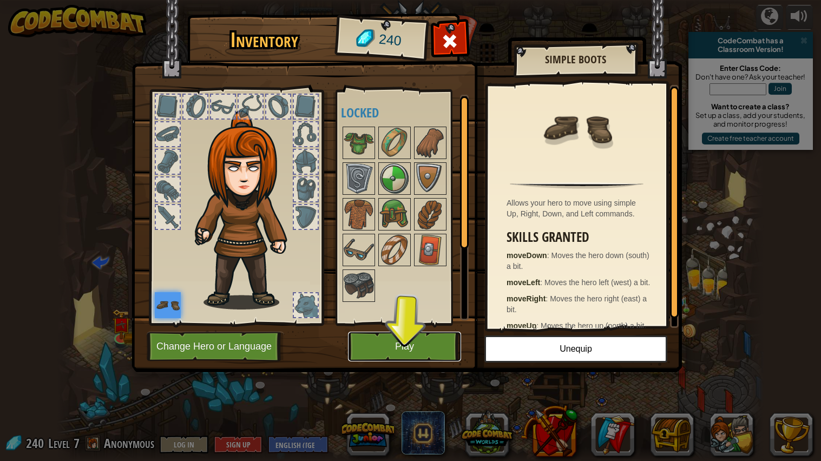
click at [403, 344] on button "Play" at bounding box center [404, 347] width 113 height 30
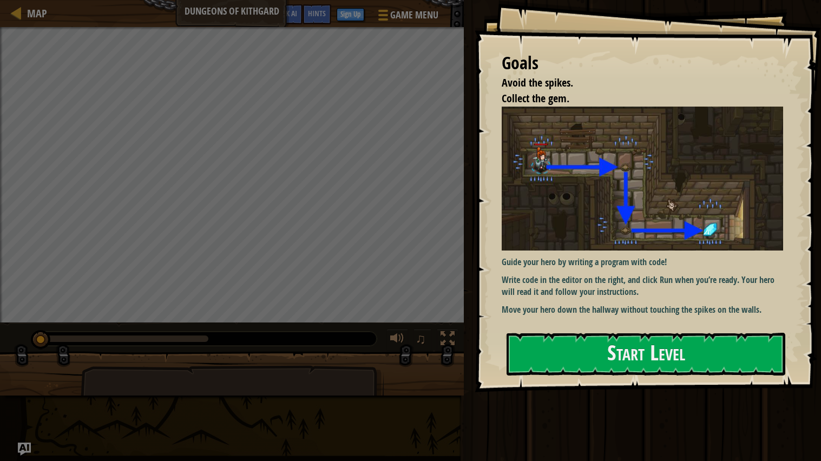
click at [794, 9] on div "Goals Avoid the spikes. Collect the gem. Guide your hero by writing a program w…" at bounding box center [648, 196] width 346 height 392
click at [634, 359] on button "Start Level" at bounding box center [645, 354] width 279 height 43
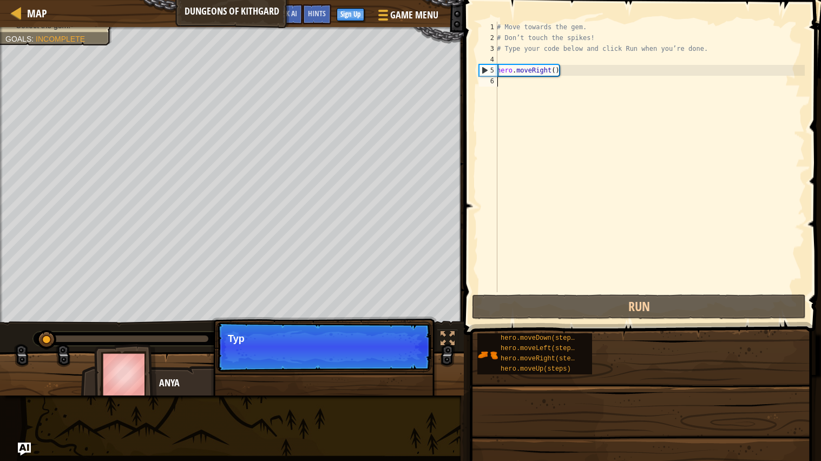
click at [635, 348] on div "hero.moveDown(steps) hero.moveLeft(steps) hero.moveRight(steps) hero.moveUp(ste…" at bounding box center [645, 354] width 337 height 42
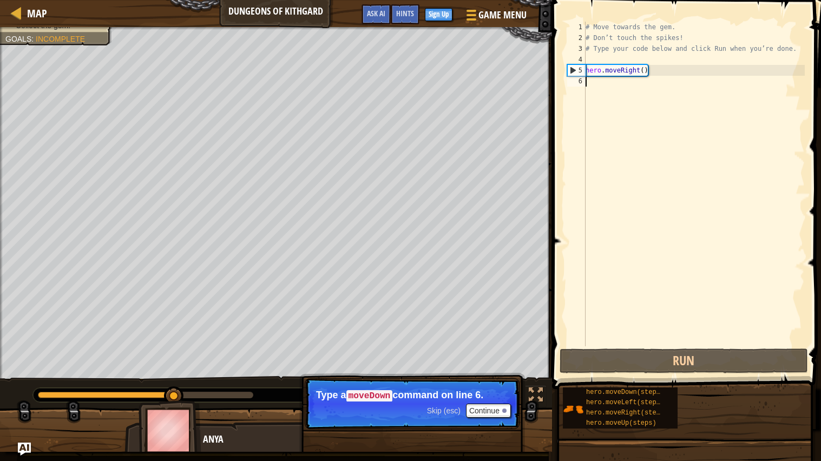
type textarea "h"
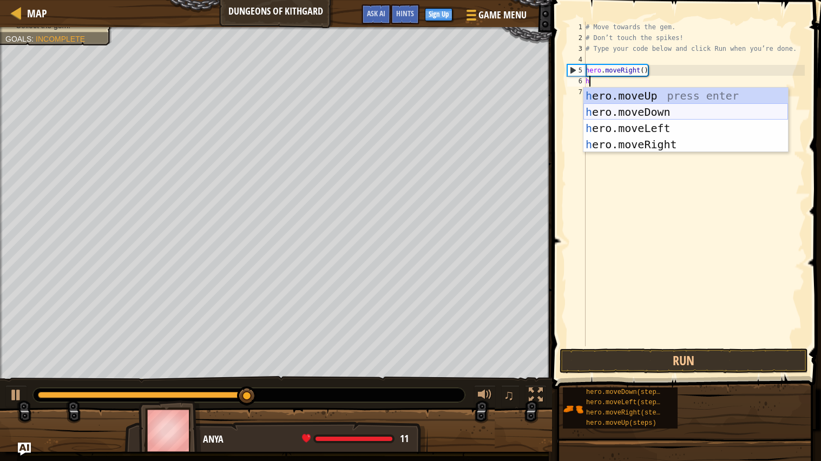
click at [594, 109] on div "h ero.moveUp press enter h ero.moveDown press enter h ero.moveLeft press enter …" at bounding box center [685, 136] width 205 height 97
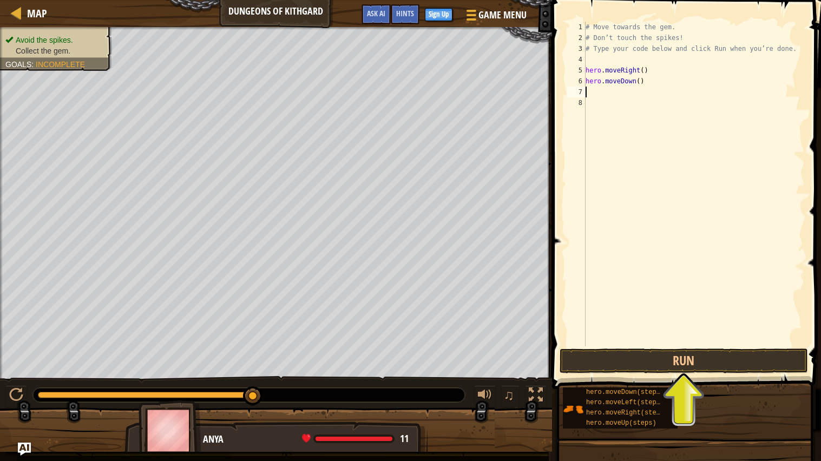
type textarea "h"
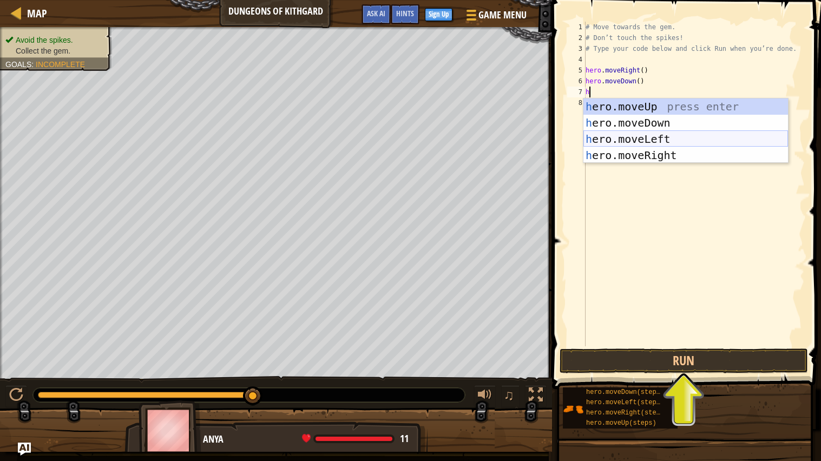
click at [655, 151] on div "h ero.moveUp press enter h ero.moveDown press enter h ero.moveLeft press enter …" at bounding box center [685, 146] width 205 height 97
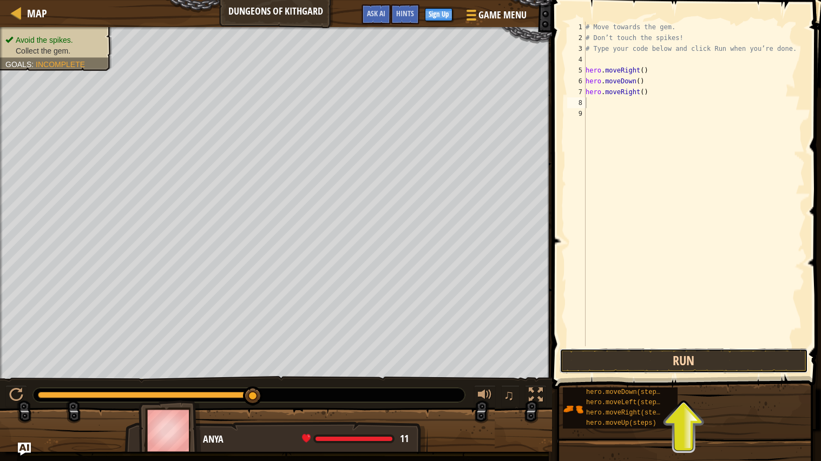
click at [608, 354] on button "Run" at bounding box center [684, 360] width 248 height 25
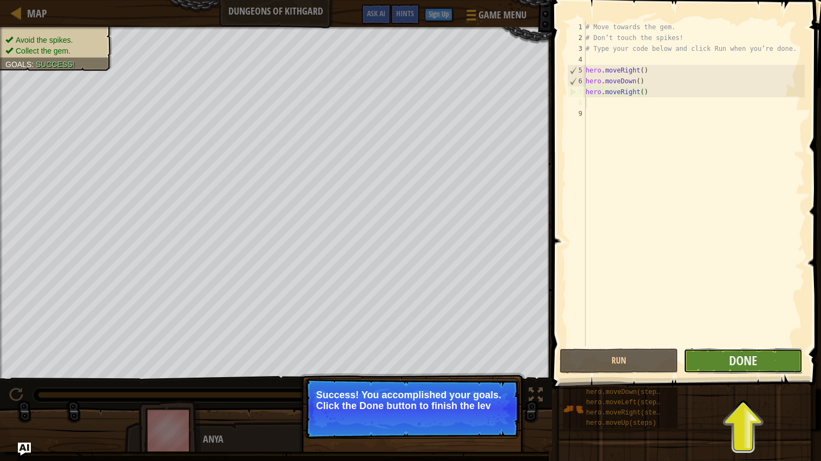
click at [710, 358] on button "Done" at bounding box center [742, 360] width 119 height 25
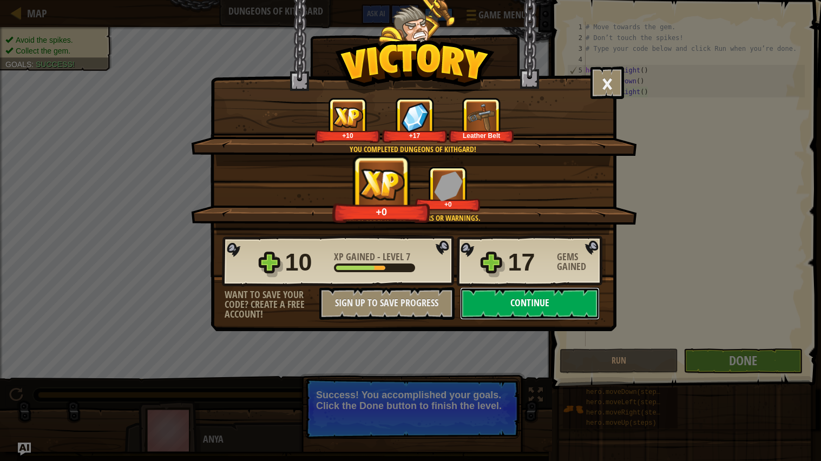
click at [503, 320] on button "Continue" at bounding box center [530, 303] width 140 height 32
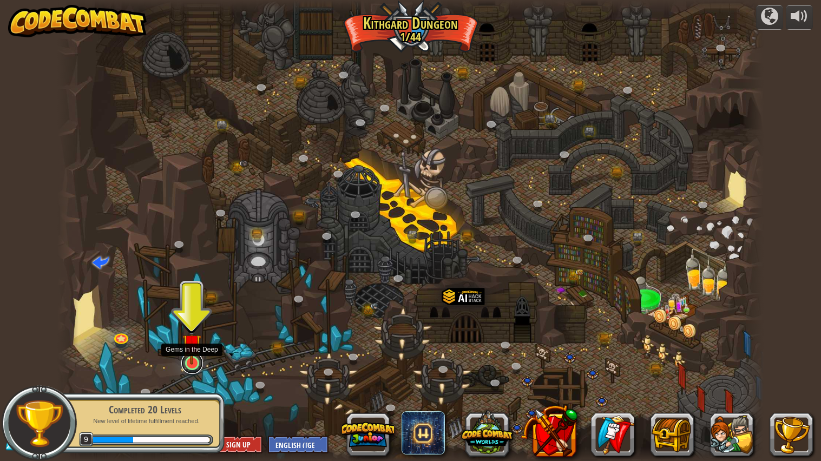
click at [192, 366] on link at bounding box center [192, 363] width 22 height 22
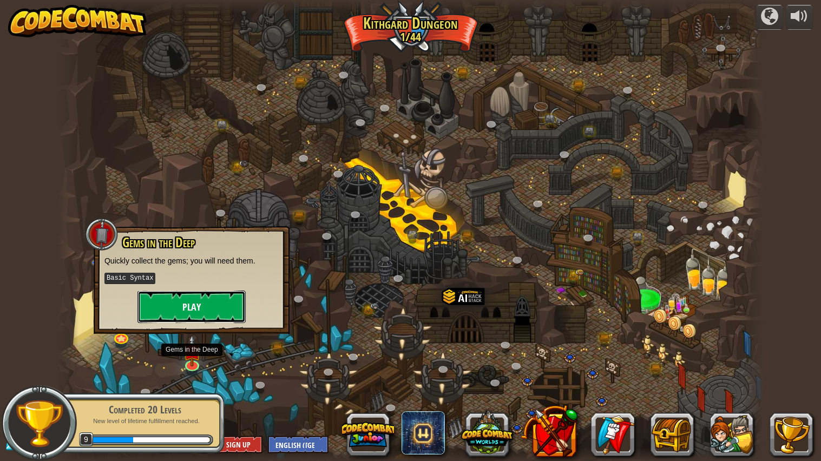
click at [214, 301] on button "Play" at bounding box center [191, 307] width 108 height 32
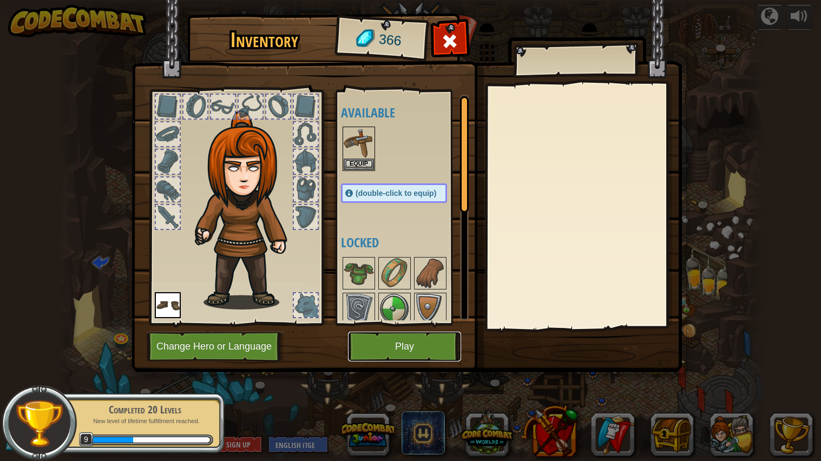
click at [406, 340] on button "Play" at bounding box center [404, 347] width 113 height 30
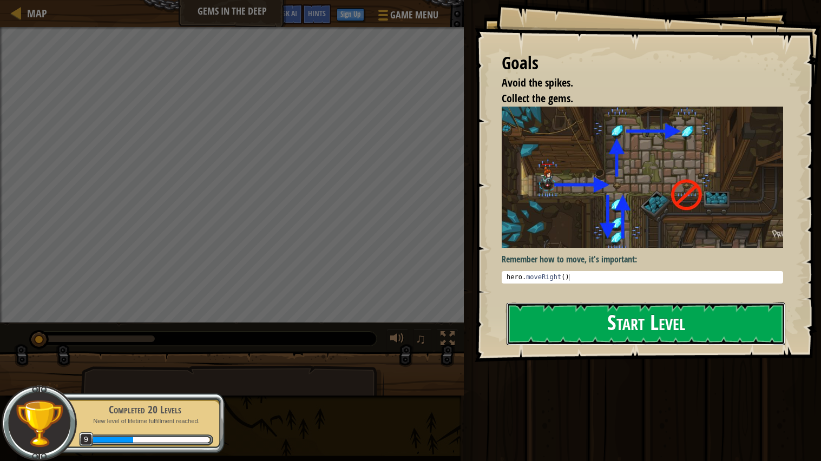
click at [680, 311] on button "Start Level" at bounding box center [645, 323] width 279 height 43
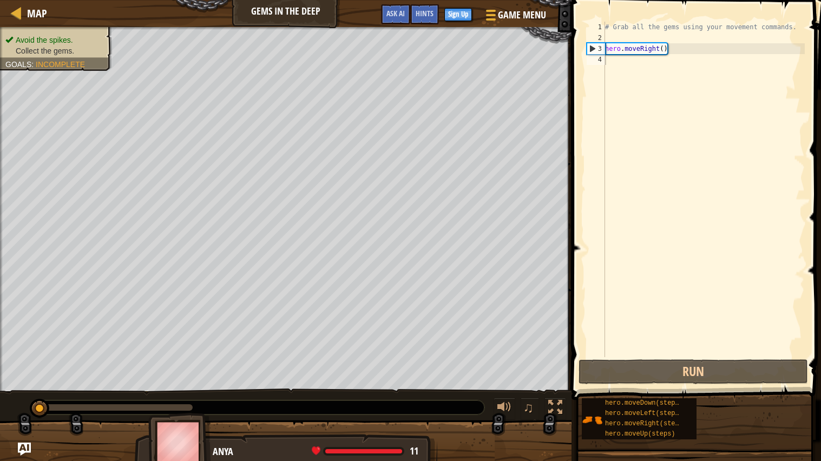
click at [653, 56] on div "# Grab all the gems using your movement commands. hero . moveRight ( )" at bounding box center [704, 200] width 202 height 357
click at [662, 54] on div "# Grab all the gems using your movement commands. hero . moveRight ( )" at bounding box center [704, 200] width 202 height 357
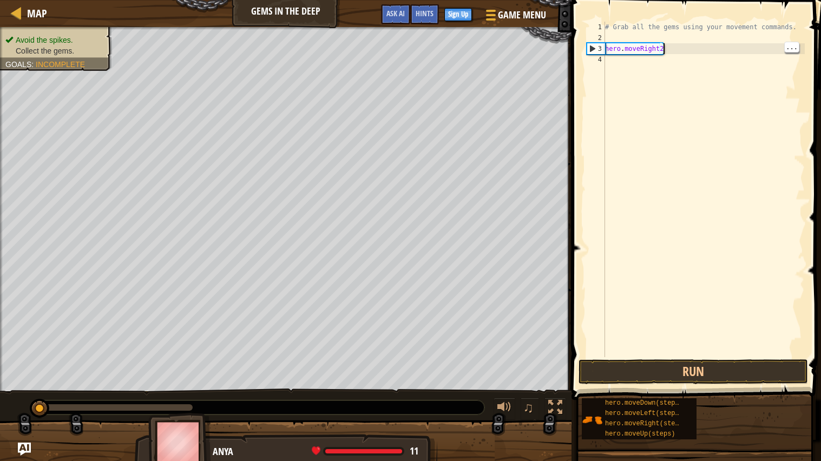
scroll to position [4, 4]
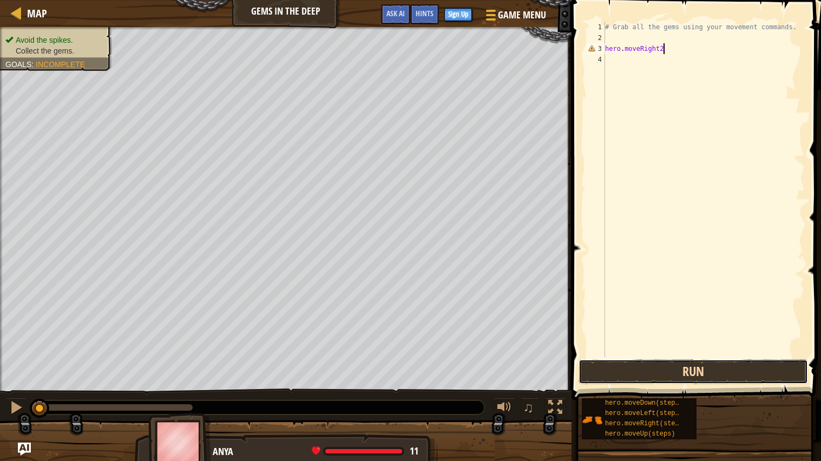
click at [677, 368] on button "Run" at bounding box center [692, 371] width 229 height 25
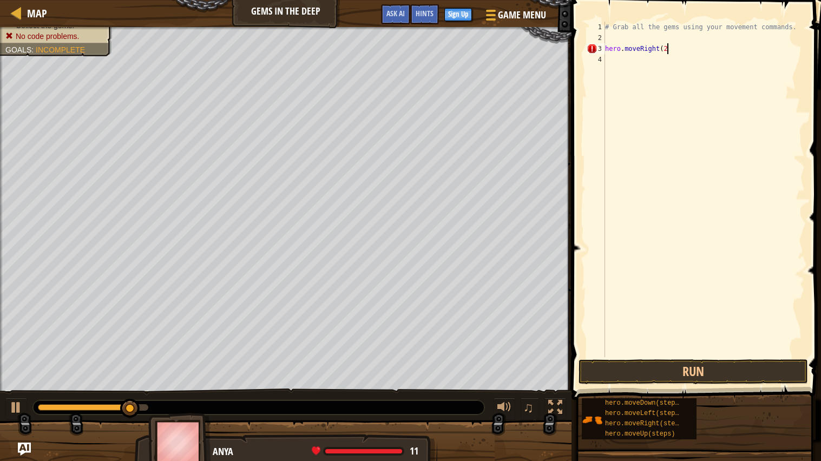
scroll to position [4, 4]
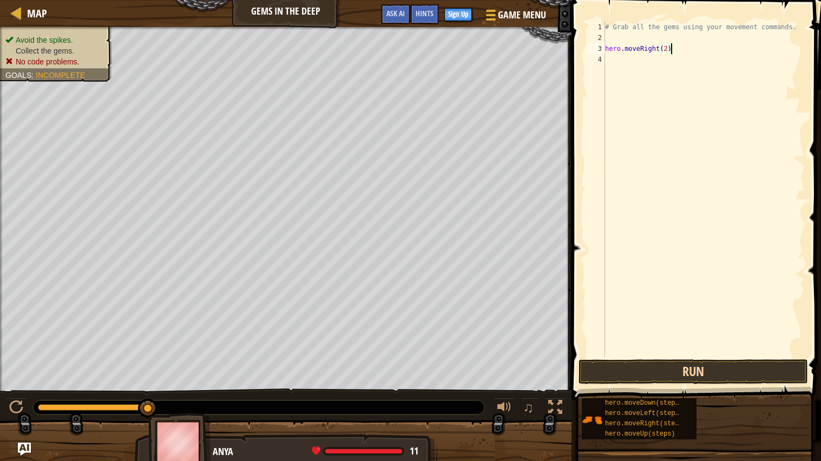
type textarea "hero.moveRight(2)"
click at [633, 373] on button "Run" at bounding box center [692, 371] width 229 height 25
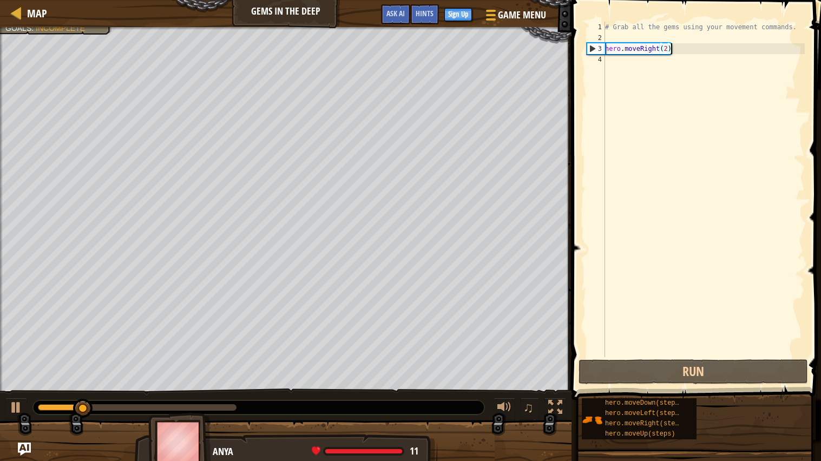
click at [609, 67] on div "# Grab all the gems using your movement commands. hero . moveRight ( 2 )" at bounding box center [704, 200] width 202 height 357
type textarea "h"
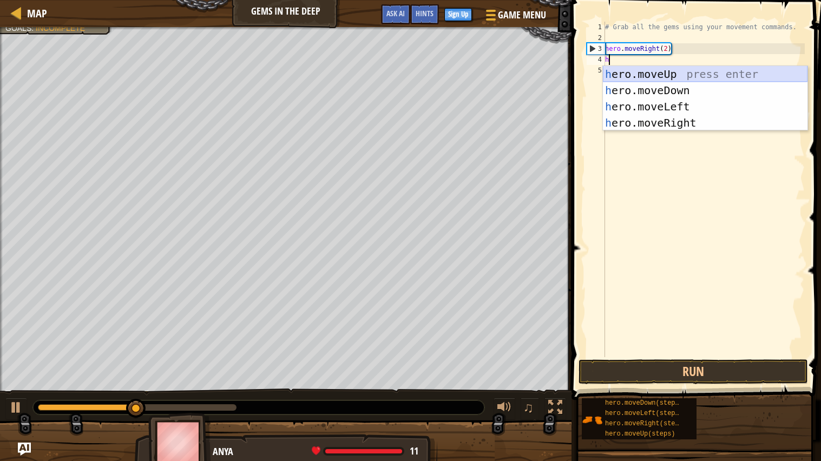
click at [618, 73] on div "h ero.moveUp press enter h ero.moveDown press enter h ero.moveLeft press enter …" at bounding box center [705, 114] width 205 height 97
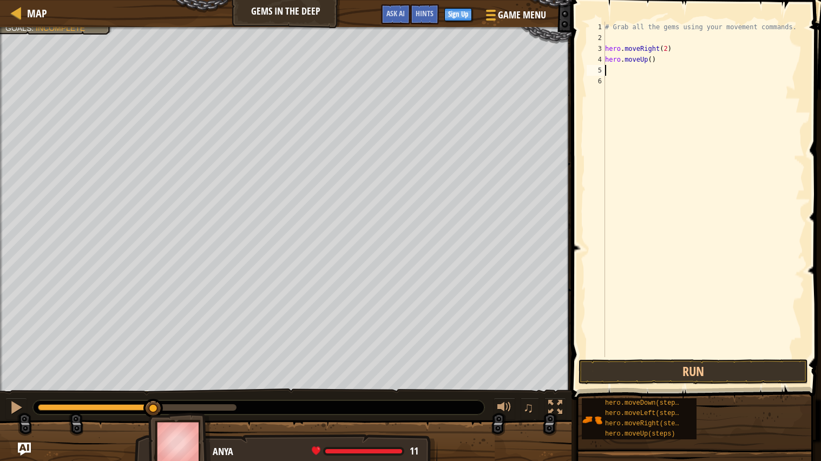
click at [617, 74] on div "# Grab all the gems using your movement commands. hero . moveRight ( 2 ) hero .…" at bounding box center [704, 200] width 202 height 357
type textarea "h"
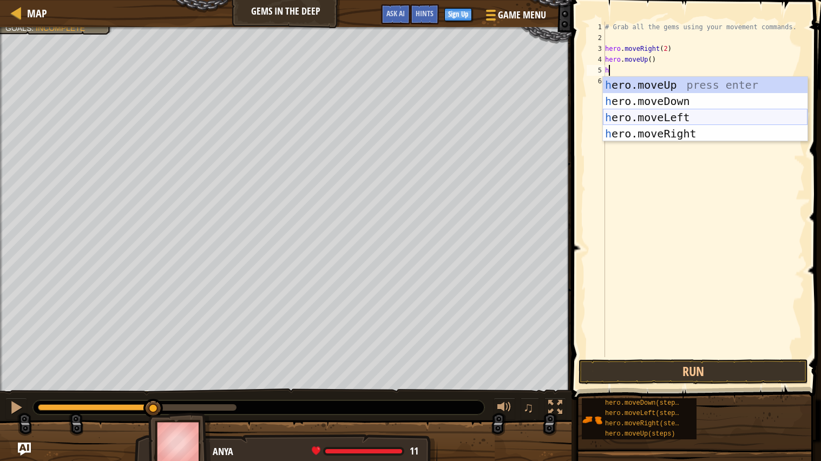
click at [640, 116] on div "h ero.moveUp press enter h ero.moveDown press enter h ero.moveLeft press enter …" at bounding box center [705, 125] width 205 height 97
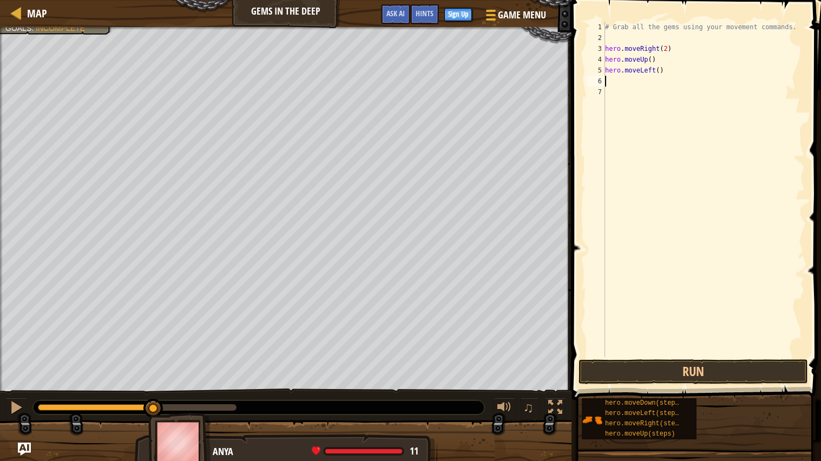
type textarea "h"
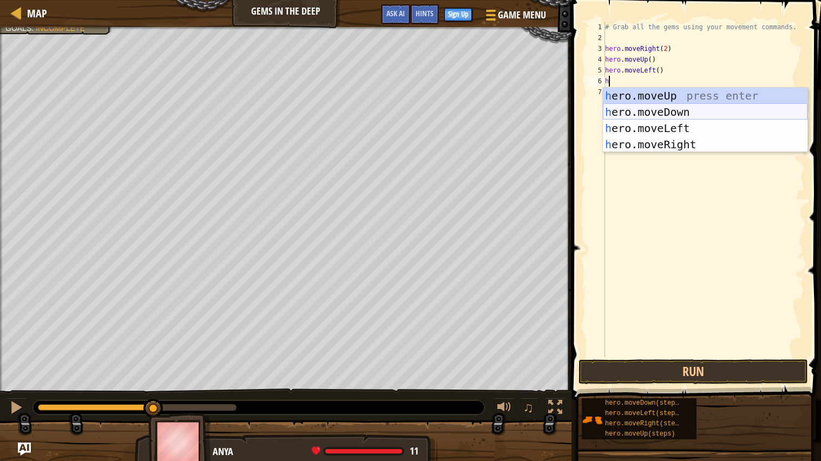
click at [635, 113] on div "h ero.moveUp press enter h ero.moveDown press enter h ero.moveLeft press enter …" at bounding box center [705, 136] width 205 height 97
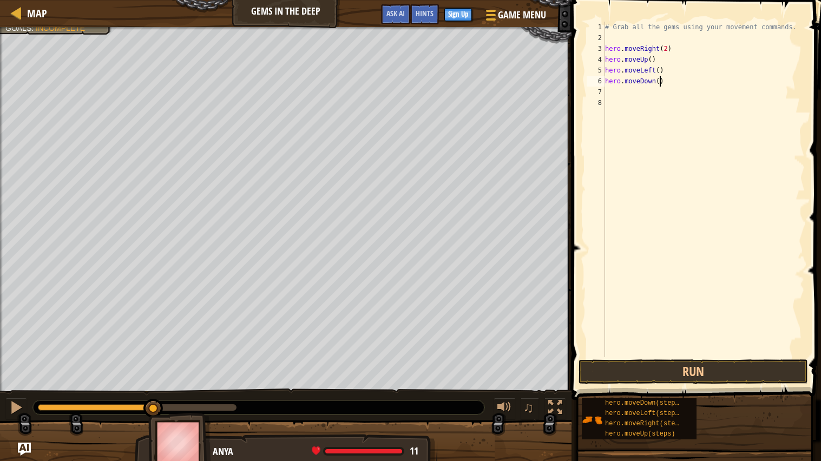
click at [661, 83] on div "# Grab all the gems using your movement commands. hero . moveRight ( 2 ) hero .…" at bounding box center [704, 200] width 202 height 357
type textarea "hero.moveDown(2)"
click at [606, 373] on button "Run" at bounding box center [692, 371] width 229 height 25
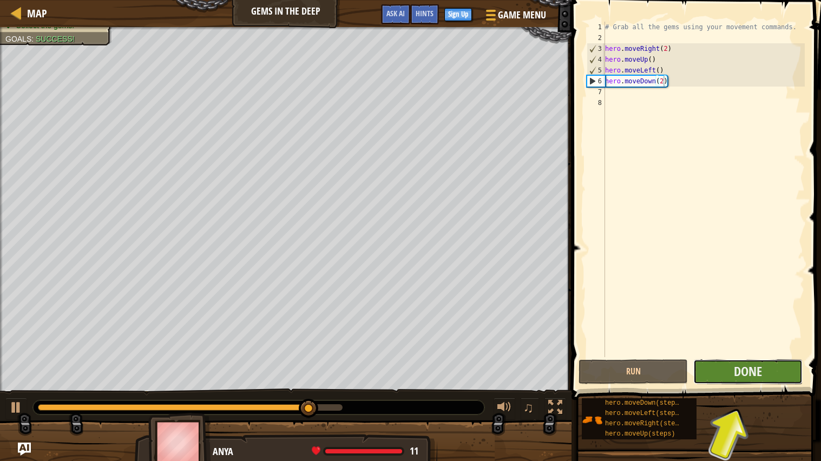
click at [727, 366] on button "Done" at bounding box center [747, 371] width 109 height 25
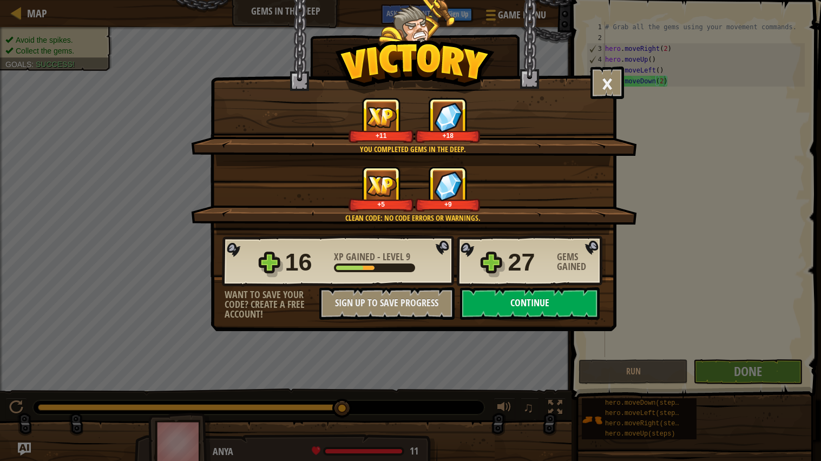
click at [540, 320] on button "Continue" at bounding box center [530, 303] width 140 height 32
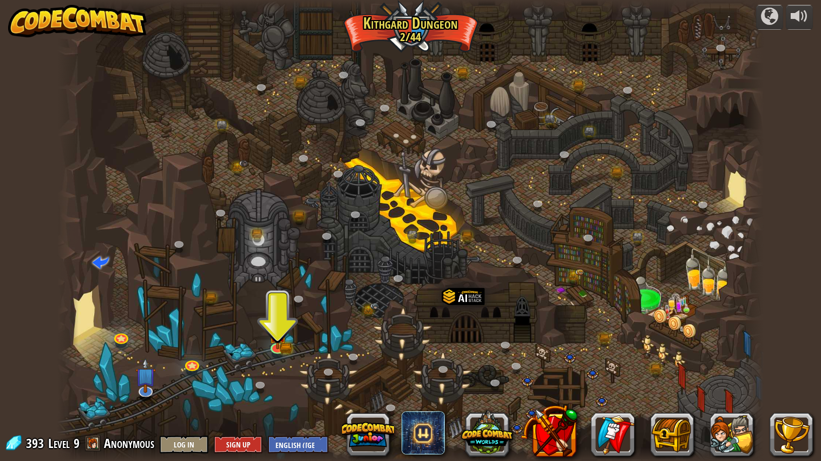
click at [270, 355] on div at bounding box center [410, 231] width 706 height 462
click at [278, 346] on img at bounding box center [277, 327] width 18 height 41
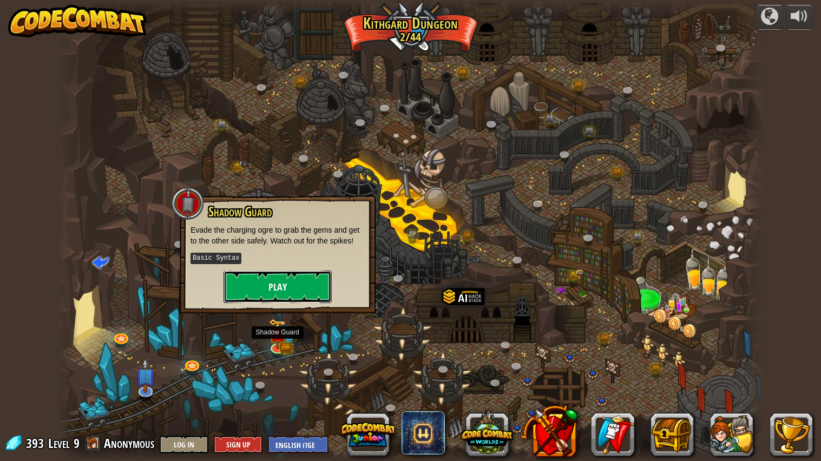
click at [302, 290] on button "Play" at bounding box center [277, 287] width 108 height 32
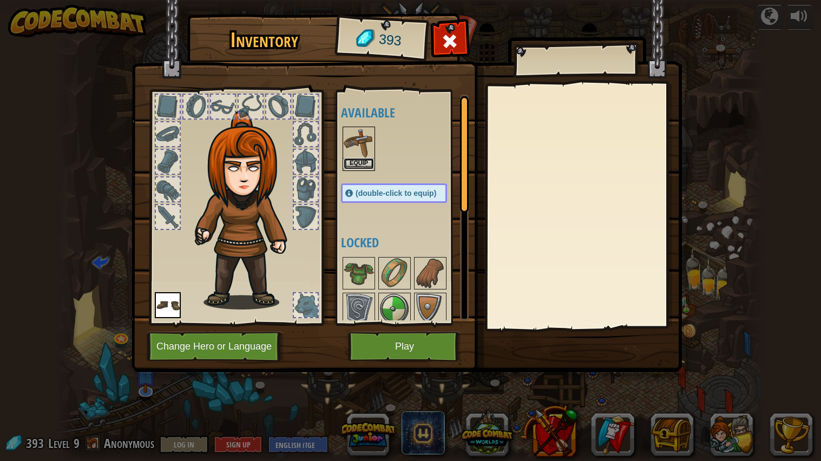
click at [363, 160] on button "Equip" at bounding box center [359, 163] width 30 height 11
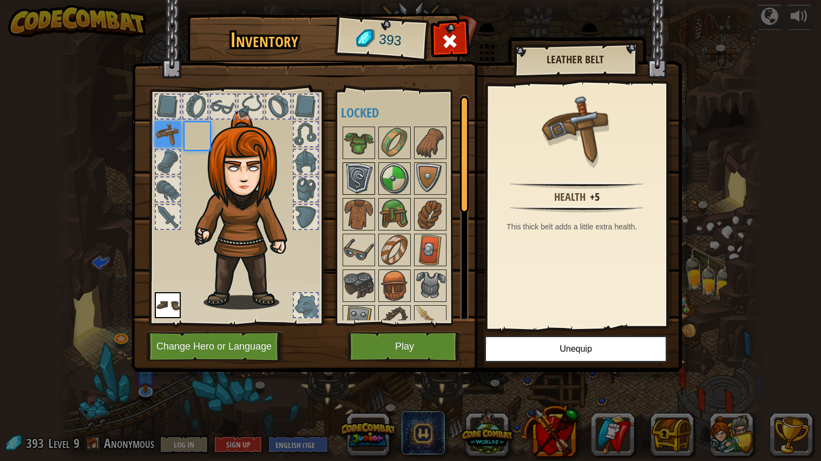
click at [358, 171] on img at bounding box center [359, 178] width 30 height 30
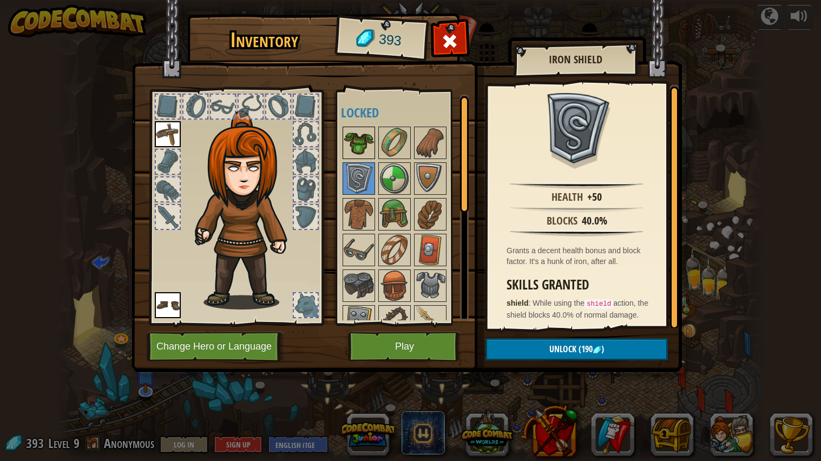
click at [361, 134] on img at bounding box center [359, 143] width 30 height 30
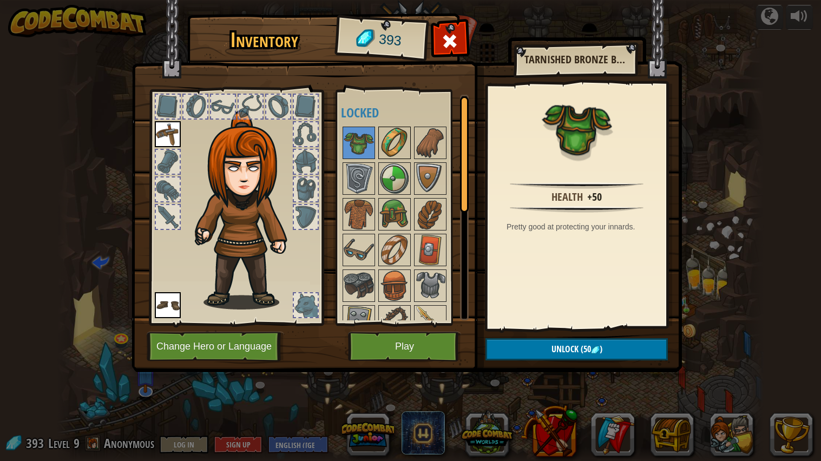
click at [393, 147] on img at bounding box center [394, 143] width 30 height 30
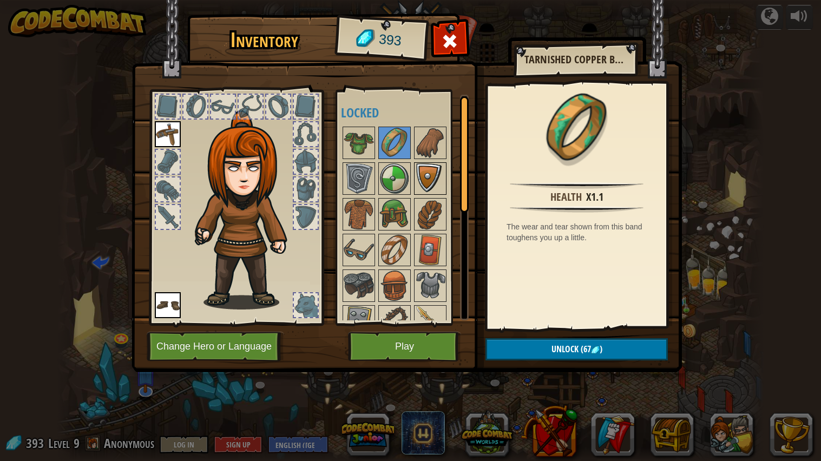
click at [430, 165] on img at bounding box center [430, 178] width 30 height 30
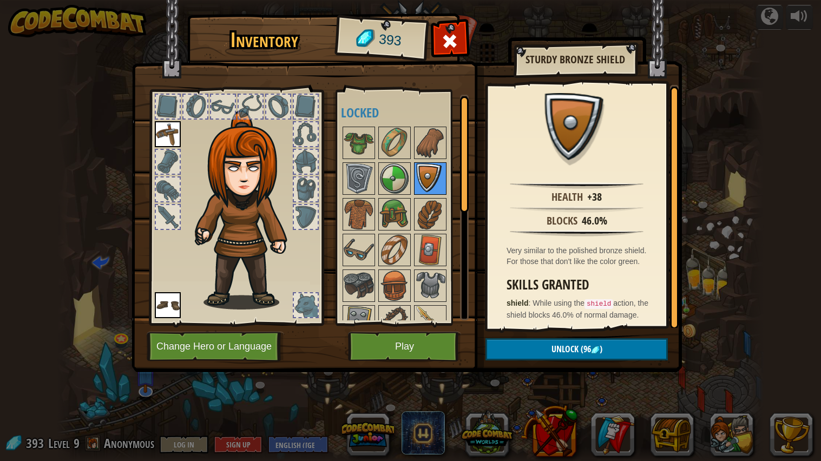
click at [422, 173] on img at bounding box center [430, 178] width 30 height 30
click at [379, 180] on img at bounding box center [394, 178] width 30 height 30
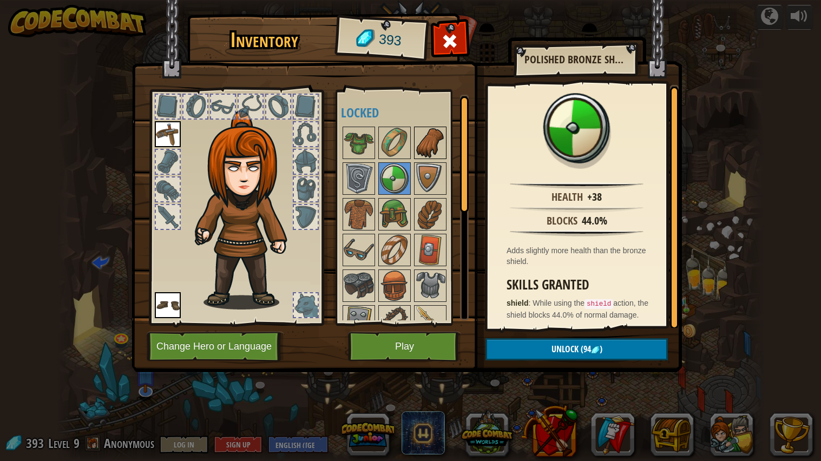
click at [436, 149] on img at bounding box center [430, 143] width 30 height 30
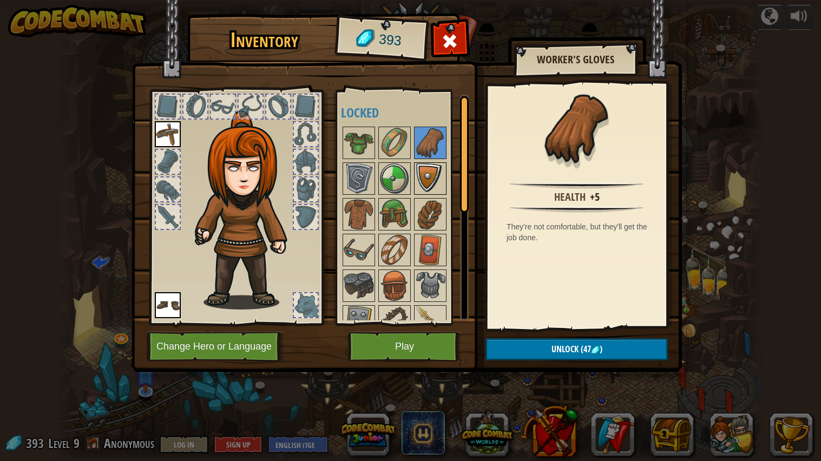
click at [420, 175] on img at bounding box center [430, 178] width 30 height 30
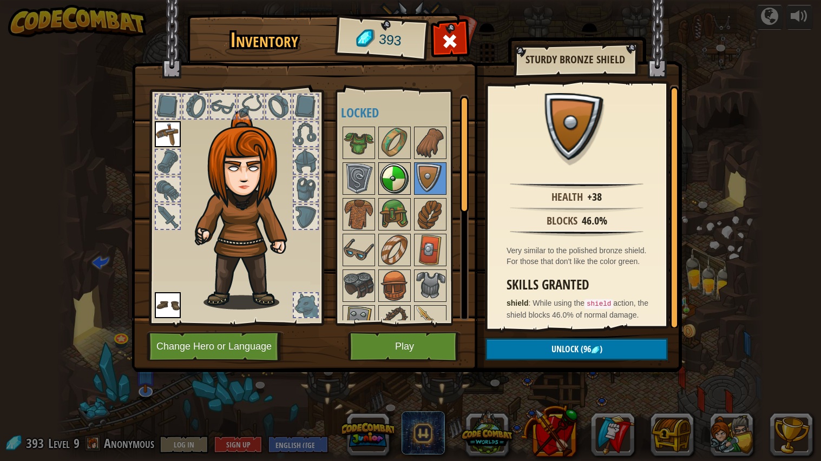
click at [391, 174] on img at bounding box center [394, 178] width 30 height 30
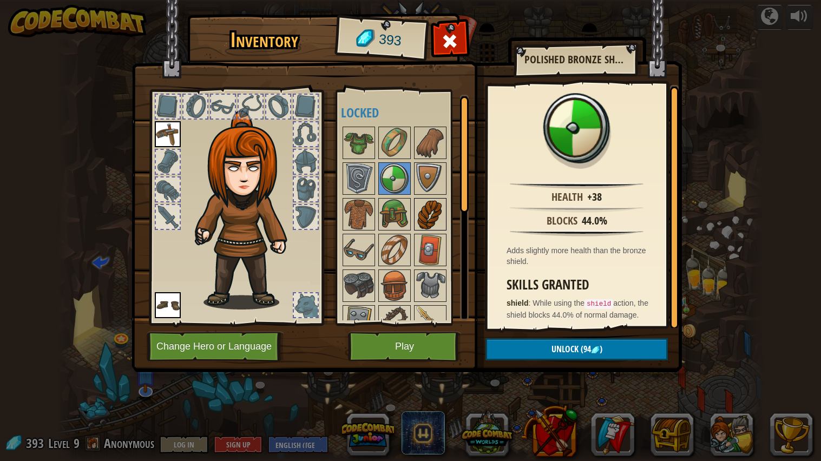
click at [431, 202] on img at bounding box center [430, 214] width 30 height 30
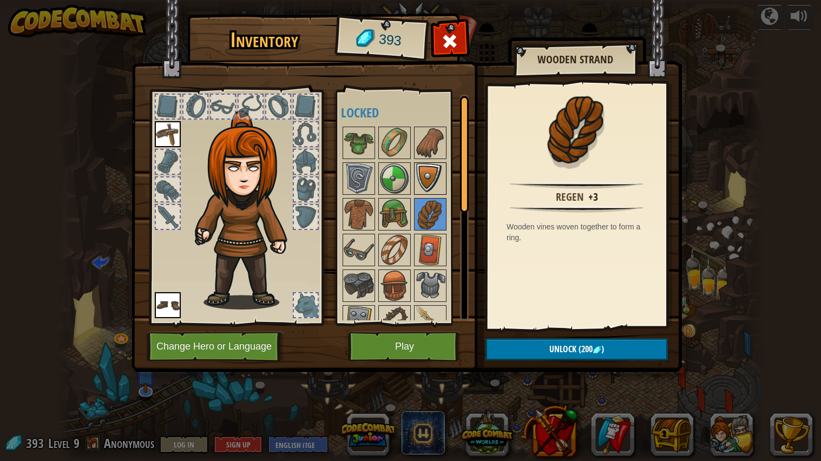
click at [433, 178] on img at bounding box center [430, 178] width 30 height 30
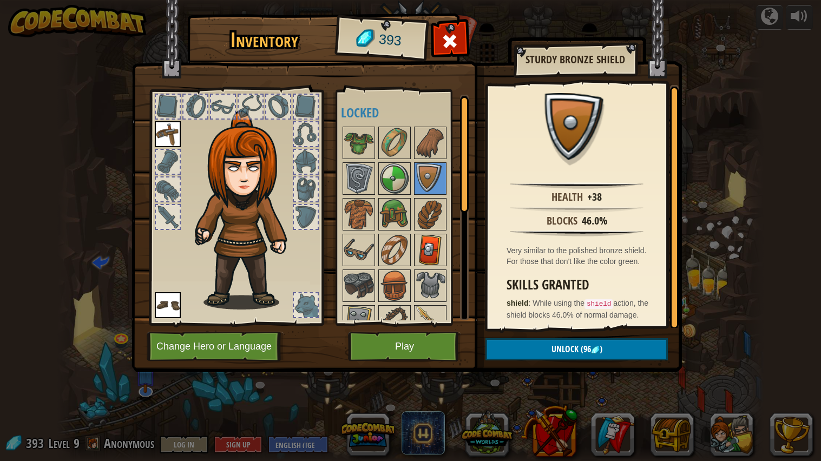
click at [431, 243] on img at bounding box center [430, 250] width 30 height 30
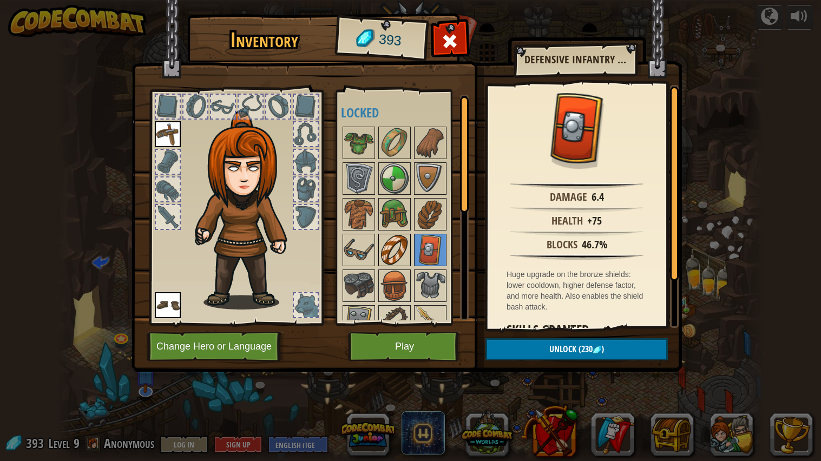
click at [384, 244] on img at bounding box center [394, 250] width 30 height 30
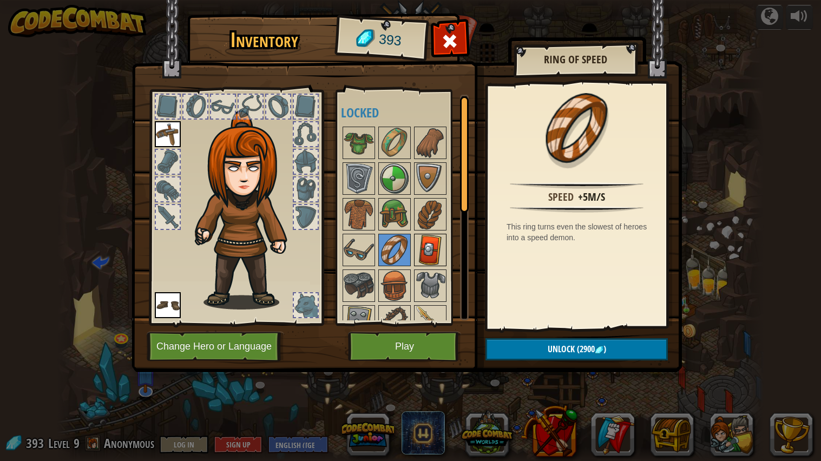
click at [433, 245] on img at bounding box center [430, 250] width 30 height 30
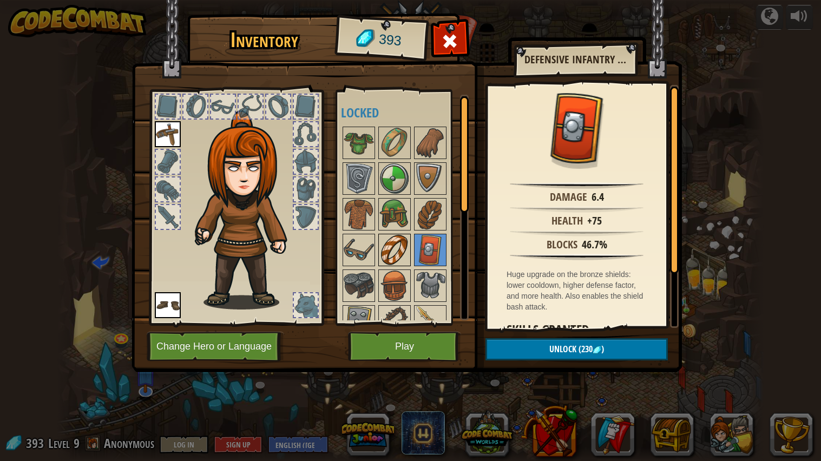
click at [393, 238] on img at bounding box center [394, 250] width 30 height 30
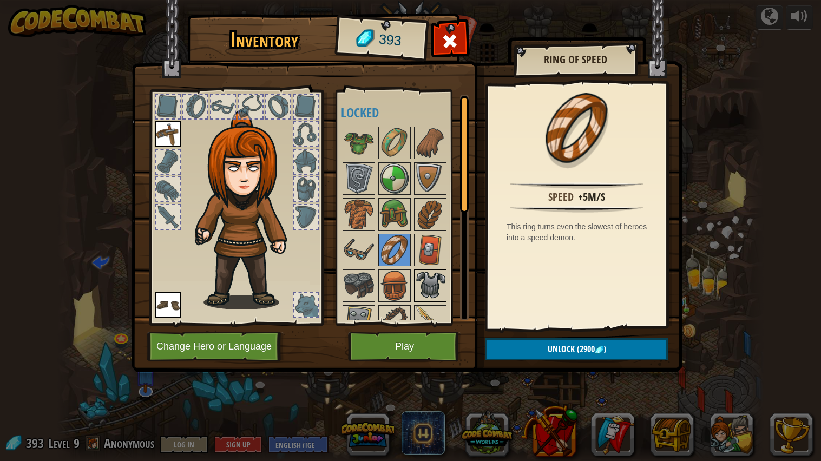
click at [433, 298] on img at bounding box center [430, 286] width 30 height 30
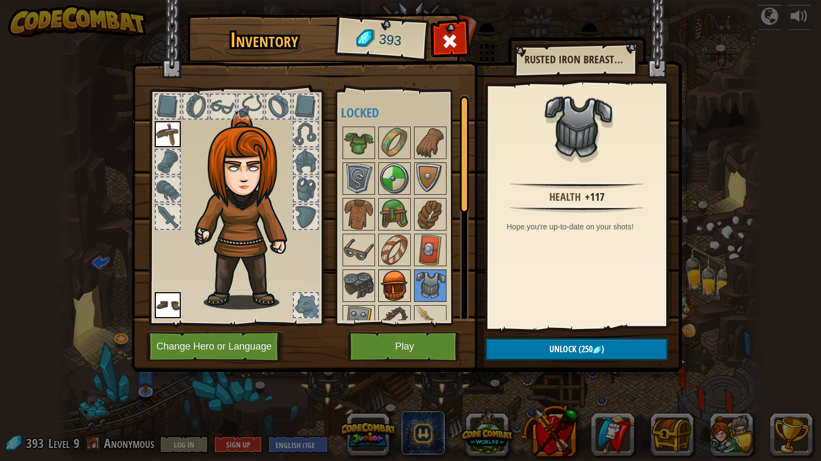
click at [384, 283] on img at bounding box center [394, 286] width 30 height 30
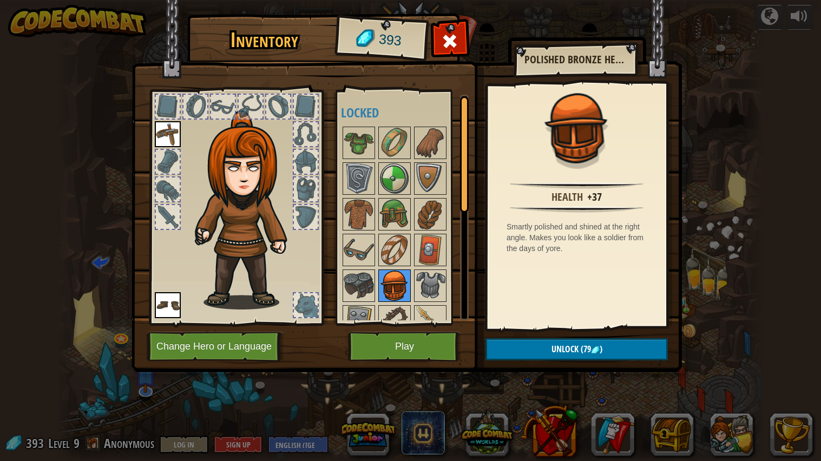
scroll to position [90, 0]
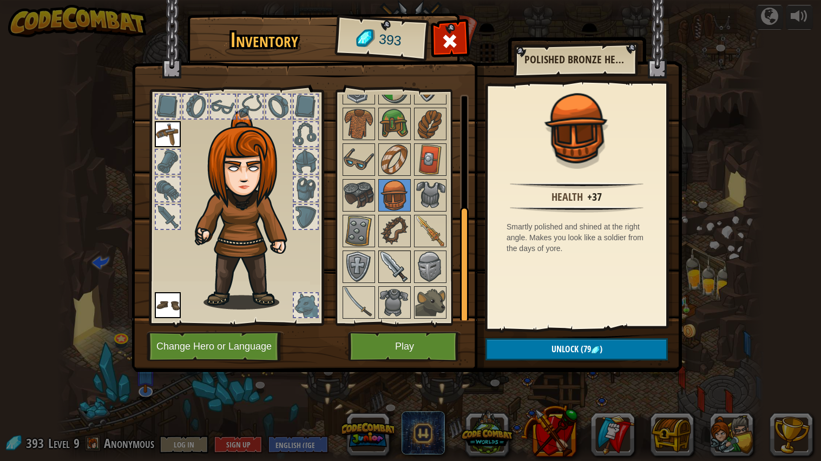
click at [380, 258] on img at bounding box center [394, 267] width 30 height 30
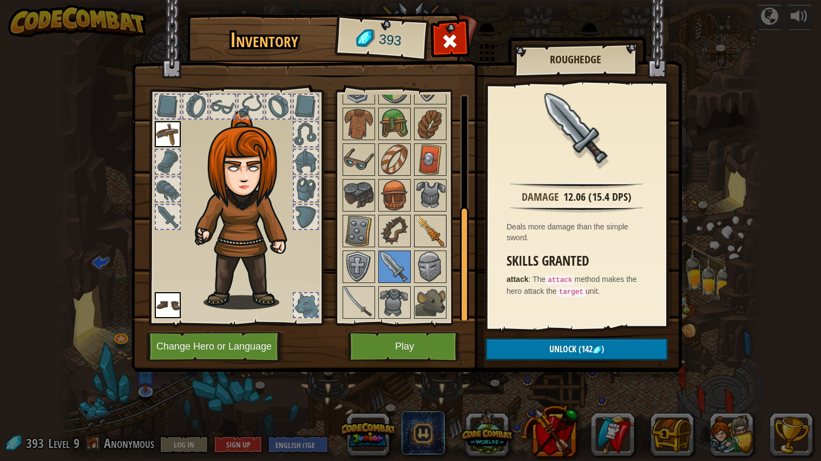
click at [422, 237] on img at bounding box center [430, 231] width 30 height 30
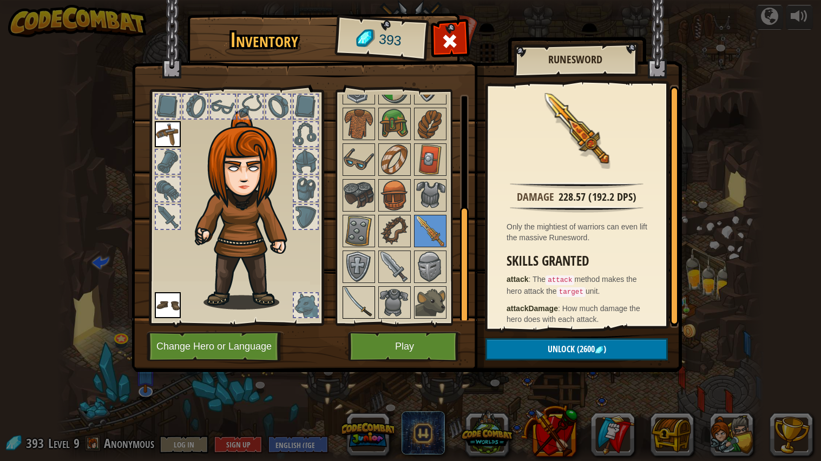
click at [352, 302] on img at bounding box center [359, 302] width 30 height 30
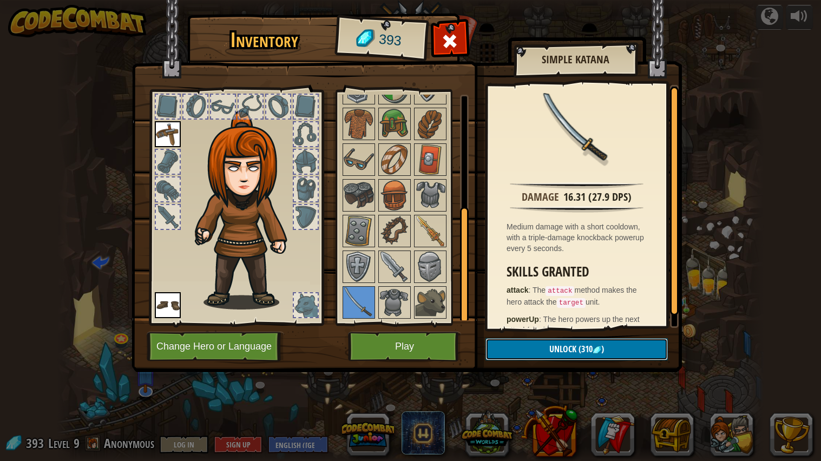
click at [619, 356] on button "Unlock (310 )" at bounding box center [576, 349] width 182 height 22
click at [624, 356] on button "Confirm" at bounding box center [576, 349] width 182 height 22
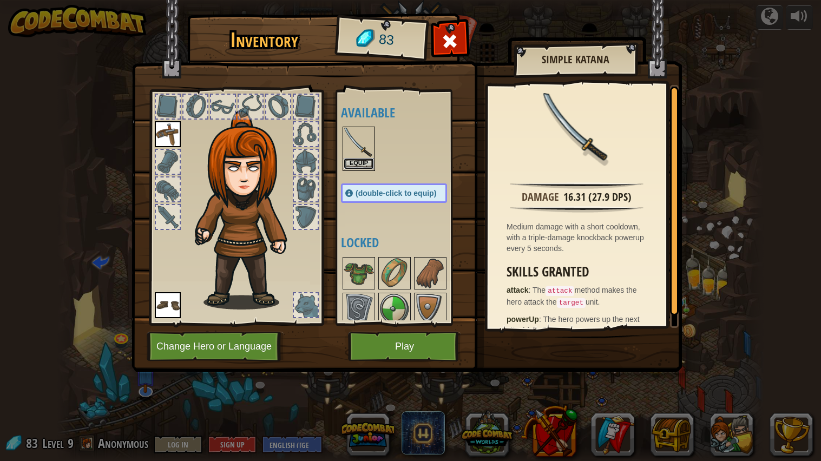
click at [360, 165] on button "Equip" at bounding box center [359, 163] width 30 height 11
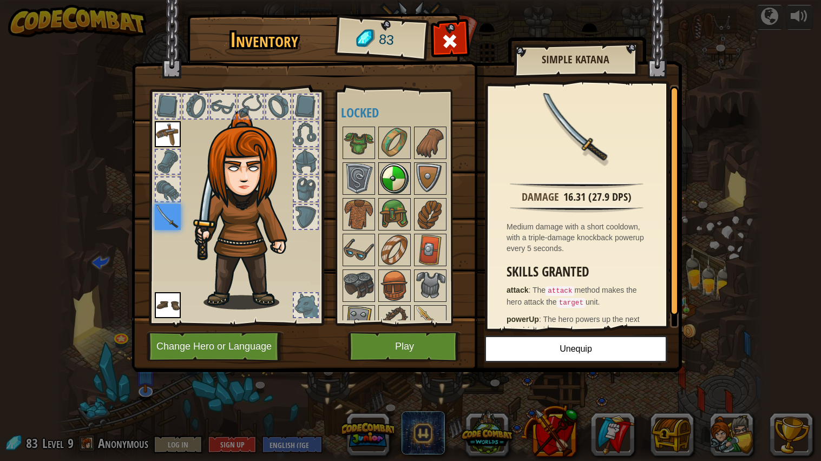
click at [399, 176] on img at bounding box center [394, 178] width 30 height 30
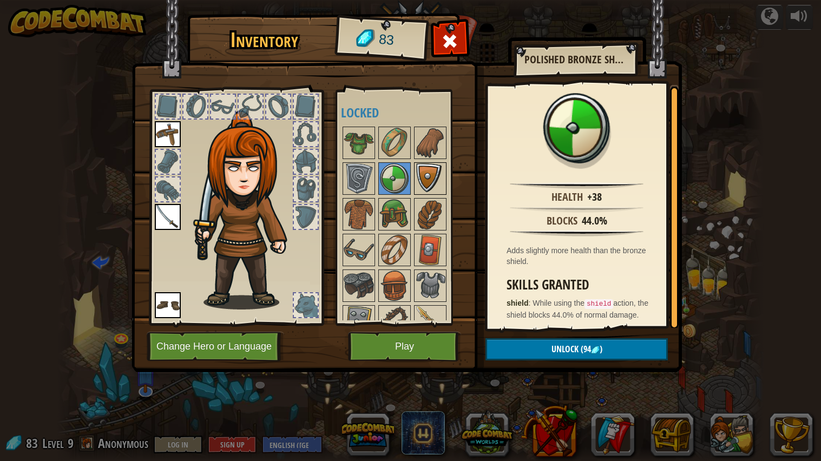
click at [417, 181] on img at bounding box center [430, 178] width 30 height 30
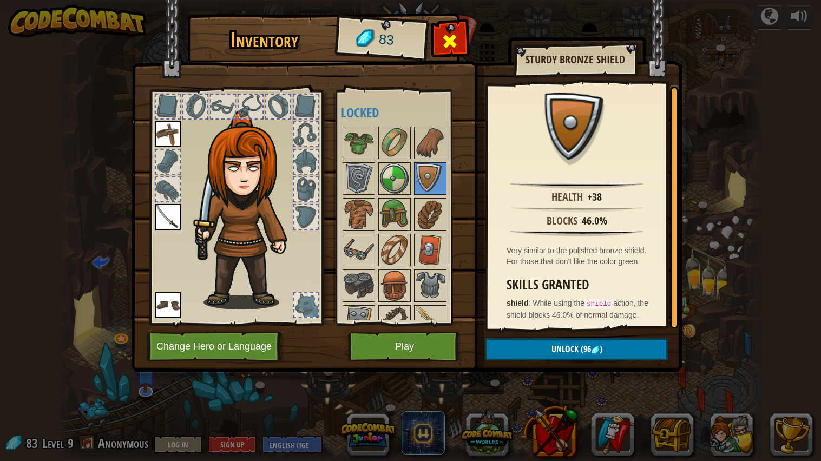
click at [450, 56] on div at bounding box center [450, 44] width 34 height 34
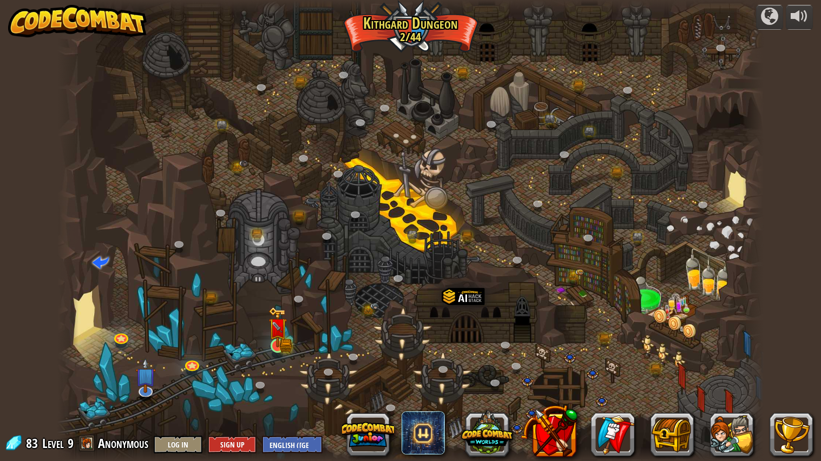
click at [285, 346] on img at bounding box center [277, 327] width 18 height 41
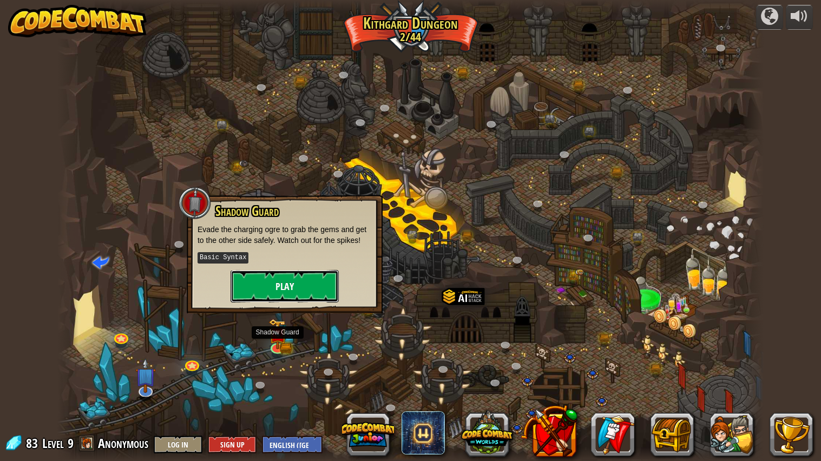
click at [311, 298] on button "Play" at bounding box center [285, 286] width 108 height 32
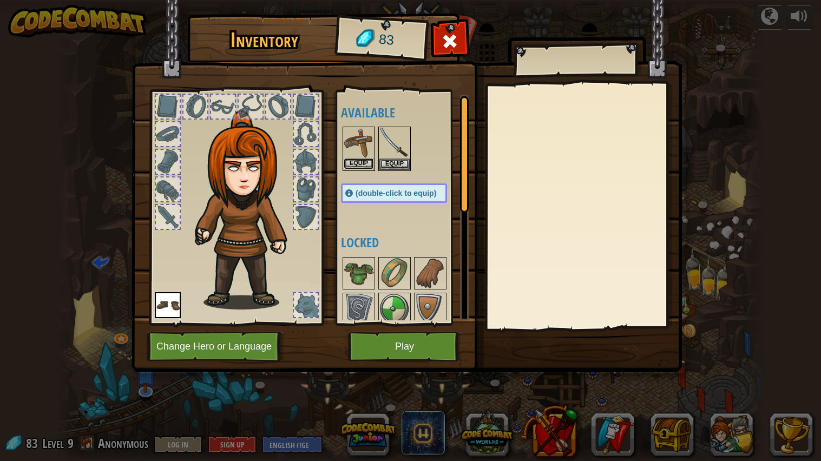
click at [350, 160] on button "Equip" at bounding box center [359, 163] width 30 height 11
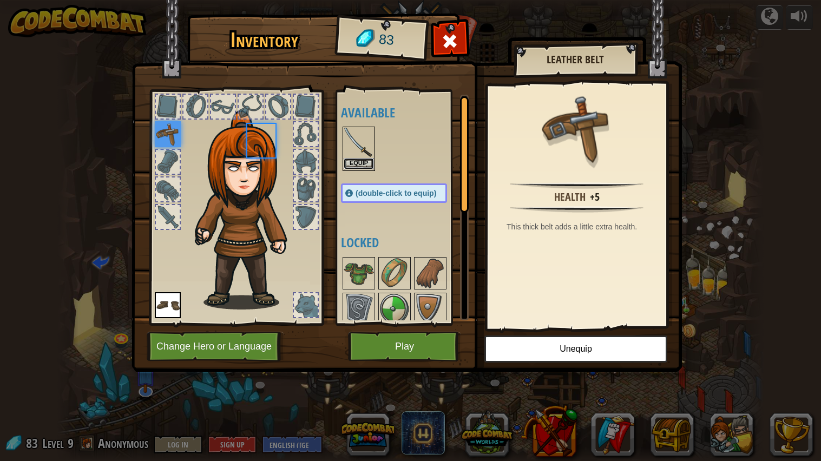
click at [363, 166] on button "Equip" at bounding box center [359, 163] width 30 height 11
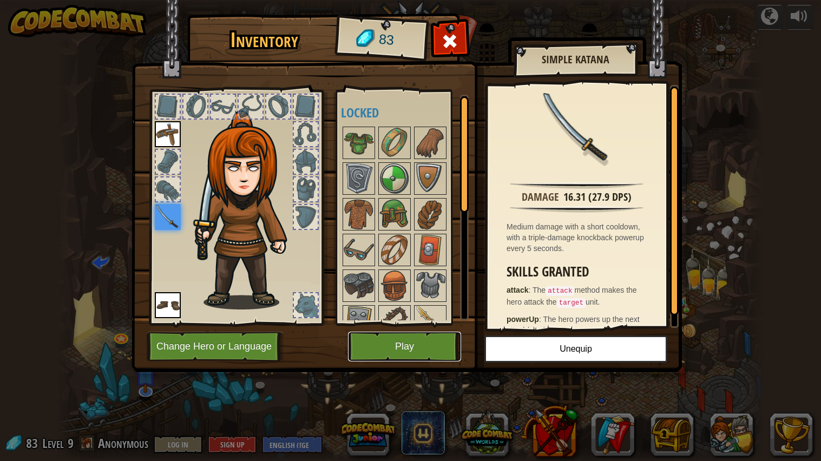
click at [404, 350] on button "Play" at bounding box center [404, 347] width 113 height 30
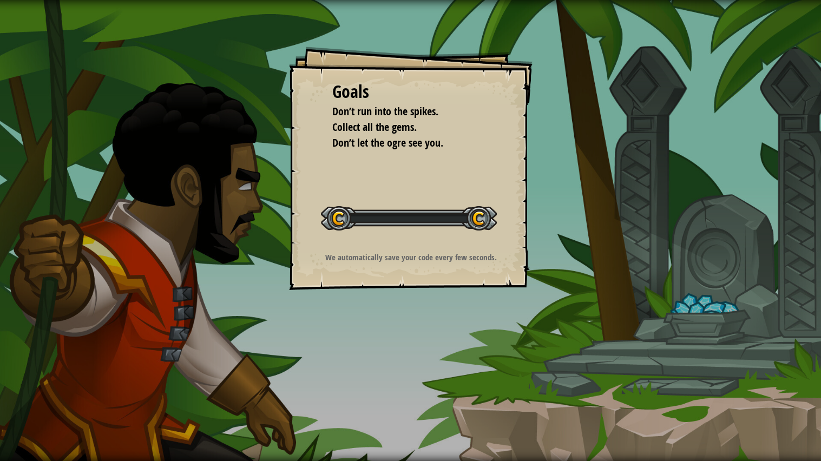
click at [391, 346] on div "Goals Don’t run into the spikes. Collect all the gems. Don’t let the ogre see y…" at bounding box center [410, 230] width 821 height 461
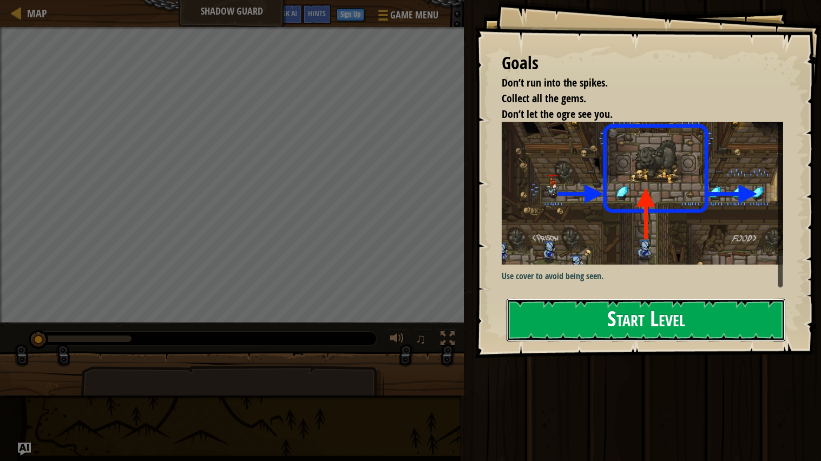
click at [640, 307] on button "Start Level" at bounding box center [645, 320] width 279 height 43
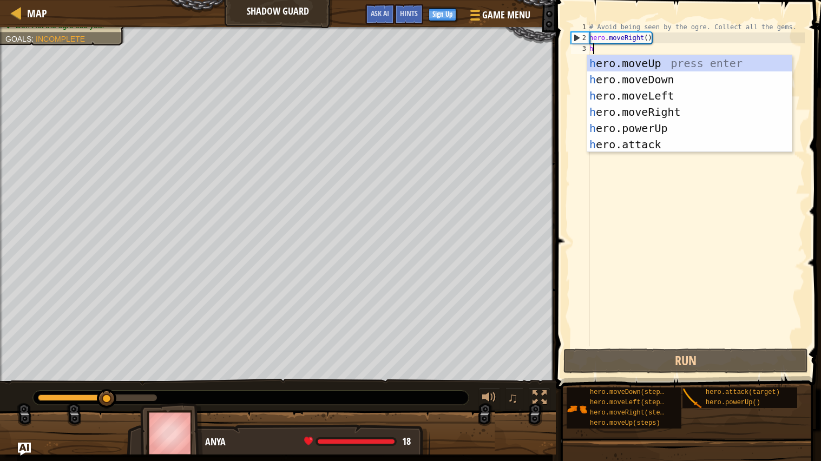
type textarea "h"
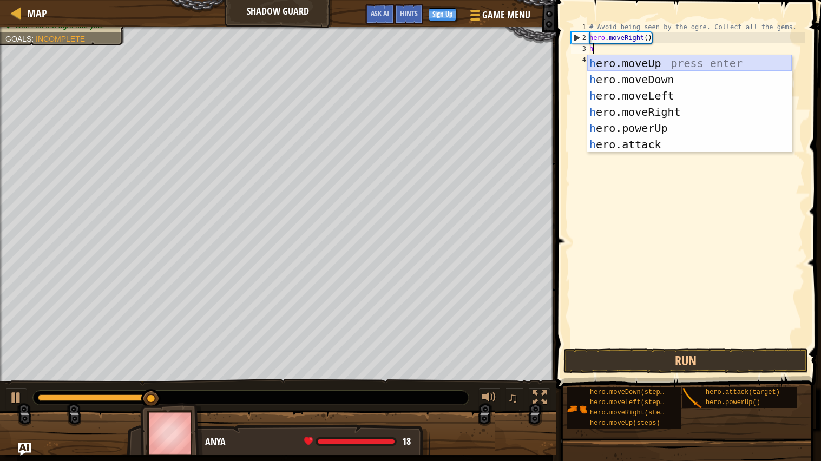
click at [642, 65] on div "h ero.moveUp press enter h ero.moveDown press enter h ero.moveLeft press enter …" at bounding box center [689, 120] width 205 height 130
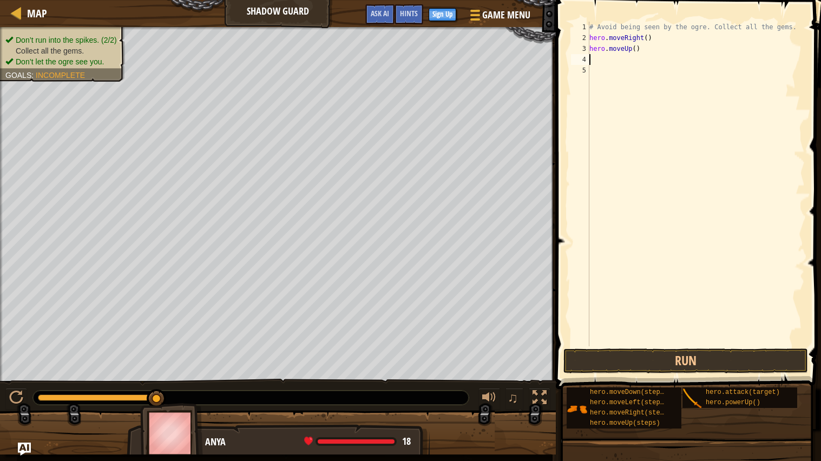
click at [625, 60] on div "# Avoid being seen by the ogre. Collect all the gems. hero . moveRight ( ) hero…" at bounding box center [696, 195] width 218 height 346
type textarea "h"
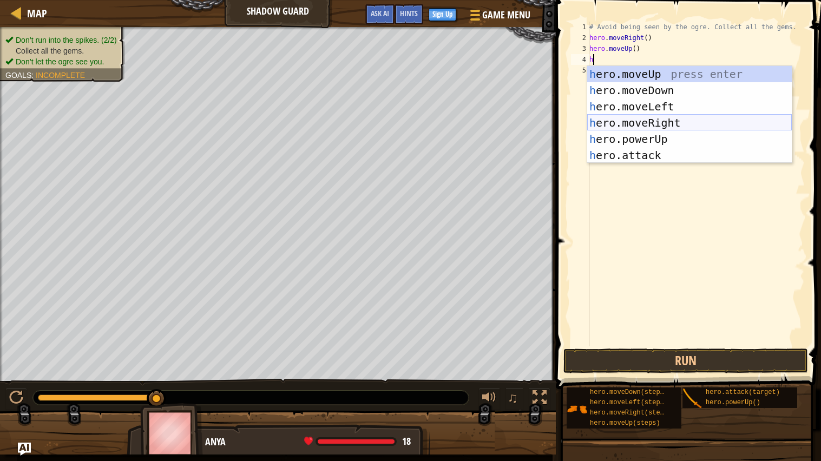
click at [629, 126] on div "h ero.moveUp press enter h ero.moveDown press enter h ero.moveLeft press enter …" at bounding box center [689, 131] width 205 height 130
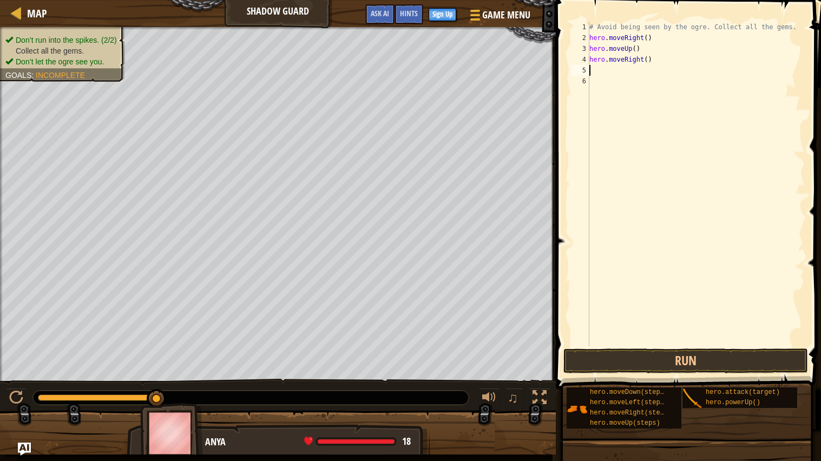
type textarea "h"
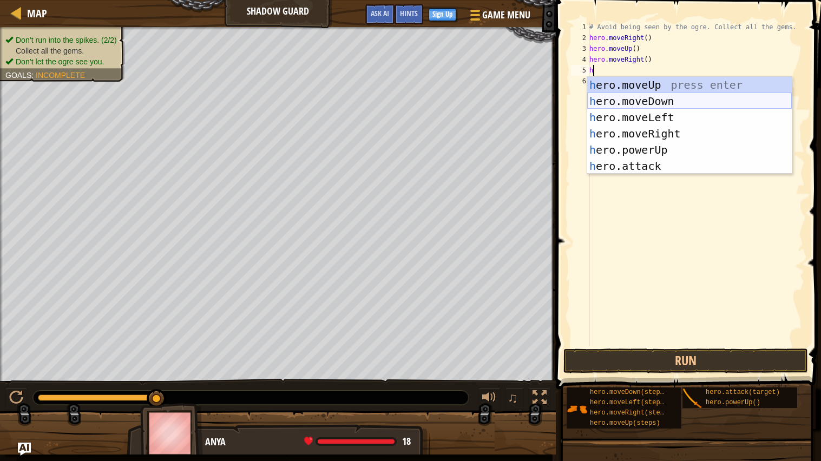
click at [621, 99] on div "h ero.moveUp press enter h ero.moveDown press enter h ero.moveLeft press enter …" at bounding box center [689, 142] width 205 height 130
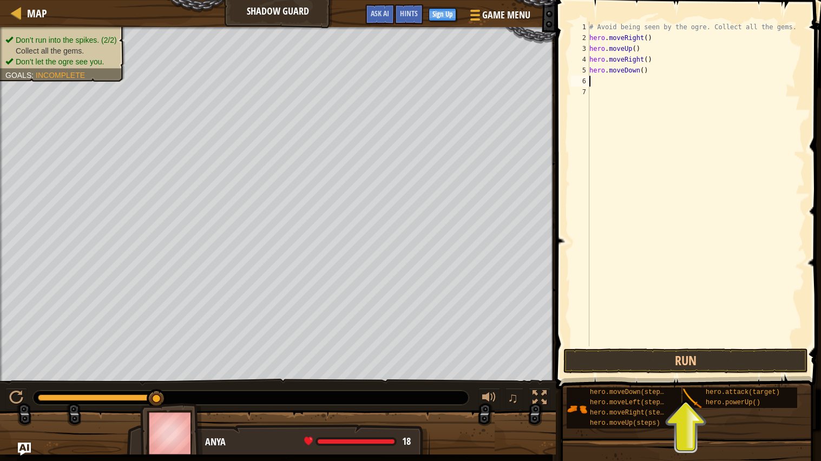
type textarea "h"
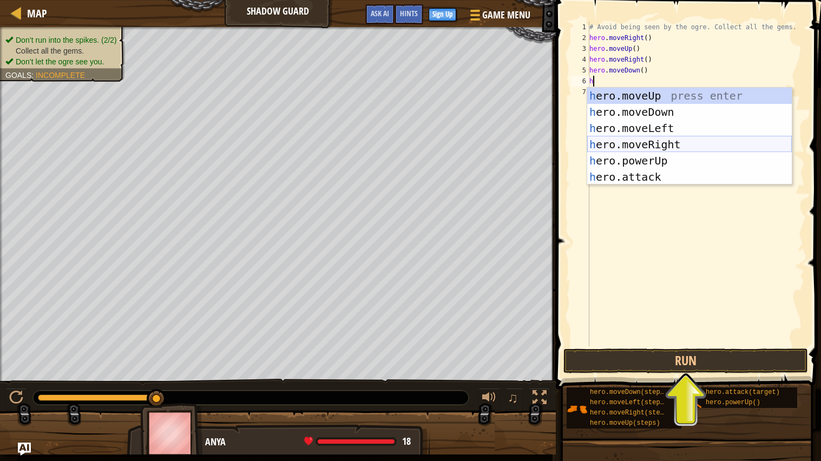
click at [651, 145] on div "h ero.moveUp press enter h ero.moveDown press enter h ero.moveLeft press enter …" at bounding box center [689, 153] width 205 height 130
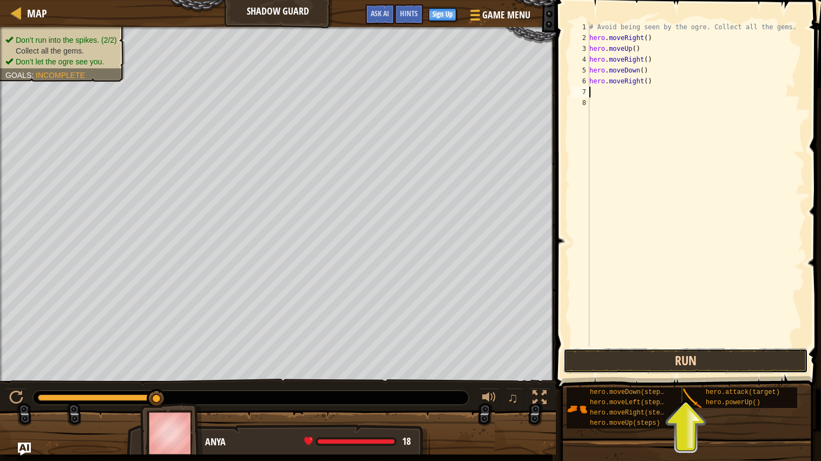
click at [624, 363] on button "Run" at bounding box center [685, 360] width 245 height 25
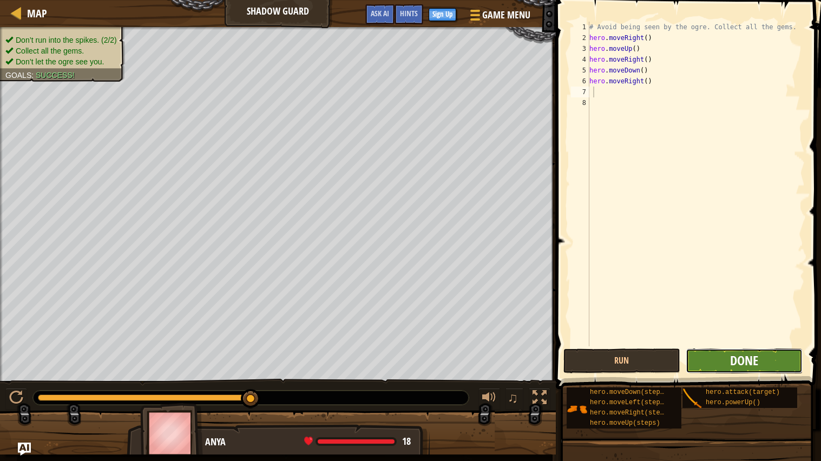
click at [742, 367] on span "Done" at bounding box center [744, 360] width 28 height 17
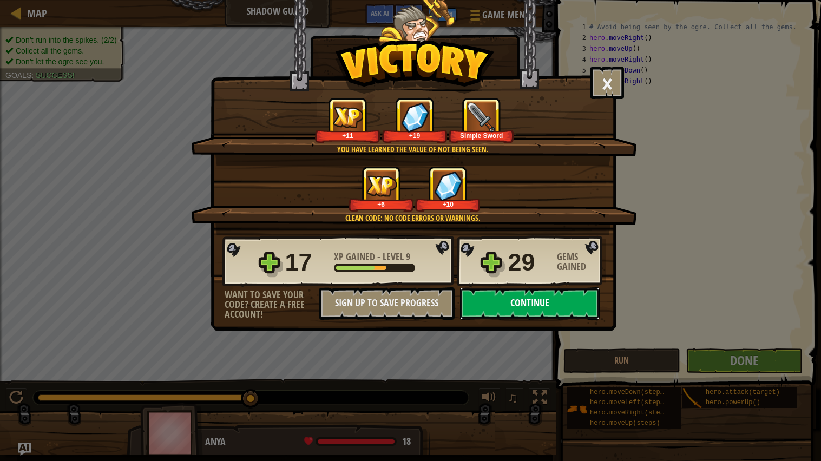
click at [567, 320] on button "Continue" at bounding box center [530, 303] width 140 height 32
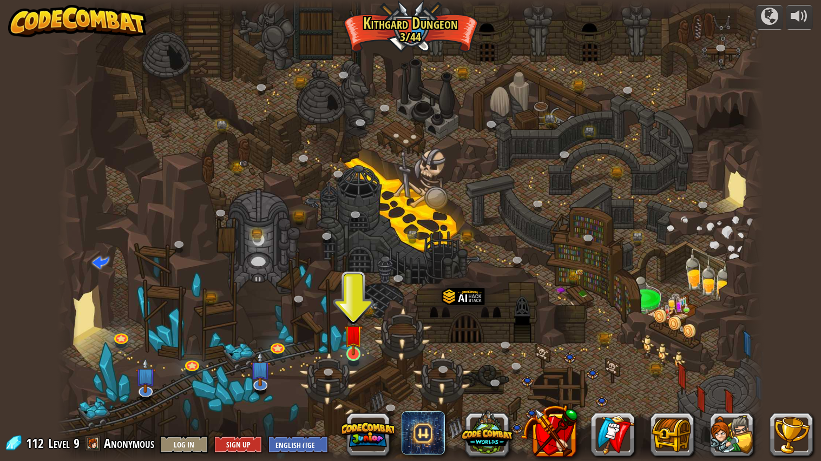
click at [352, 346] on img at bounding box center [353, 334] width 18 height 42
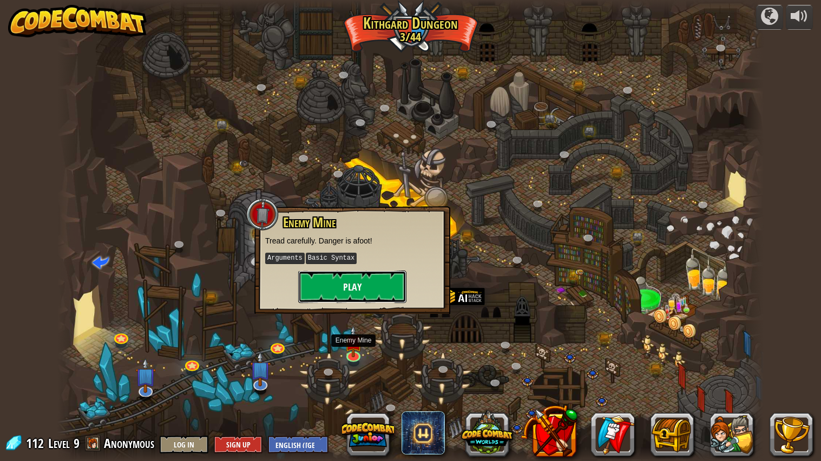
click at [370, 291] on button "Play" at bounding box center [352, 287] width 108 height 32
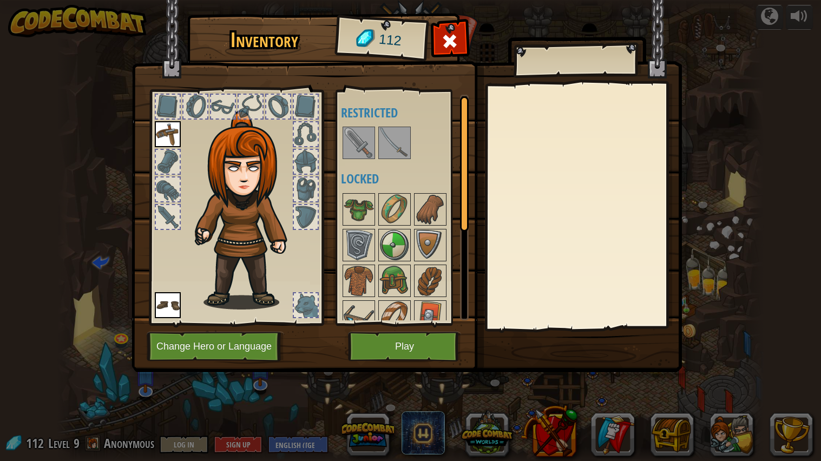
click at [361, 153] on img at bounding box center [359, 143] width 30 height 30
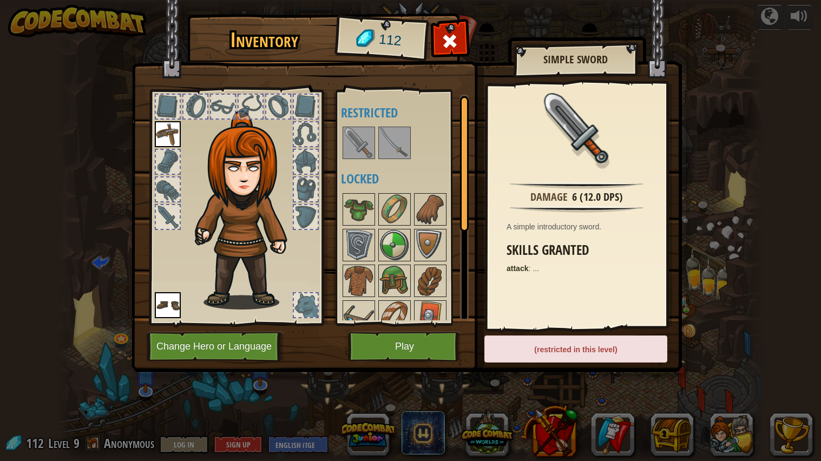
click at [397, 139] on img at bounding box center [394, 143] width 30 height 30
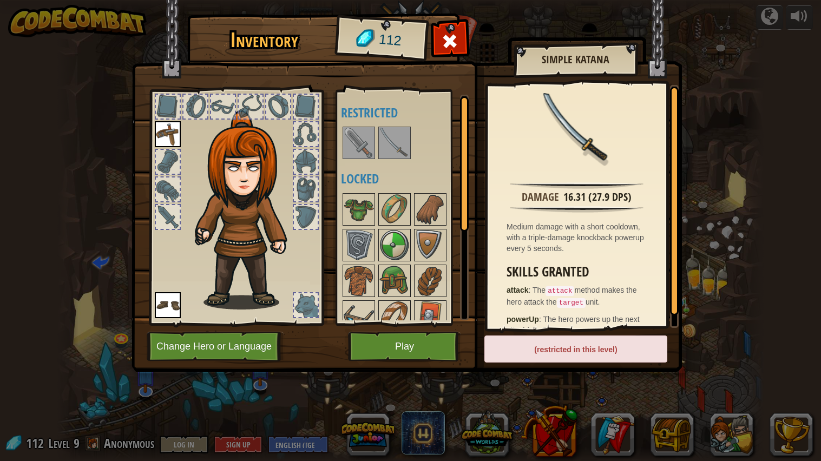
click at [412, 145] on div at bounding box center [405, 143] width 128 height 36
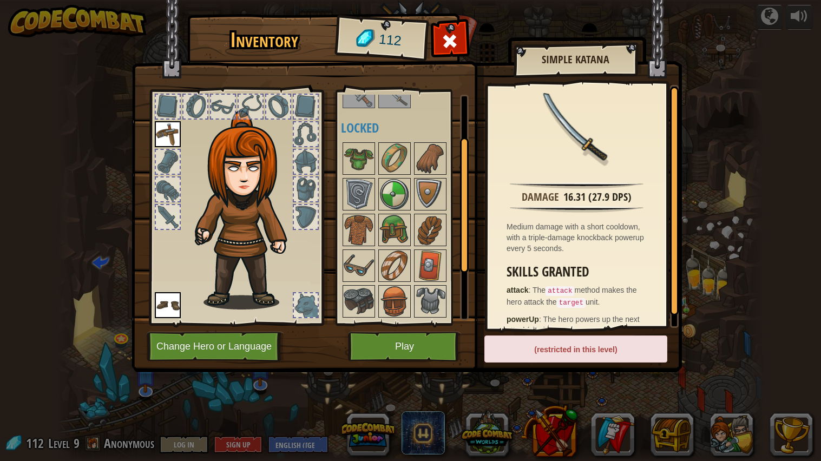
scroll to position [80, 0]
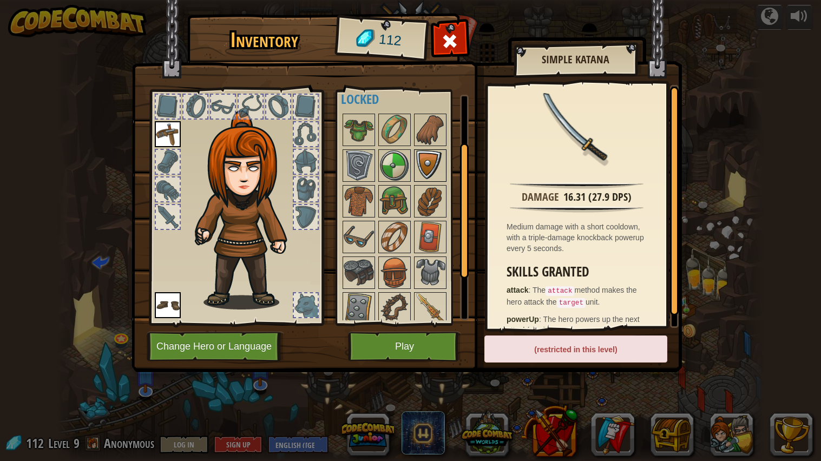
click at [431, 155] on img at bounding box center [430, 165] width 30 height 30
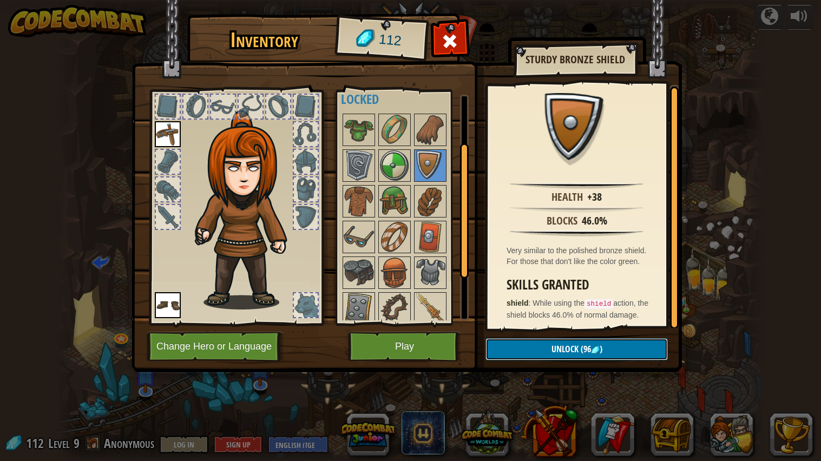
click at [583, 356] on button "Unlock (96 )" at bounding box center [576, 349] width 182 height 22
click at [610, 351] on button "Confirm" at bounding box center [576, 349] width 182 height 22
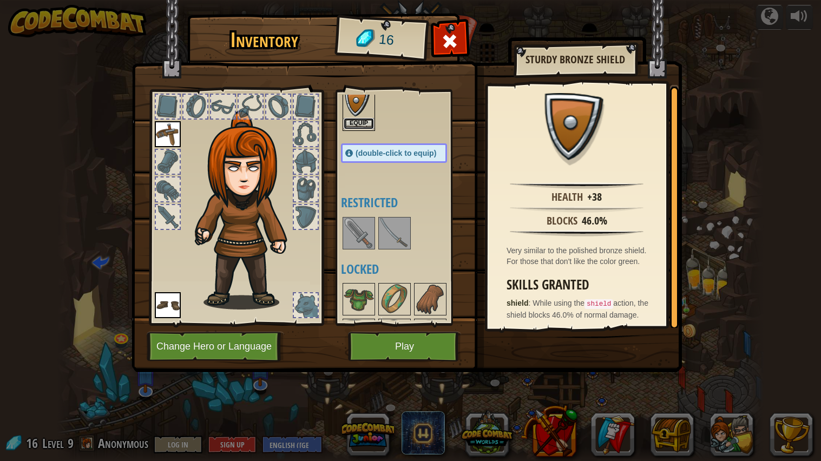
click at [367, 124] on button "Equip" at bounding box center [359, 123] width 30 height 11
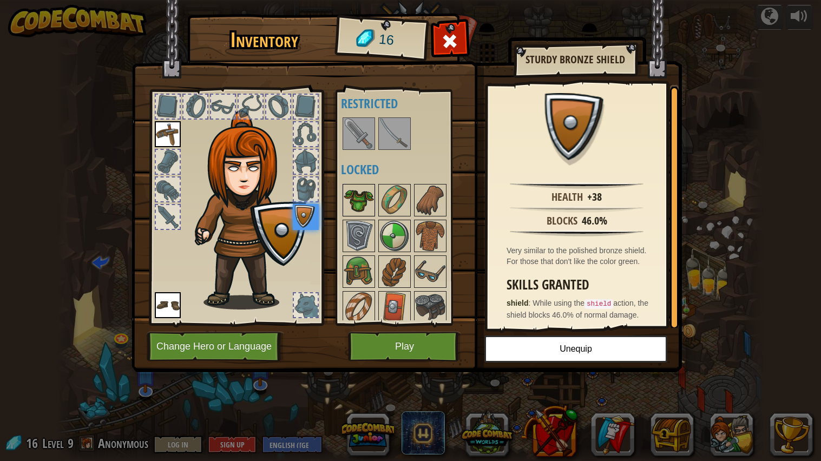
click at [365, 187] on img at bounding box center [359, 200] width 30 height 30
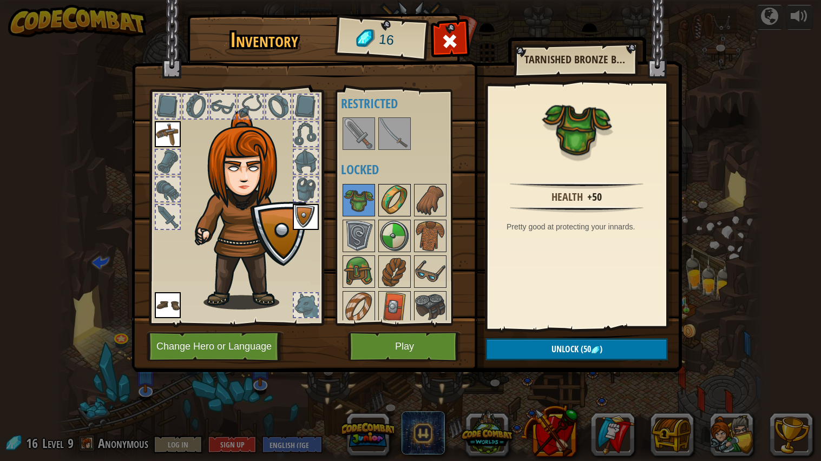
click at [391, 208] on img at bounding box center [394, 200] width 30 height 30
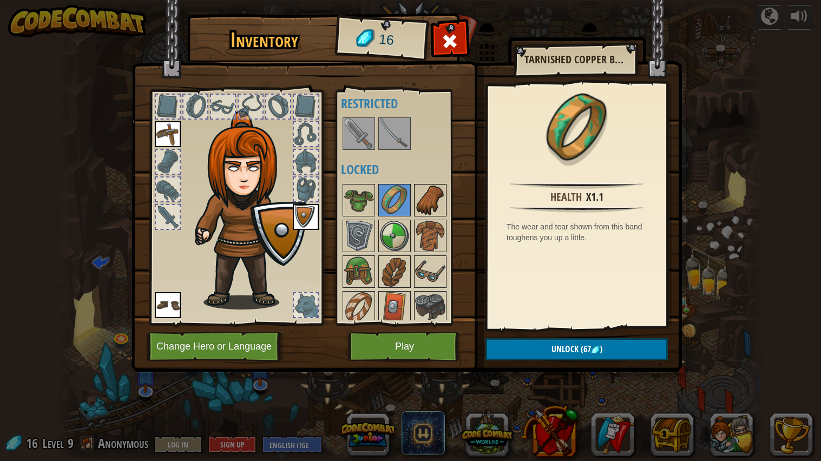
click at [423, 206] on img at bounding box center [430, 200] width 30 height 30
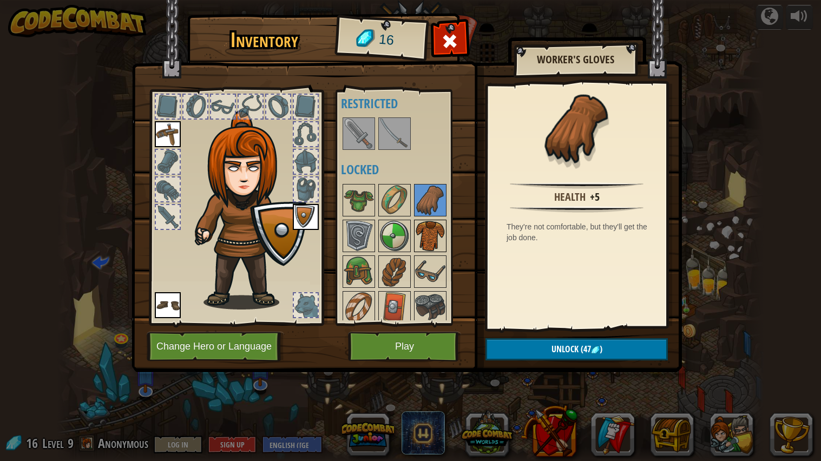
click at [424, 246] on img at bounding box center [430, 236] width 30 height 30
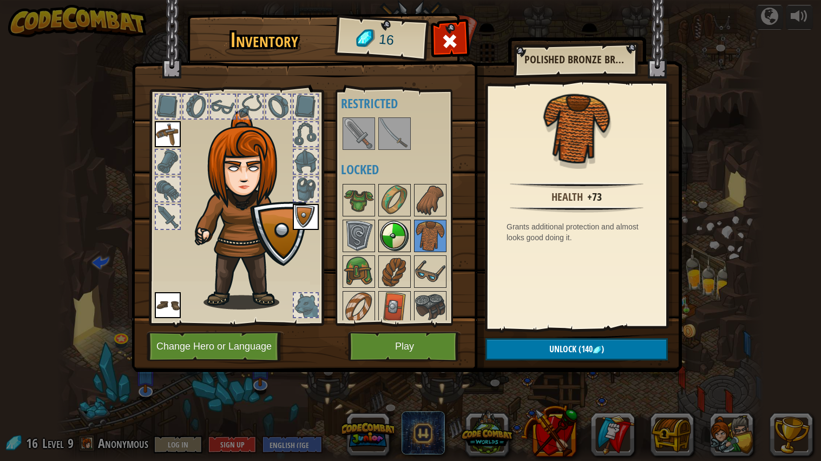
click at [381, 239] on img at bounding box center [394, 236] width 30 height 30
click at [353, 234] on img at bounding box center [359, 236] width 30 height 30
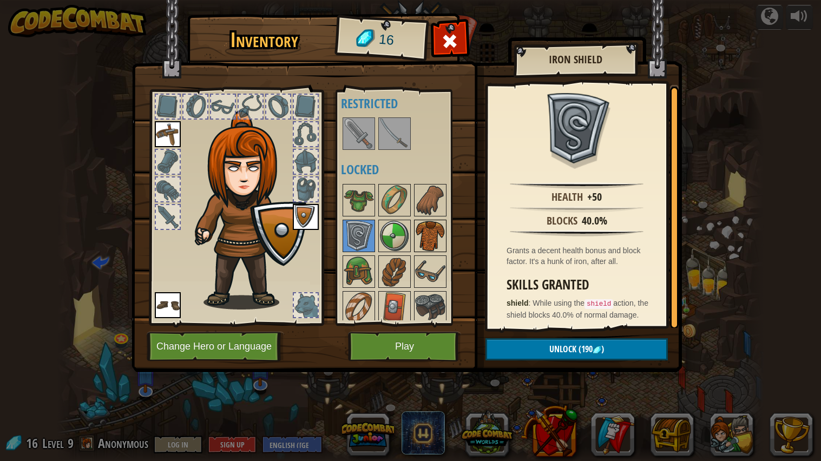
click at [436, 233] on img at bounding box center [430, 236] width 30 height 30
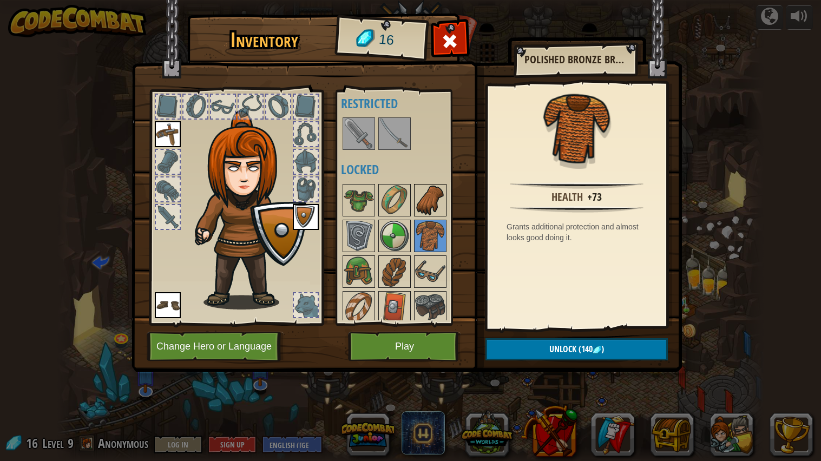
click at [432, 186] on img at bounding box center [430, 200] width 30 height 30
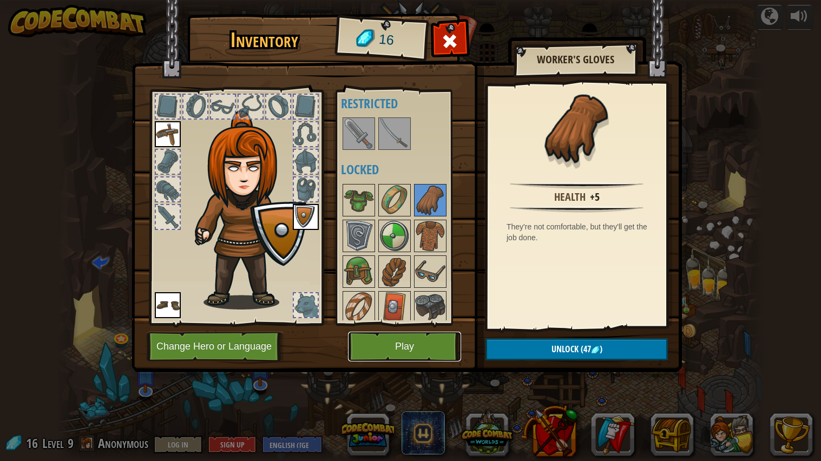
click at [408, 350] on button "Play" at bounding box center [404, 347] width 113 height 30
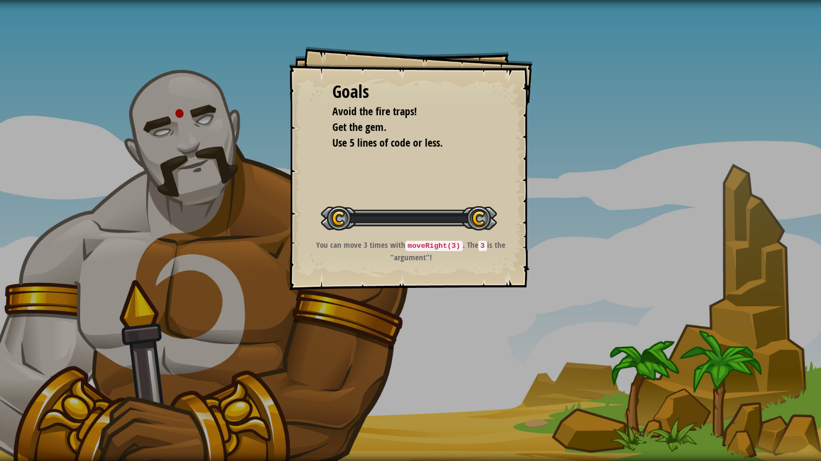
click at [410, 345] on div "Goals Avoid the fire traps! Get the gem. Use 5 lines of code or less. Start Lev…" at bounding box center [410, 230] width 821 height 461
click at [412, 341] on div "Goals Avoid the fire traps! Get the gem. Use 5 lines of code or less. Start Lev…" at bounding box center [410, 230] width 821 height 461
click at [411, 346] on div "Goals Avoid the fire traps! Get the gem. Use 5 lines of code or less. Start Lev…" at bounding box center [410, 230] width 821 height 461
click at [409, 345] on div "Goals Avoid the fire traps! Get the gem. Use 5 lines of code or less. Start Lev…" at bounding box center [410, 230] width 821 height 461
click at [412, 346] on div "Goals Avoid the fire traps! Get the gem. Use 5 lines of code or less. Start Lev…" at bounding box center [410, 230] width 821 height 461
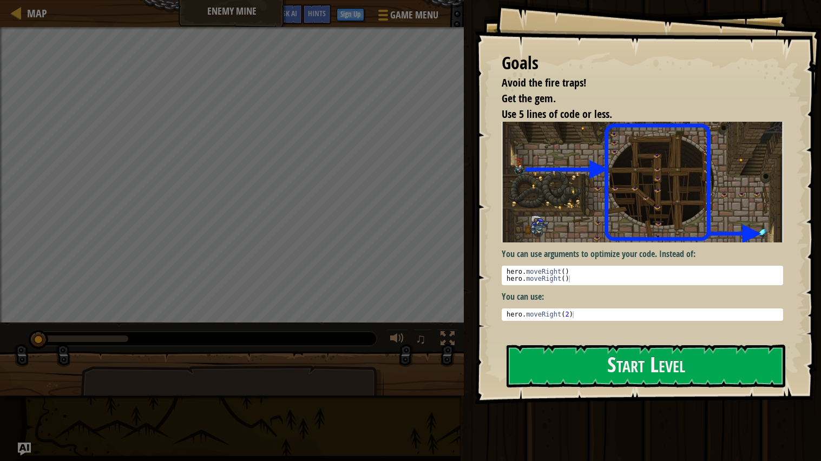
click at [688, 207] on img at bounding box center [642, 182] width 281 height 121
click at [680, 258] on p "You can use arguments to optimize your code. Instead of:" at bounding box center [642, 254] width 281 height 12
click at [656, 316] on div "hero . moveRight ( 2 )" at bounding box center [642, 321] width 277 height 21
type textarea "hero.moveRight(2)"
click at [647, 371] on button "Start Level" at bounding box center [645, 366] width 279 height 43
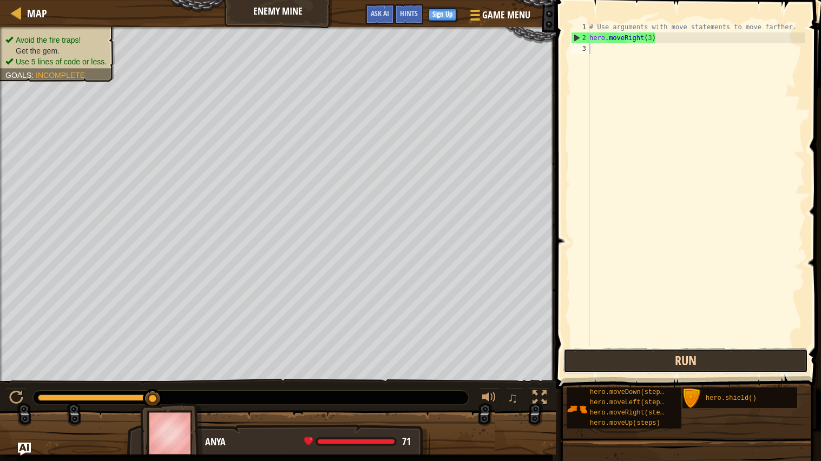
click at [721, 363] on button "Run" at bounding box center [685, 360] width 245 height 25
type textarea "h"
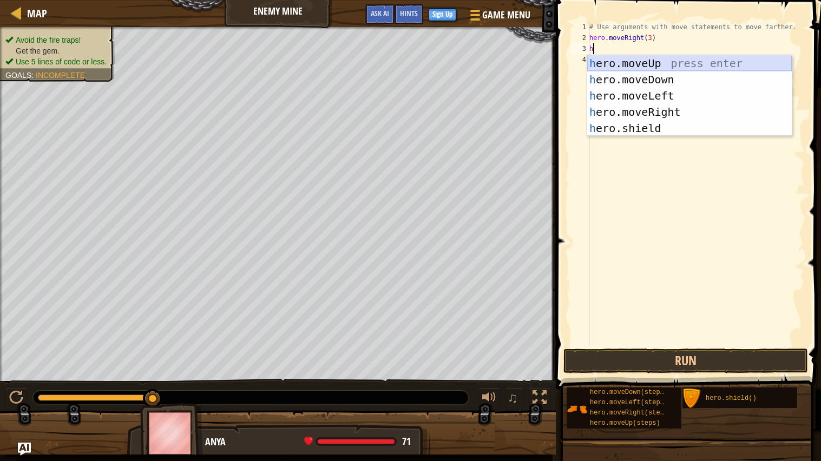
click at [613, 69] on div "h ero.moveUp press enter h ero.moveDown press enter h ero.moveLeft press enter …" at bounding box center [689, 112] width 205 height 114
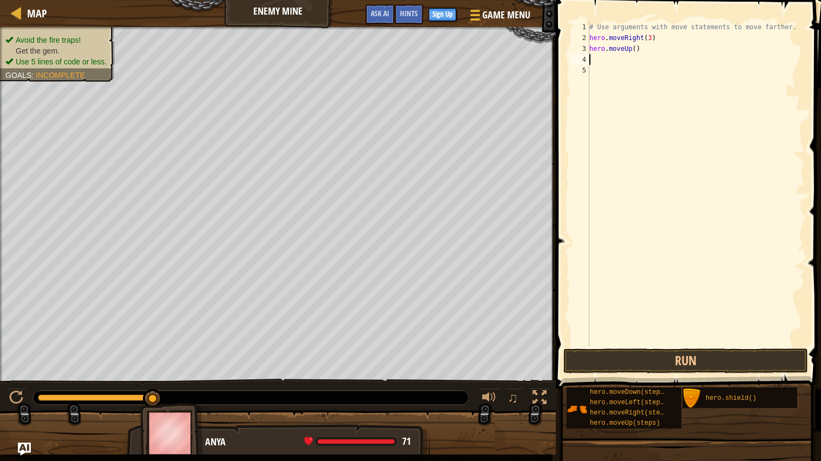
type textarea "h"
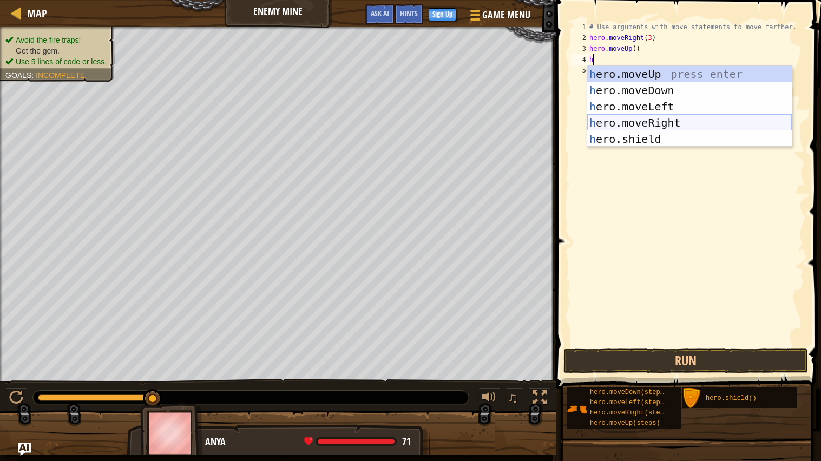
click at [650, 118] on div "h ero.moveUp press enter h ero.moveDown press enter h ero.moveLeft press enter …" at bounding box center [689, 123] width 205 height 114
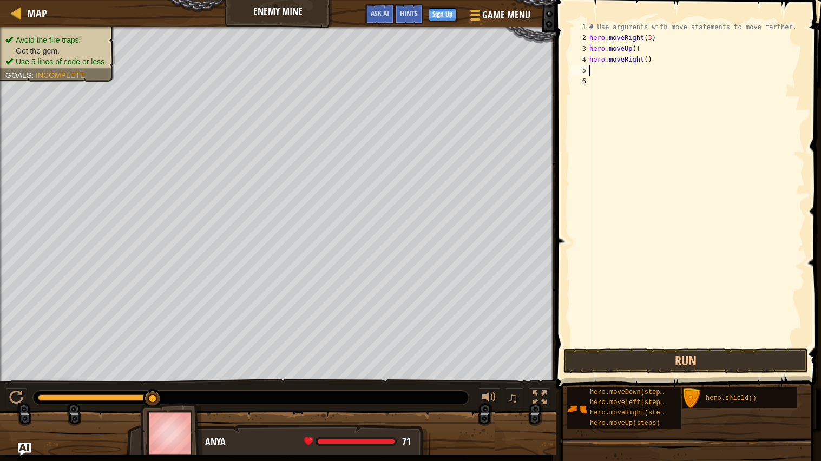
type textarea "h"
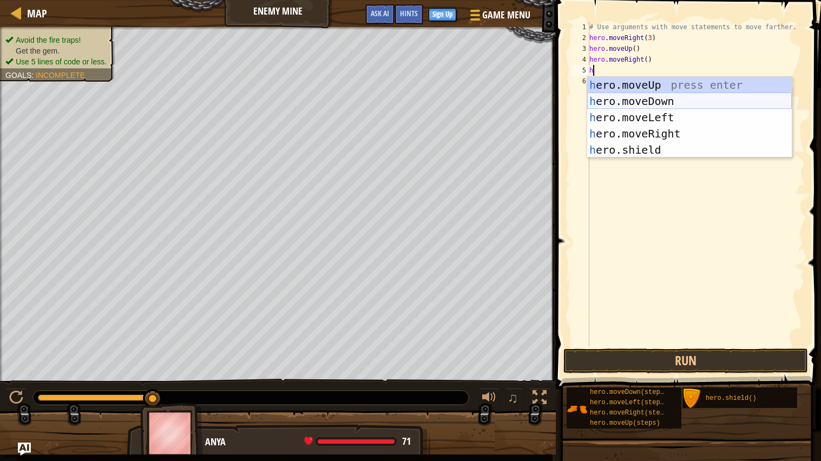
click at [654, 104] on div "h ero.moveUp press enter h ero.moveDown press enter h ero.moveLeft press enter …" at bounding box center [689, 134] width 205 height 114
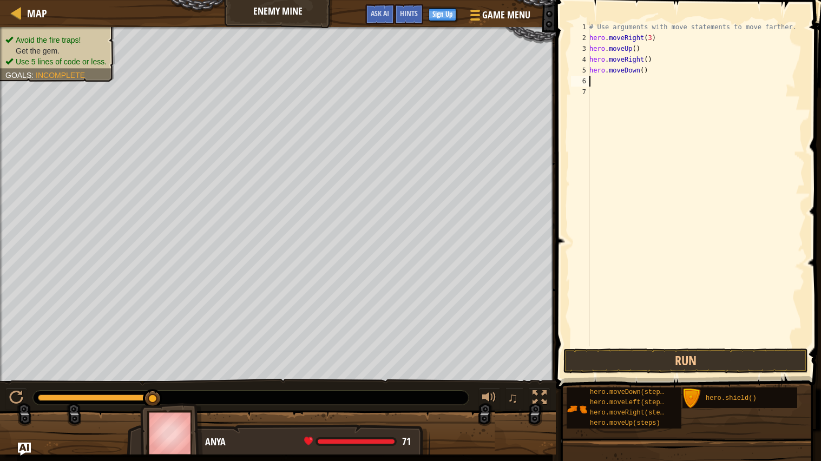
click at [644, 71] on div "# Use arguments with move statements to move farther. hero . moveRight ( 3 ) he…" at bounding box center [696, 195] width 218 height 346
type textarea "hero.moveDown(3)"
click at [597, 80] on div "# Use arguments with move statements to move farther. hero . moveRight ( 3 ) he…" at bounding box center [696, 195] width 218 height 346
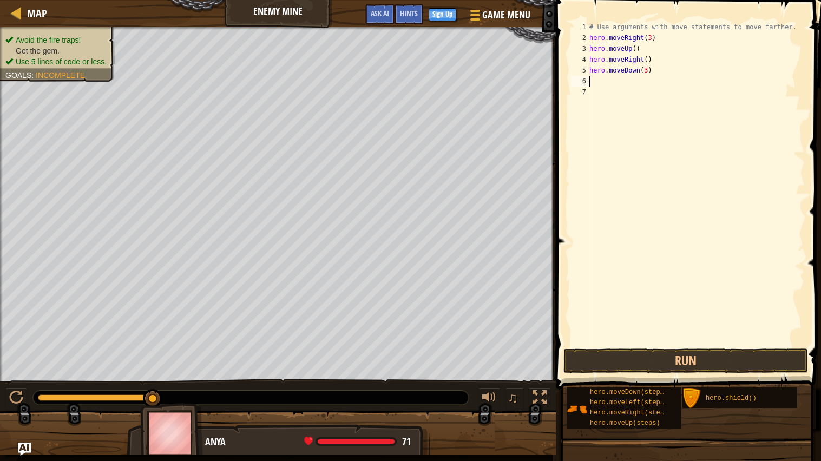
type textarea "h"
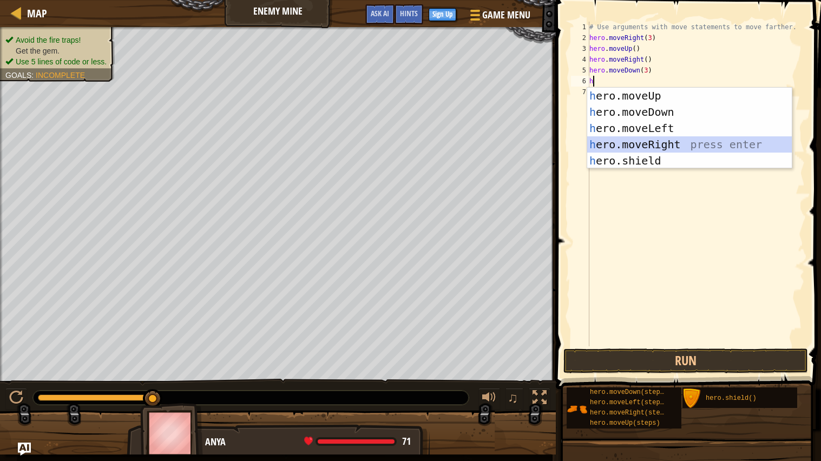
click at [620, 140] on div "h ero.moveUp press enter h ero.moveDown press enter h ero.moveLeft press enter …" at bounding box center [689, 145] width 205 height 114
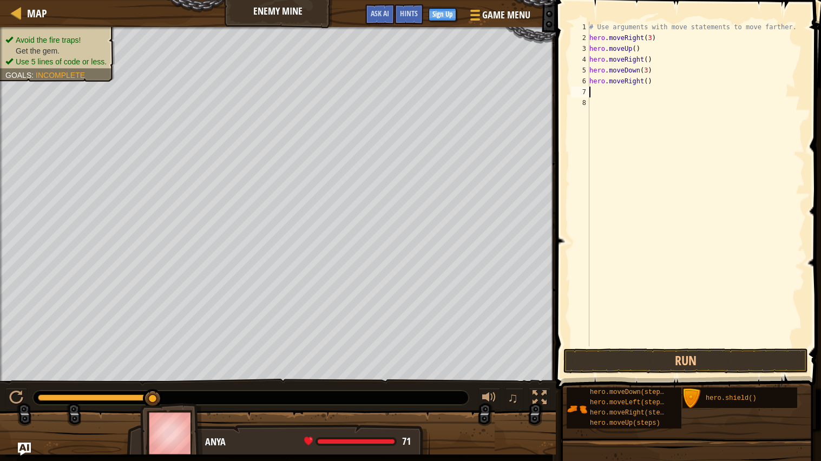
click at [648, 83] on div "# Use arguments with move statements to move farther. hero . moveRight ( 3 ) he…" at bounding box center [696, 195] width 218 height 346
type textarea "hero.moveRight(2)"
click at [615, 353] on button "Run" at bounding box center [685, 360] width 245 height 25
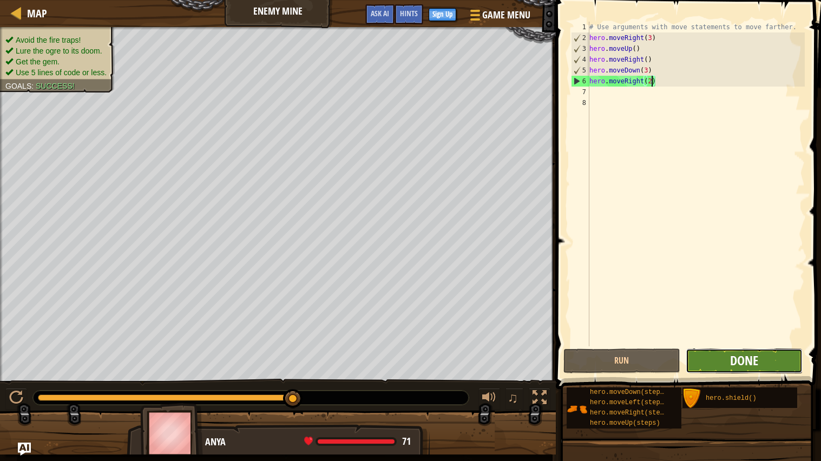
click at [746, 365] on span "Done" at bounding box center [744, 360] width 28 height 17
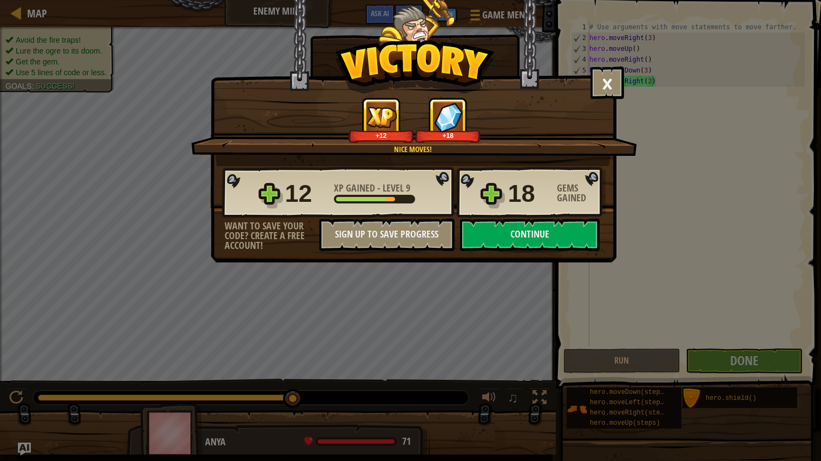
click at [542, 262] on div "× Nice moves! How fun was this level? Nice moves! +12 +18 Reticulating Splines.…" at bounding box center [413, 131] width 406 height 262
click at [569, 251] on button "Continue" at bounding box center [530, 235] width 140 height 32
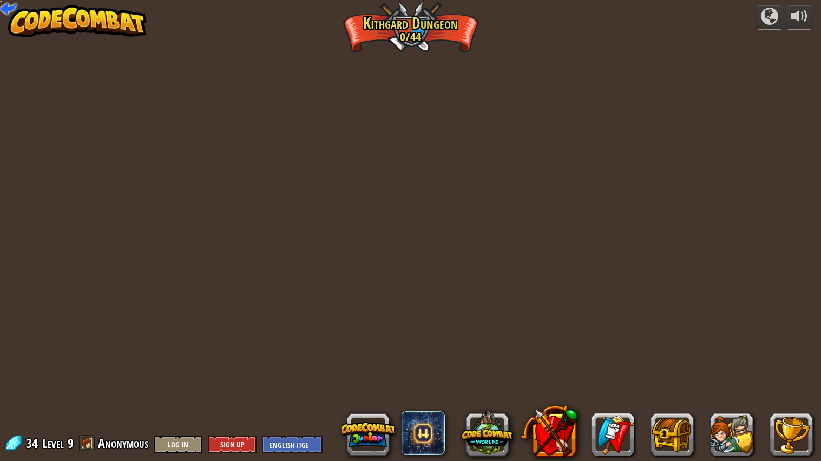
click at [576, 264] on div "powered by Twisted Canyon (Locked) Challenge: collect the most gold using all t…" at bounding box center [410, 230] width 821 height 461
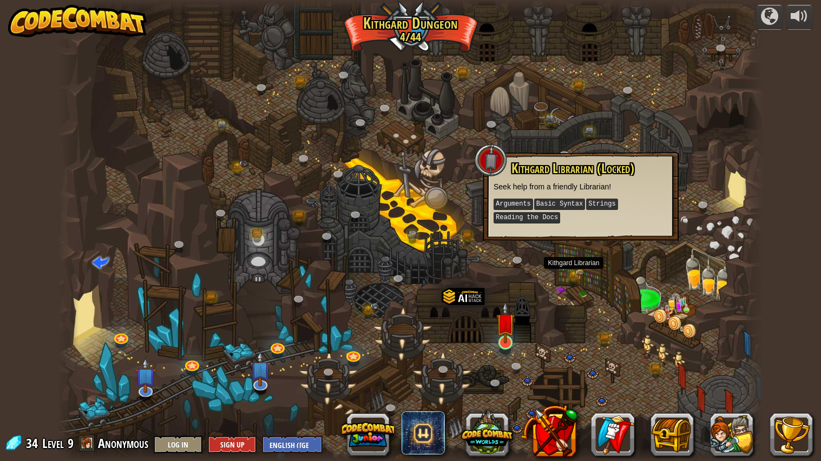
click at [512, 343] on img at bounding box center [505, 322] width 18 height 42
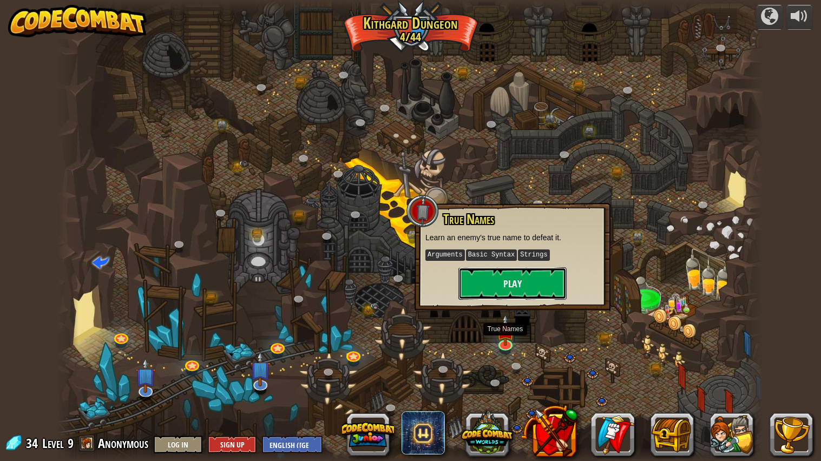
click at [534, 290] on button "Play" at bounding box center [512, 283] width 108 height 32
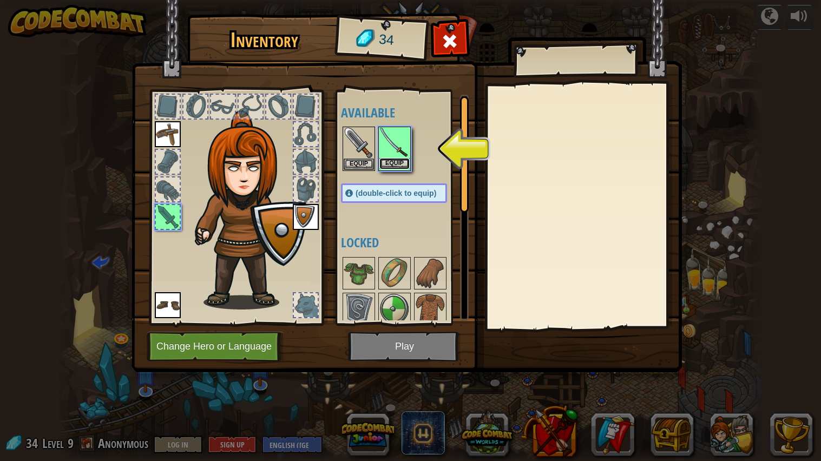
click at [394, 162] on button "Equip" at bounding box center [394, 163] width 30 height 11
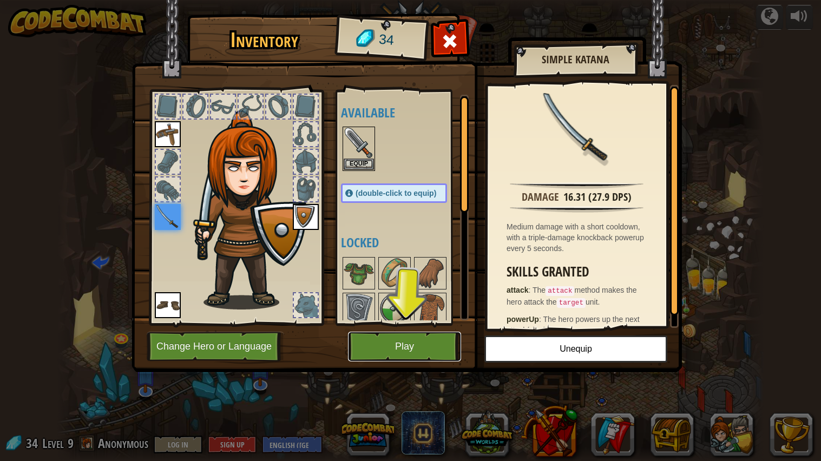
click at [411, 346] on button "Play" at bounding box center [404, 347] width 113 height 30
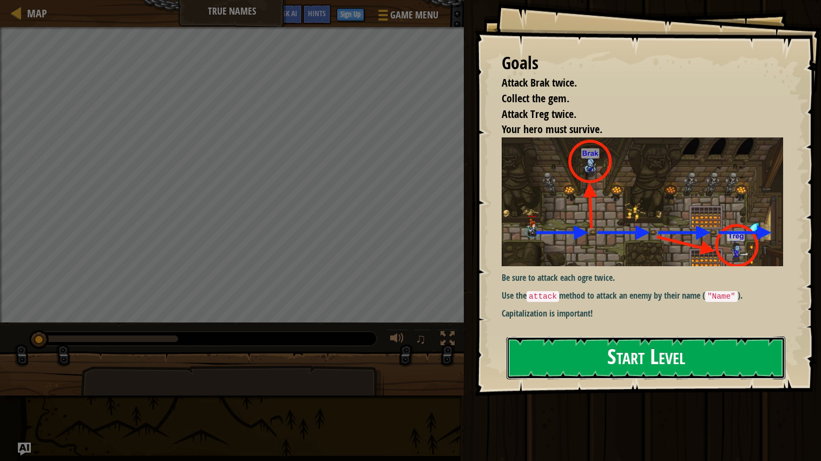
click at [683, 356] on button "Start Level" at bounding box center [645, 358] width 279 height 43
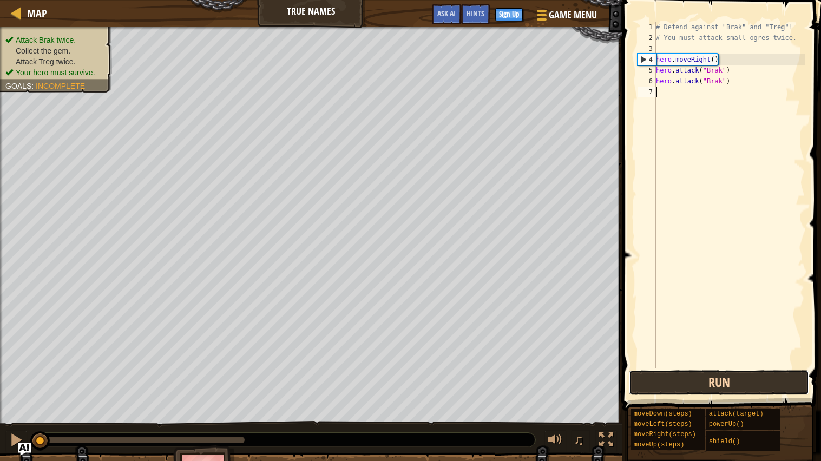
click at [729, 383] on button "Run" at bounding box center [719, 382] width 180 height 25
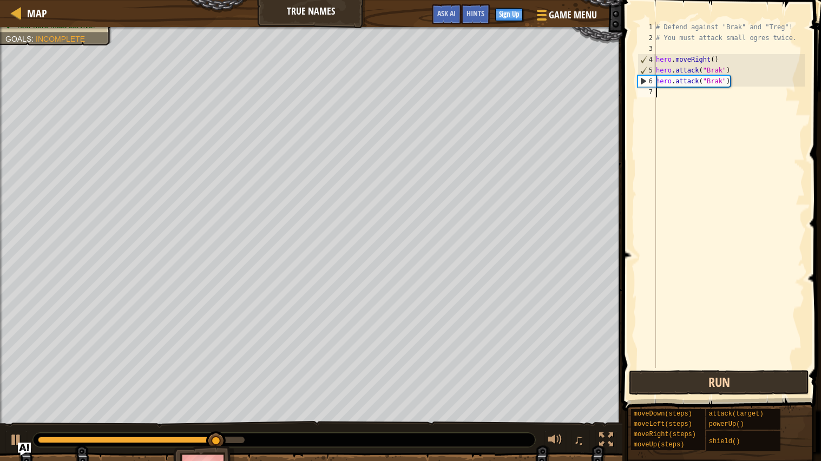
type textarea "h"
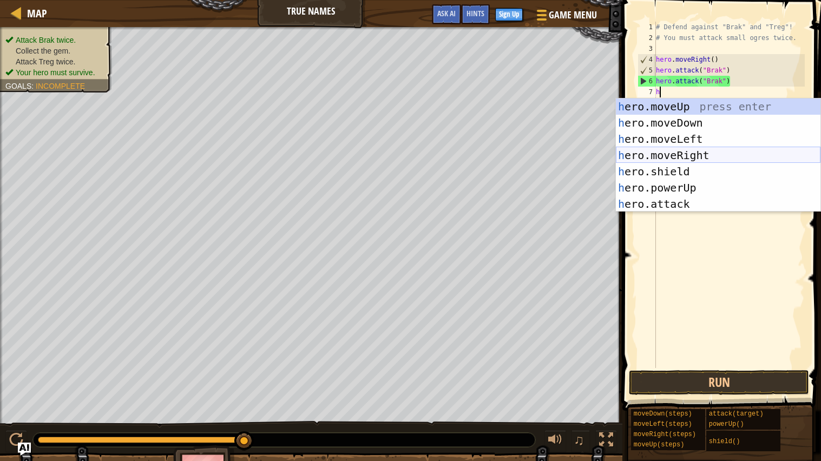
click at [698, 150] on div "h ero.moveUp press enter h ero.moveDown press enter h ero.moveLeft press enter …" at bounding box center [718, 171] width 205 height 146
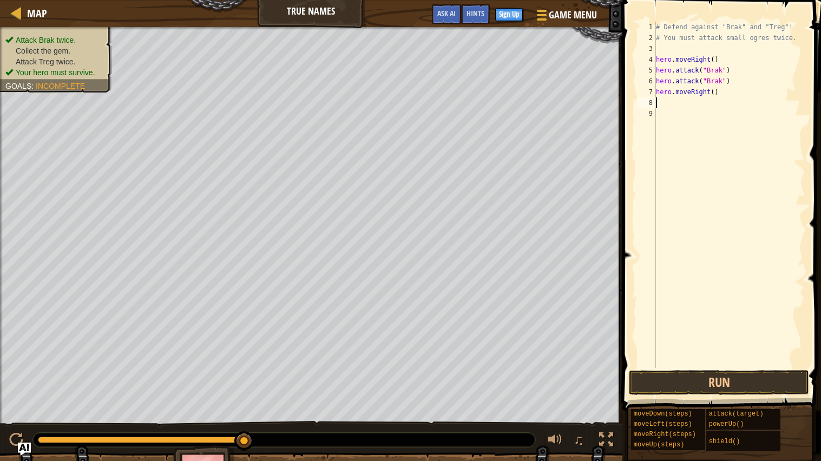
click at [720, 94] on div "# Defend against "Brak" and "Treg"! # You must attack small ogres twice. hero .…" at bounding box center [729, 206] width 151 height 368
type textarea "h"
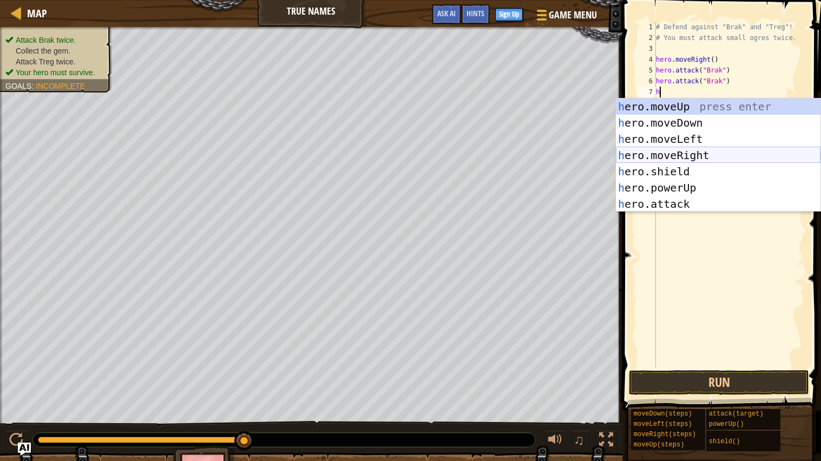
click at [734, 154] on div "h ero.moveUp press enter h ero.moveDown press enter h ero.moveLeft press enter …" at bounding box center [718, 171] width 205 height 146
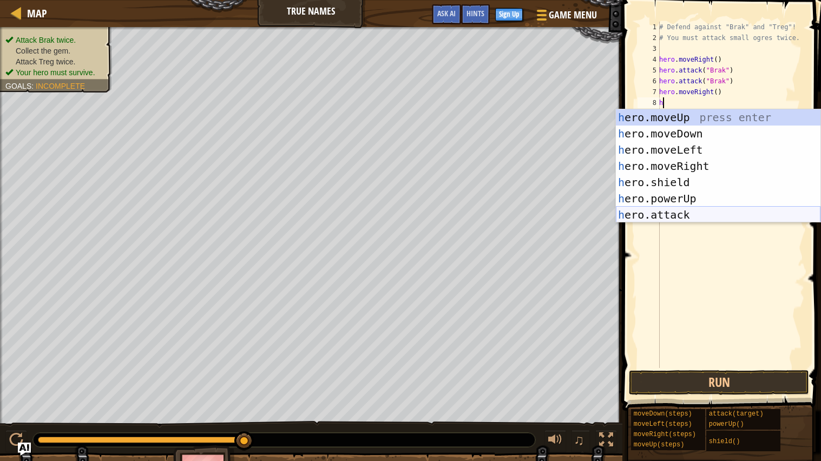
click at [675, 219] on div "h ero.moveUp press enter h ero.moveDown press enter h ero.moveLeft press enter …" at bounding box center [718, 182] width 205 height 146
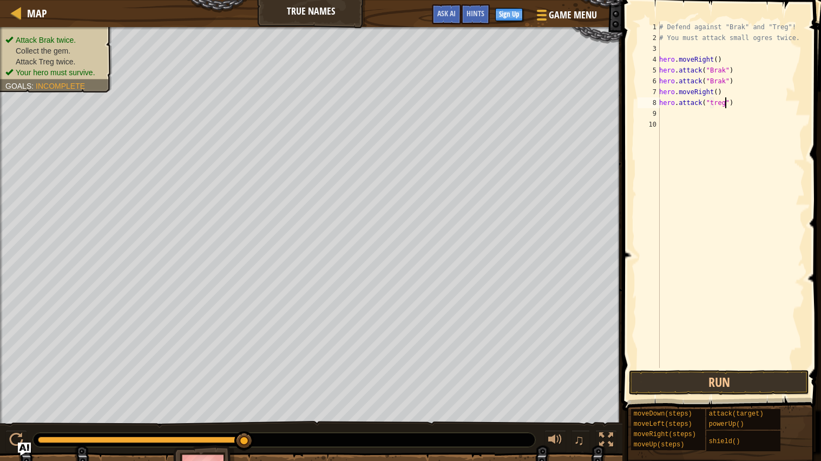
scroll to position [4, 5]
type textarea "hero.attack("treg")"
click at [672, 379] on button "Run" at bounding box center [719, 382] width 180 height 25
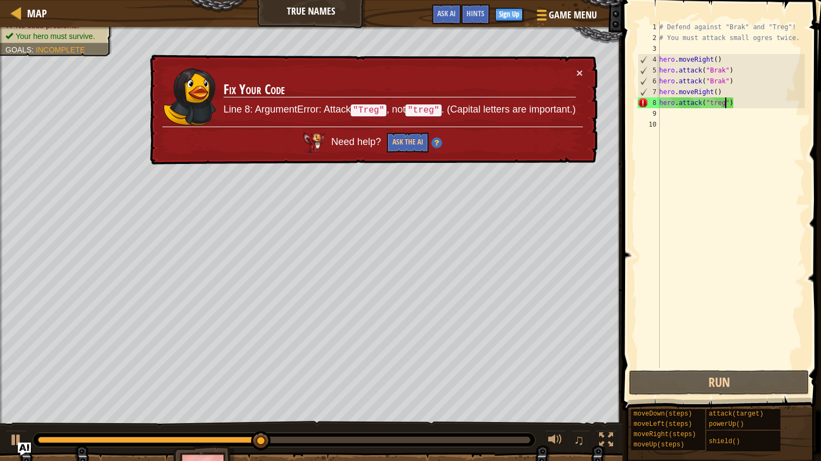
click at [716, 271] on div "# Defend against "Brak" and "Treg"! # You must attack small ogres twice. hero .…" at bounding box center [731, 206] width 148 height 368
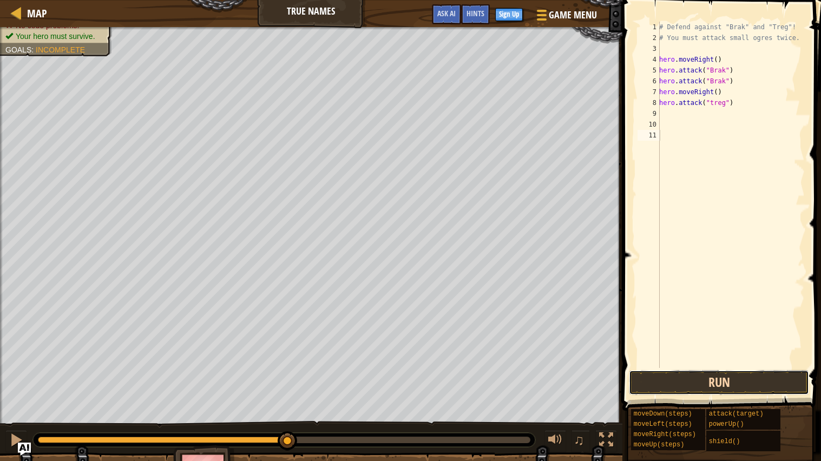
click at [659, 380] on button "Run" at bounding box center [719, 382] width 180 height 25
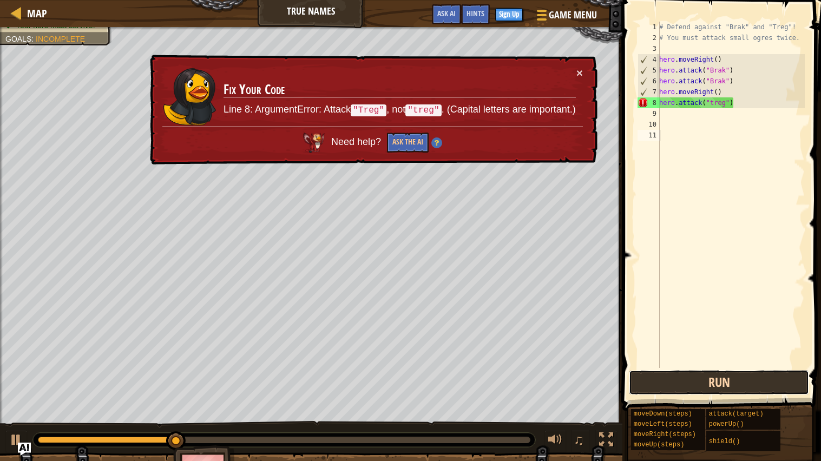
click at [661, 391] on button "Run" at bounding box center [719, 382] width 180 height 25
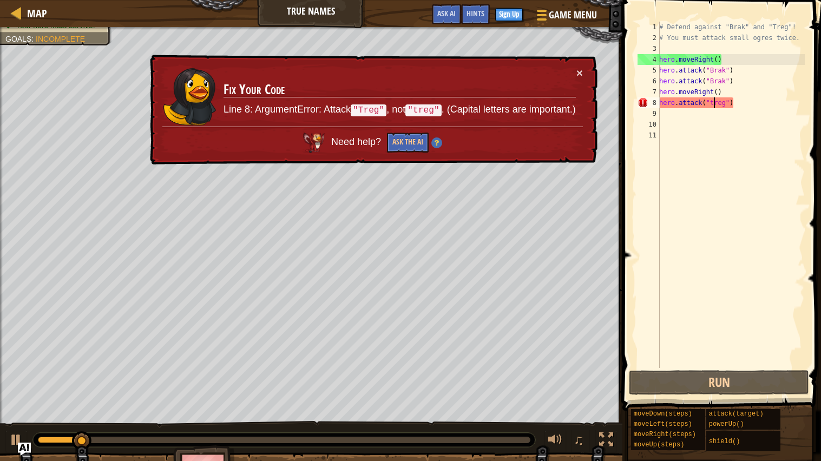
click at [712, 100] on div "# Defend against "Brak" and "Treg"! # You must attack small ogres twice. hero .…" at bounding box center [731, 206] width 148 height 368
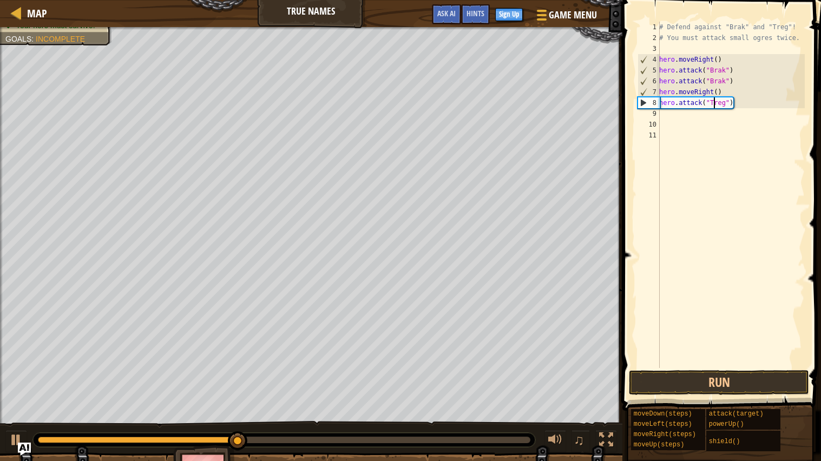
scroll to position [4, 4]
type textarea "hero.attack("Treg")"
click at [727, 379] on button "Run" at bounding box center [719, 382] width 180 height 25
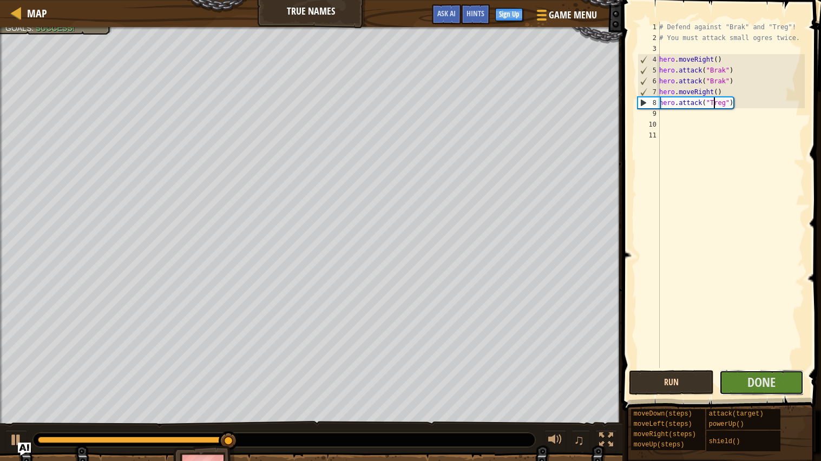
click at [727, 379] on button "Done" at bounding box center [761, 382] width 85 height 25
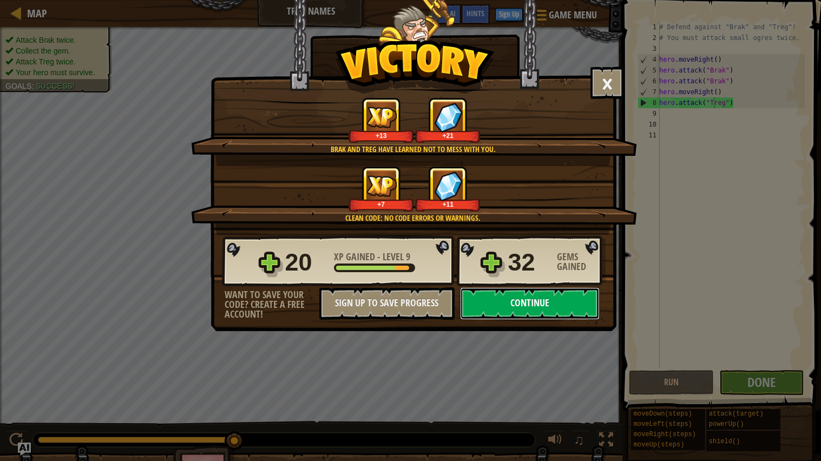
click at [550, 320] on button "Continue" at bounding box center [530, 303] width 140 height 32
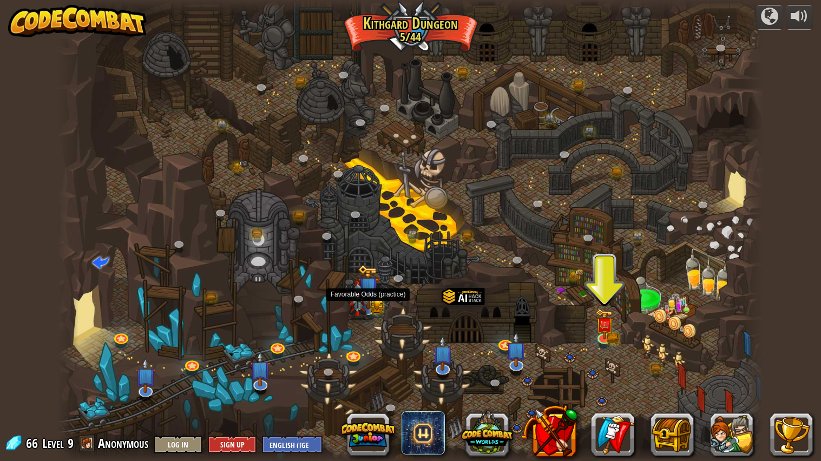
click at [376, 306] on img at bounding box center [368, 287] width 21 height 44
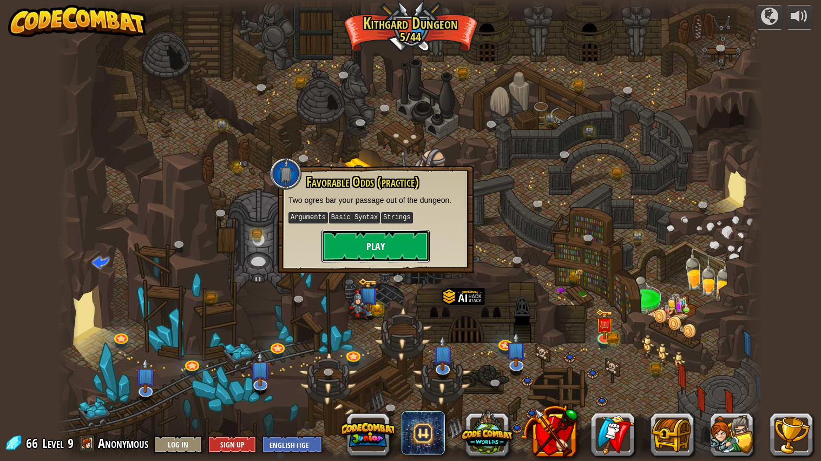
click at [363, 237] on button "Play" at bounding box center [375, 246] width 108 height 32
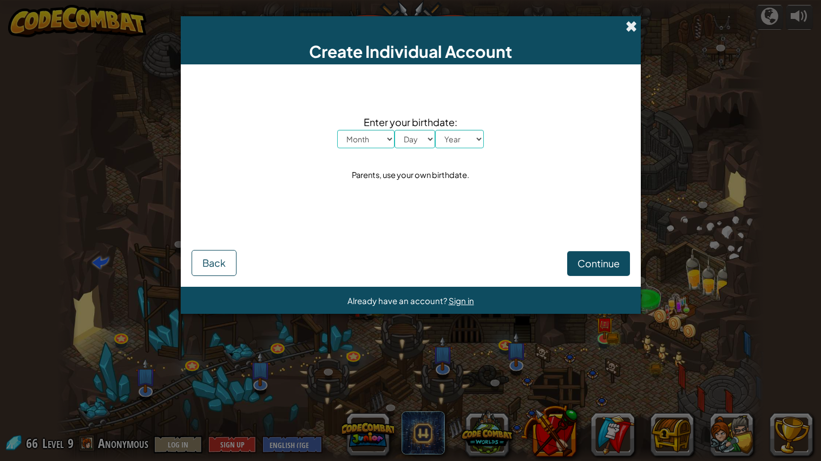
click at [628, 22] on span at bounding box center [631, 26] width 11 height 11
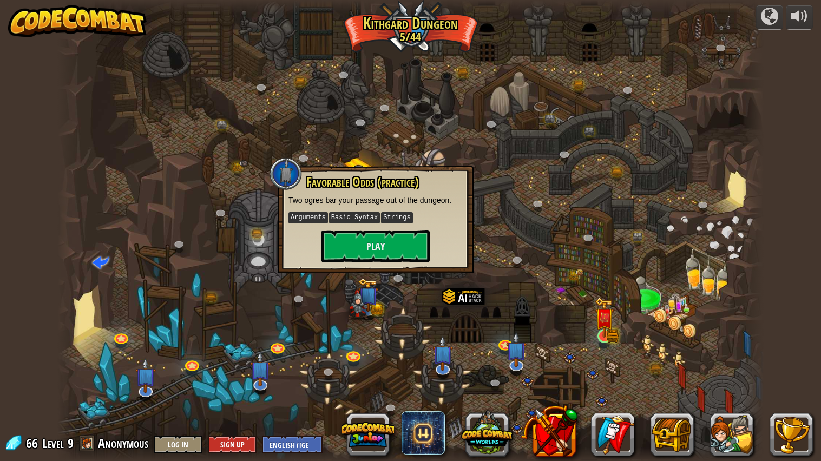
click at [607, 323] on img at bounding box center [604, 317] width 11 height 11
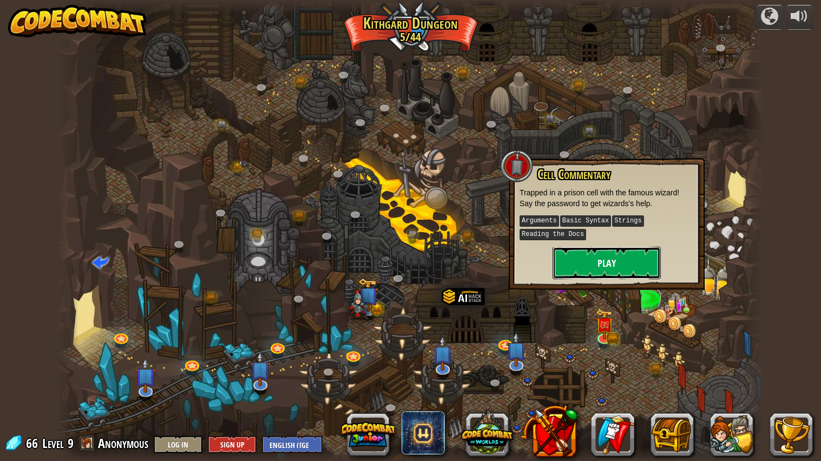
click at [573, 278] on button "Play" at bounding box center [606, 263] width 108 height 32
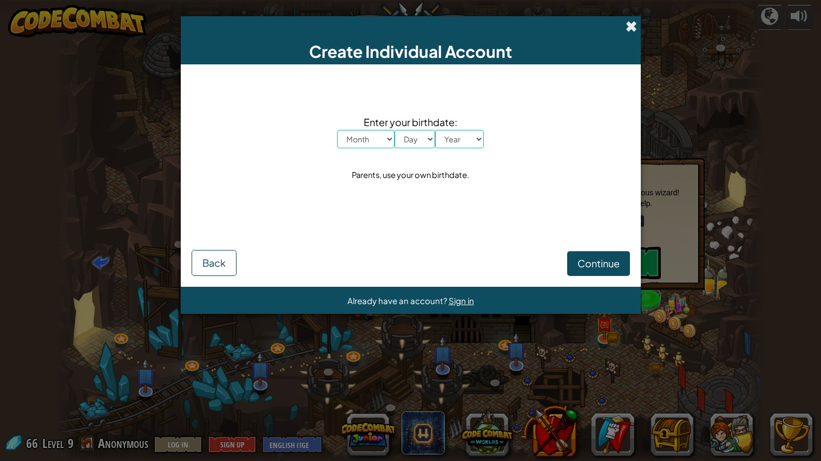
click at [631, 28] on span at bounding box center [631, 26] width 11 height 11
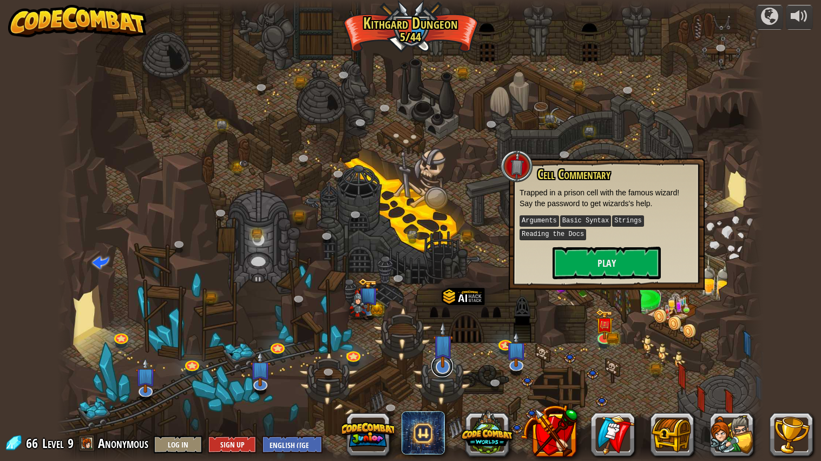
click at [437, 373] on link at bounding box center [442, 367] width 22 height 22
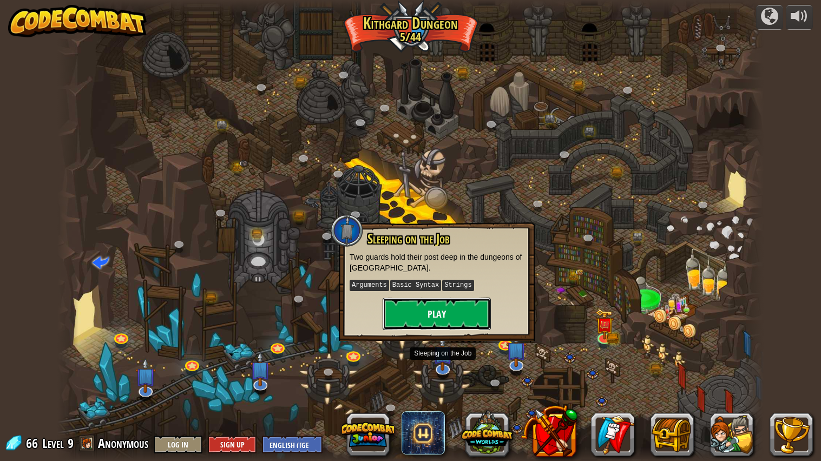
click at [474, 319] on button "Play" at bounding box center [437, 314] width 108 height 32
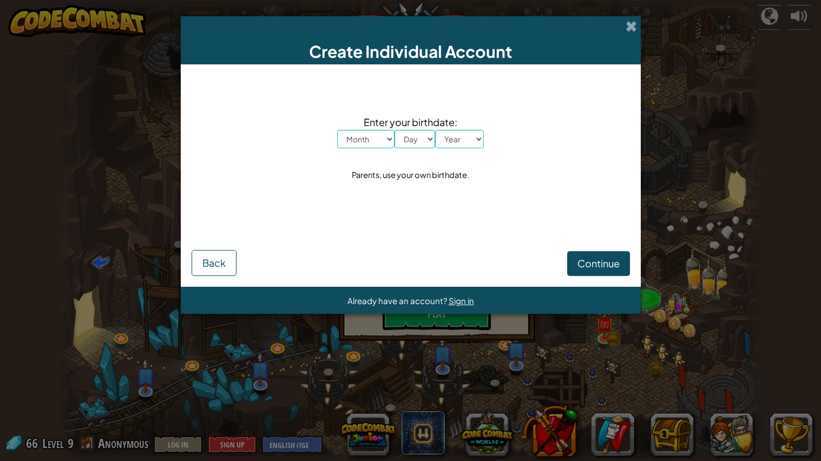
click at [616, 30] on div "Create Individual Account" at bounding box center [411, 40] width 460 height 48
click at [615, 21] on div "Create Individual Account" at bounding box center [411, 40] width 460 height 48
click at [626, 27] on span at bounding box center [631, 26] width 11 height 11
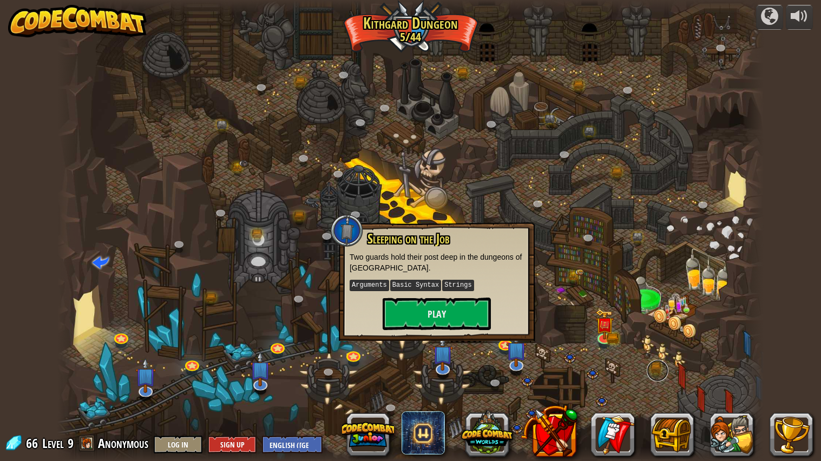
click at [648, 371] on link at bounding box center [658, 371] width 22 height 22
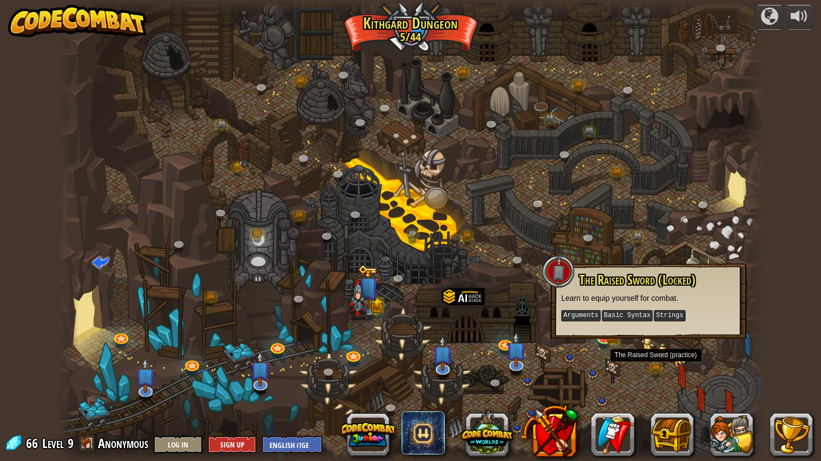
click at [358, 303] on img at bounding box center [358, 300] width 21 height 40
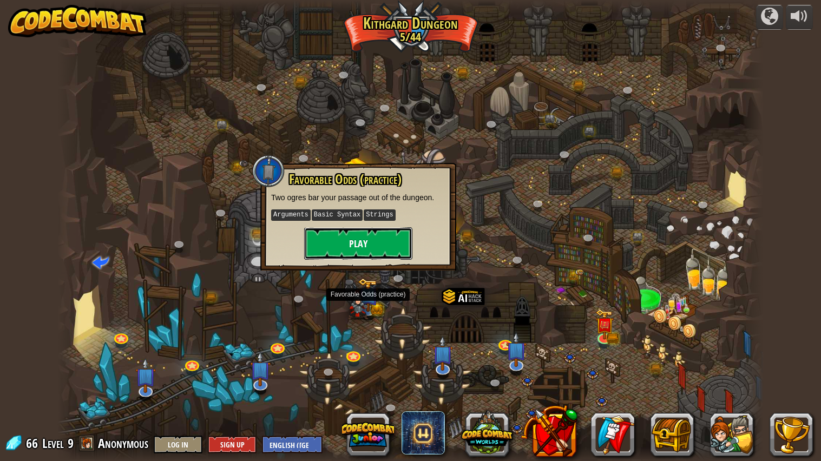
click at [379, 252] on button "Play" at bounding box center [358, 243] width 108 height 32
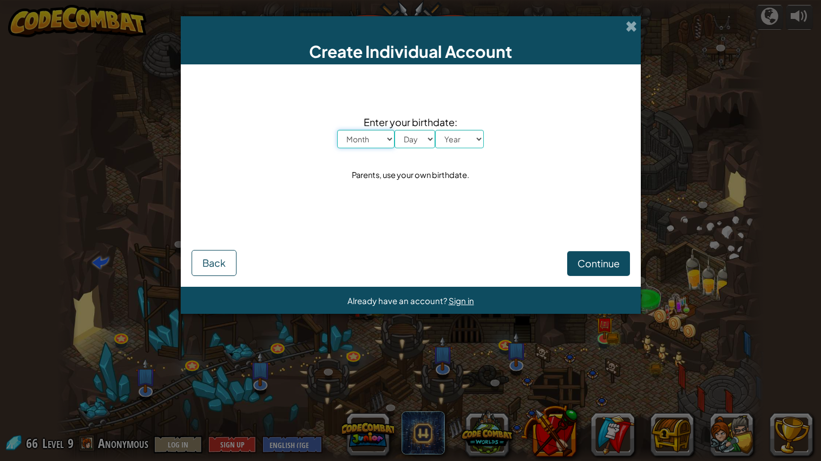
click at [368, 131] on select "Month January February March April May June July August September October Novem…" at bounding box center [365, 139] width 57 height 18
select select "1"
click at [337, 130] on select "Month January February March April May June July August September October Novem…" at bounding box center [365, 139] width 57 height 18
click at [406, 140] on select "Day 1 2 3 4 5 6 7 8 9 10 11 12 13 14 15 16 17 18 19 20 21 22 23 24 25 26 27 28 …" at bounding box center [414, 139] width 41 height 18
click at [394, 130] on select "Day 1 2 3 4 5 6 7 8 9 10 11 12 13 14 15 16 17 18 19 20 21 22 23 24 25 26 27 28 …" at bounding box center [414, 139] width 41 height 18
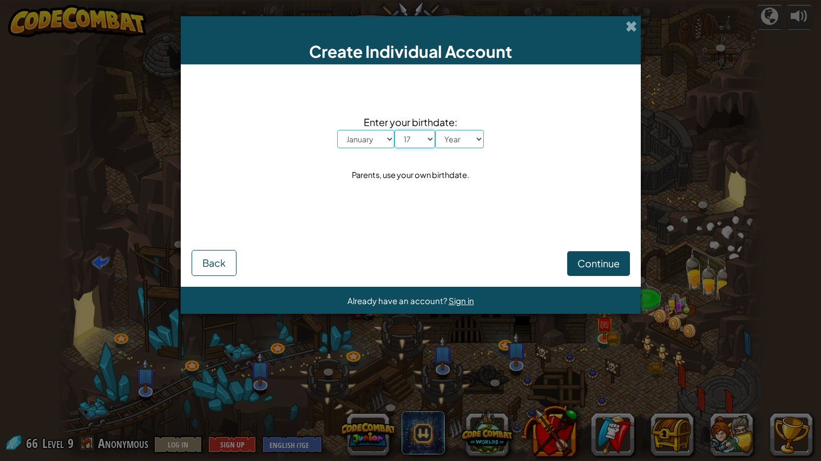
click at [422, 131] on select "Day 1 2 3 4 5 6 7 8 9 10 11 12 13 14 15 16 17 18 19 20 21 22 23 24 25 26 27 28 …" at bounding box center [414, 139] width 41 height 18
click at [394, 130] on select "Day 1 2 3 4 5 6 7 8 9 10 11 12 13 14 15 16 17 18 19 20 21 22 23 24 25 26 27 28 …" at bounding box center [414, 139] width 41 height 18
click at [406, 135] on select "Day 1 2 3 4 5 6 7 8 9 10 11 12 13 14 15 16 17 18 19 20 21 22 23 24 25 26 27 28 …" at bounding box center [414, 139] width 41 height 18
select select "19"
click at [394, 130] on select "Day 1 2 3 4 5 6 7 8 9 10 11 12 13 14 15 16 17 18 19 20 21 22 23 24 25 26 27 28 …" at bounding box center [414, 139] width 41 height 18
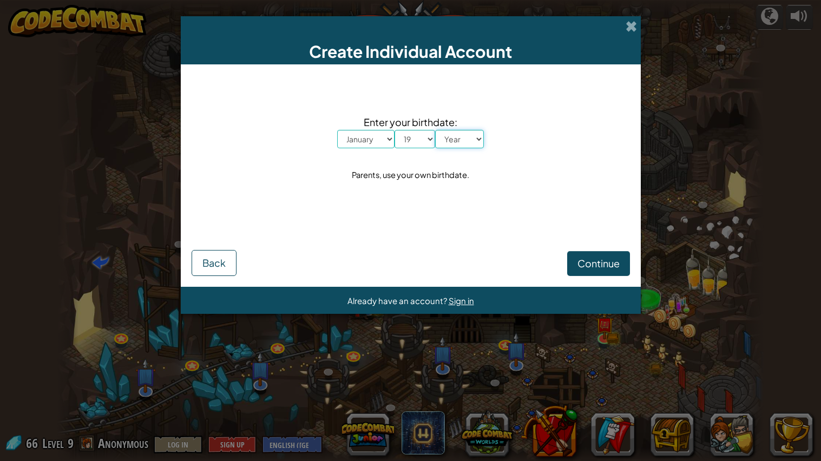
click at [466, 140] on select "Year [DATE] 2024 2023 2022 2021 2020 2019 2018 2017 2016 2015 2014 2013 2012 20…" at bounding box center [459, 139] width 49 height 18
select select "2009"
click at [435, 130] on select "Year [DATE] 2024 2023 2022 2021 2020 2019 2018 2017 2016 2015 2014 2013 2012 20…" at bounding box center [459, 139] width 49 height 18
click at [604, 270] on button "Continue" at bounding box center [598, 263] width 63 height 25
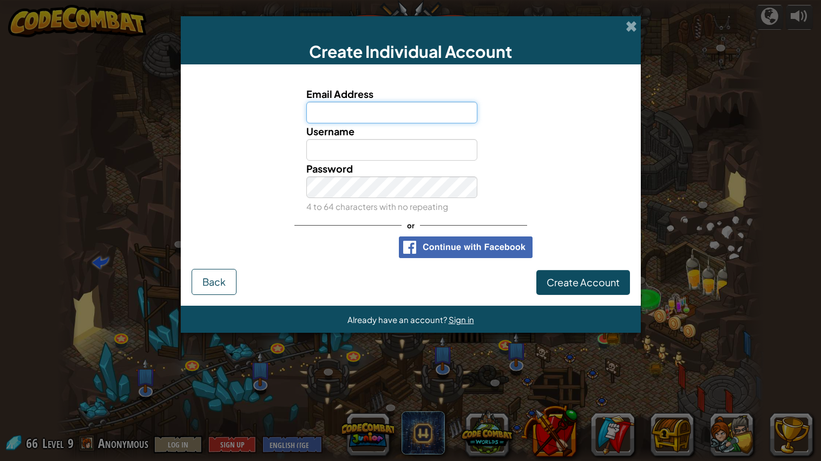
click at [405, 115] on input "Email Address" at bounding box center [391, 113] width 171 height 22
type input "[EMAIL_ADDRESS][DOMAIN_NAME]"
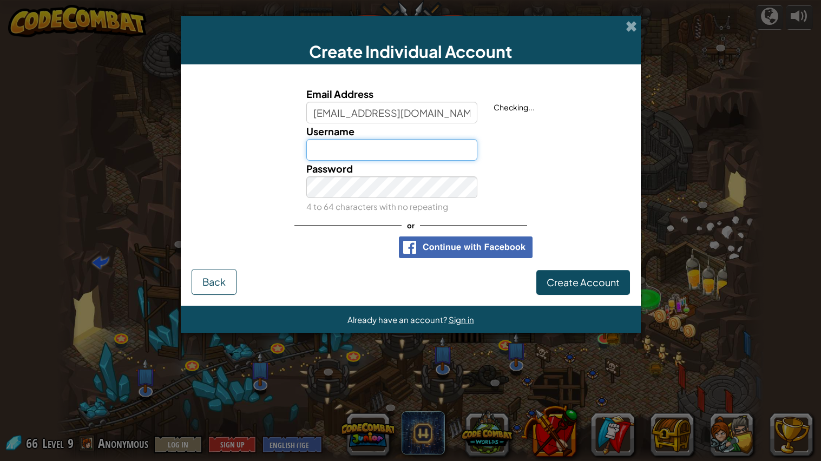
click at [426, 146] on input "Username" at bounding box center [391, 150] width 171 height 22
type input "TyegoS"
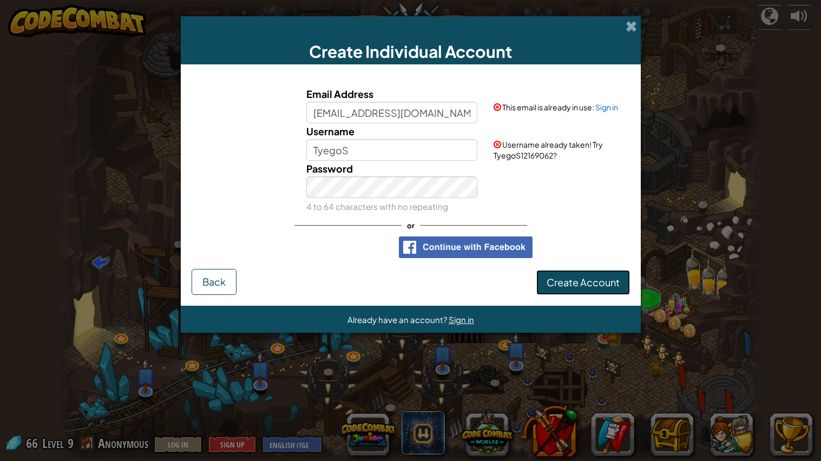
click at [571, 281] on span "Create Account" at bounding box center [583, 282] width 73 height 12
click at [585, 284] on button "Create Account" at bounding box center [583, 282] width 94 height 25
click at [589, 286] on button "Create Account" at bounding box center [583, 282] width 94 height 25
click at [586, 287] on button "Create Account" at bounding box center [583, 282] width 94 height 25
click at [588, 284] on button "Create Account" at bounding box center [583, 282] width 94 height 25
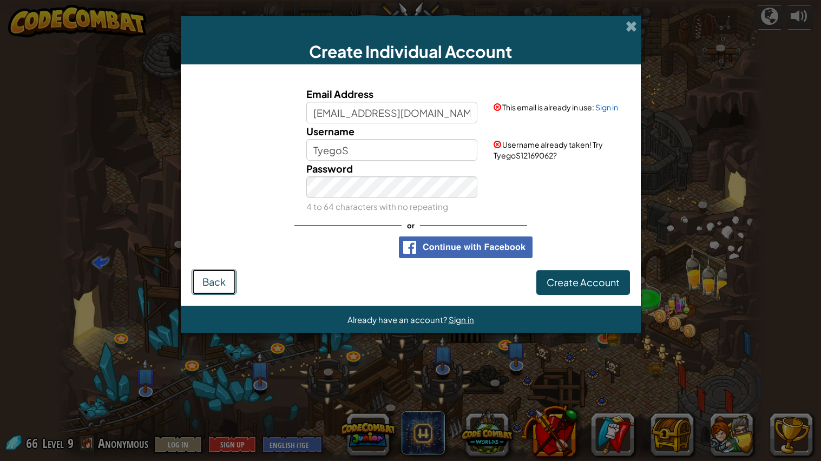
click at [216, 279] on span "Back" at bounding box center [213, 281] width 23 height 12
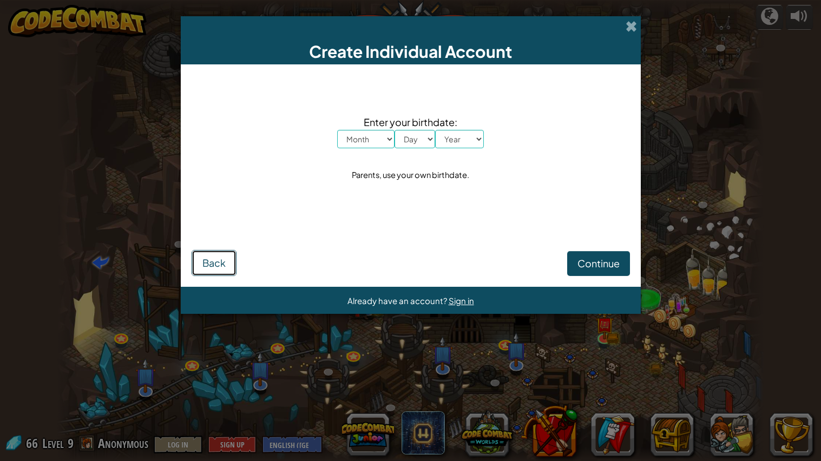
click at [225, 269] on button "Back" at bounding box center [214, 263] width 45 height 26
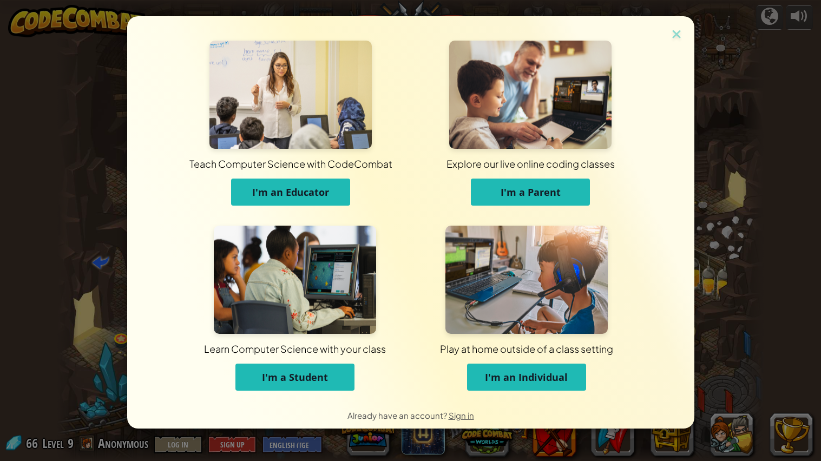
click at [306, 387] on button "I'm a Student" at bounding box center [294, 377] width 119 height 27
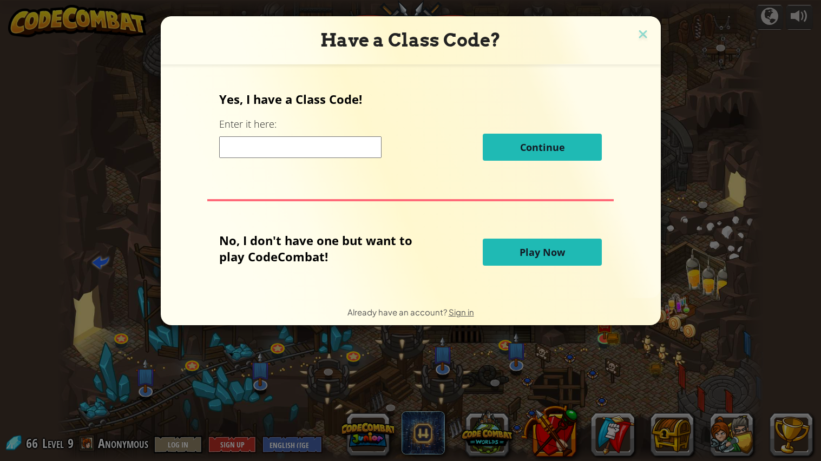
click at [323, 371] on div "Have a Class Code? Yes, I have a Class Code! Enter it here: Continue No, I don'…" at bounding box center [410, 230] width 821 height 461
click at [503, 257] on button "Play Now" at bounding box center [542, 252] width 119 height 27
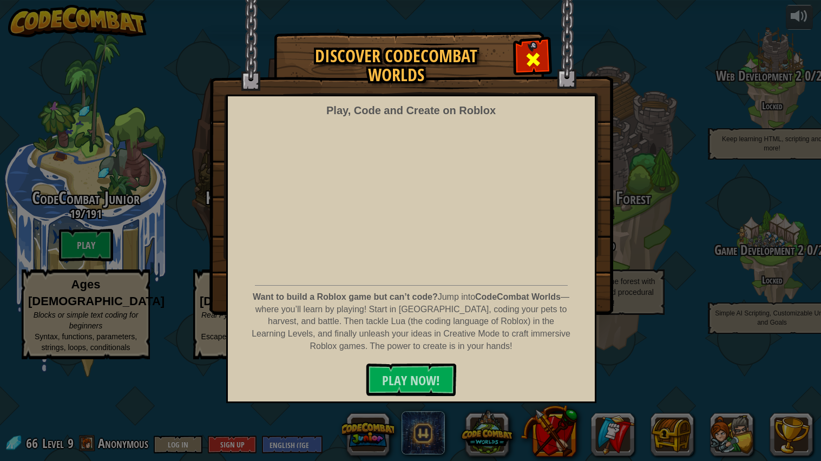
click at [541, 63] on span at bounding box center [532, 59] width 17 height 17
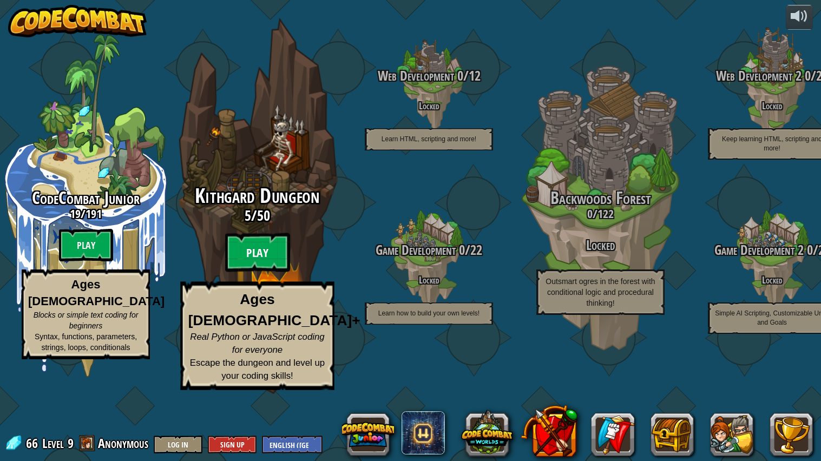
click at [233, 272] on btn "Play" at bounding box center [257, 252] width 65 height 39
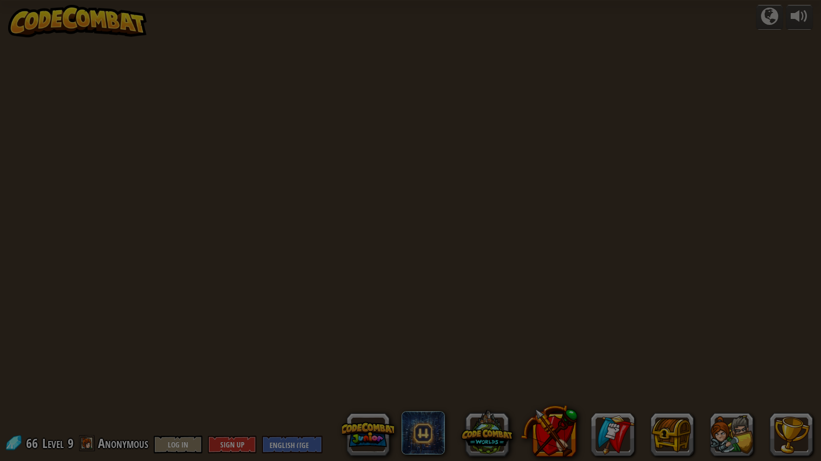
click at [244, 300] on div at bounding box center [410, 230] width 821 height 461
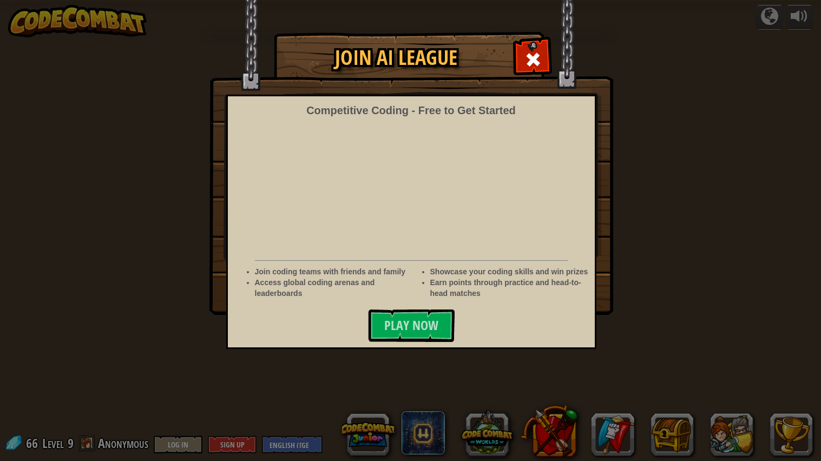
click at [257, 318] on div "Join AI League Competitive Coding - Free to Get Started Join coding teams with …" at bounding box center [410, 230] width 821 height 461
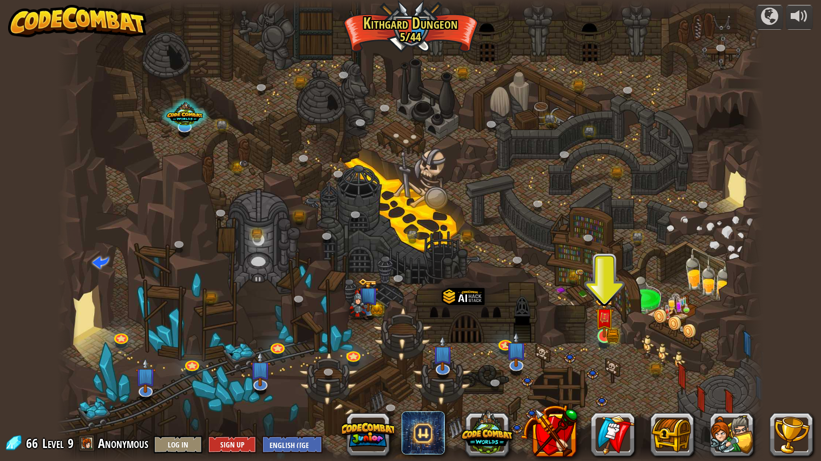
click at [601, 338] on img at bounding box center [604, 317] width 18 height 41
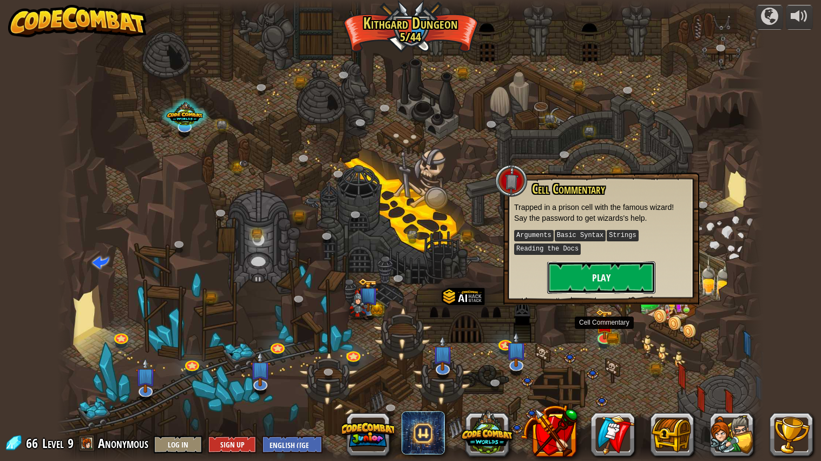
click at [610, 281] on button "Play" at bounding box center [601, 277] width 108 height 32
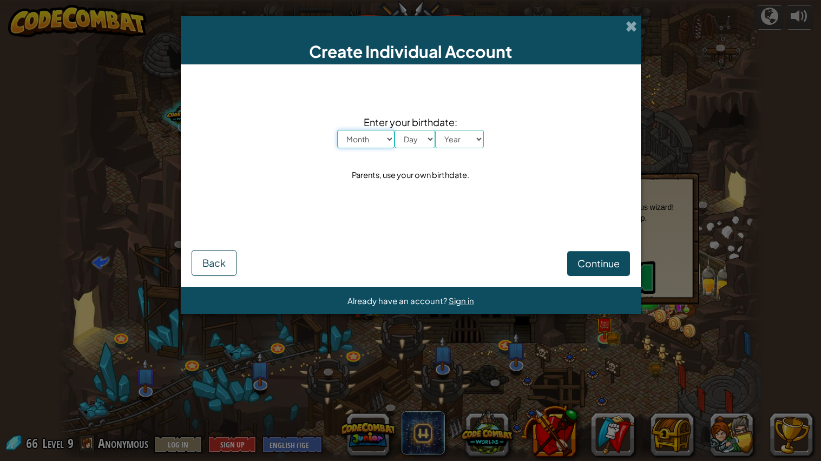
click at [369, 130] on select "Month January February March April May June July August September October Novem…" at bounding box center [365, 139] width 57 height 18
click at [337, 130] on select "Month January February March April May June July August September October Novem…" at bounding box center [365, 139] width 57 height 18
click at [379, 138] on select "Month January February March April May June July August September October Novem…" at bounding box center [365, 139] width 57 height 18
select select "1"
click at [337, 130] on select "Month January February March April May June July August September October Novem…" at bounding box center [365, 139] width 57 height 18
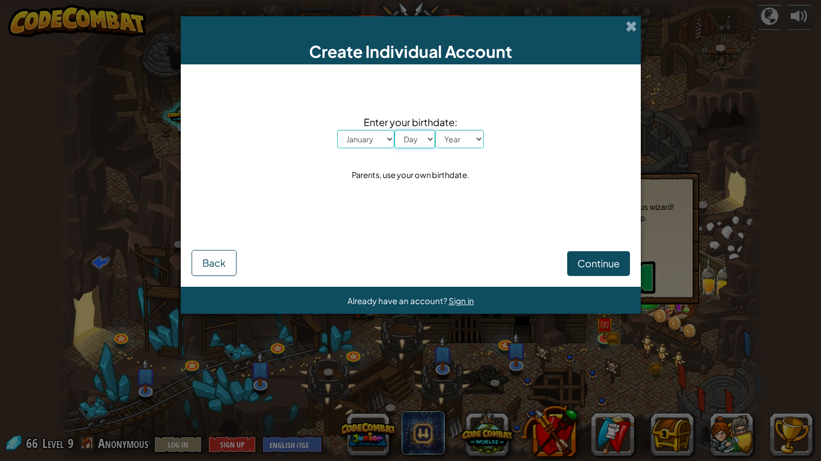
click at [416, 141] on select "Day 1 2 3 4 5 6 7 8 9 10 11 12 13 14 15 16 17 18 19 20 21 22 23 24 25 26 27 28 …" at bounding box center [414, 139] width 41 height 18
select select "19"
click at [394, 130] on select "Day 1 2 3 4 5 6 7 8 9 10 11 12 13 14 15 16 17 18 19 20 21 22 23 24 25 26 27 28 …" at bounding box center [414, 139] width 41 height 18
click at [460, 140] on select "Year [DATE] 2024 2023 2022 2021 2020 2019 2018 2017 2016 2015 2014 2013 2012 20…" at bounding box center [459, 139] width 49 height 18
select select "2013"
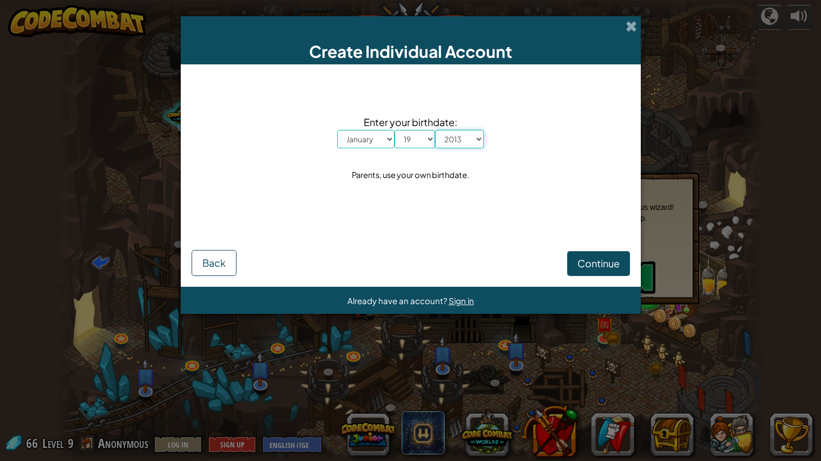
click at [435, 130] on select "Year [DATE] 2024 2023 2022 2021 2020 2019 2018 2017 2016 2015 2014 2013 2012 20…" at bounding box center [459, 139] width 49 height 18
click at [590, 258] on span "Continue" at bounding box center [598, 263] width 42 height 12
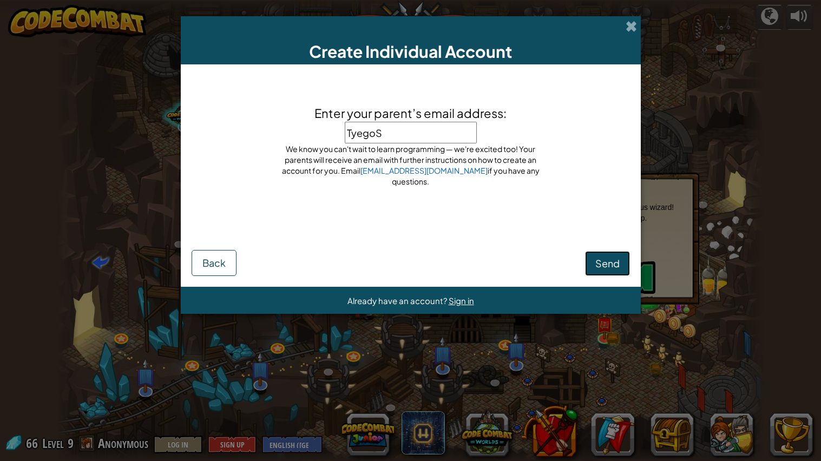
click at [600, 267] on span "Send" at bounding box center [607, 263] width 24 height 12
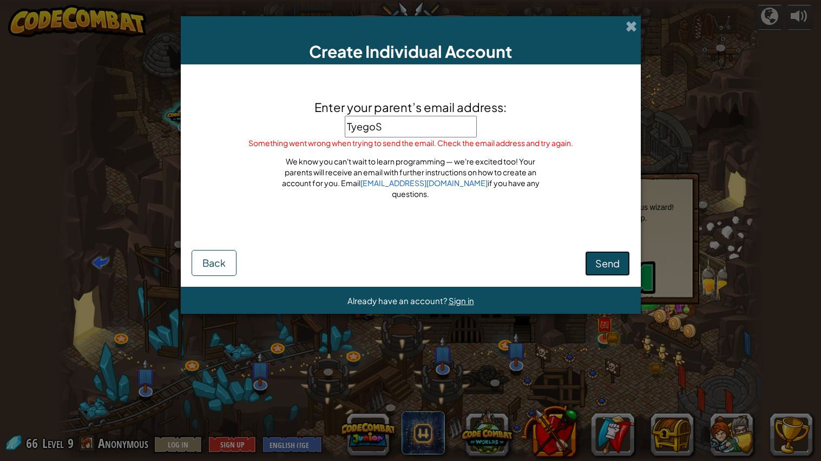
click at [613, 263] on span "Send" at bounding box center [607, 263] width 24 height 12
click at [458, 304] on span "Sign in" at bounding box center [461, 300] width 25 height 10
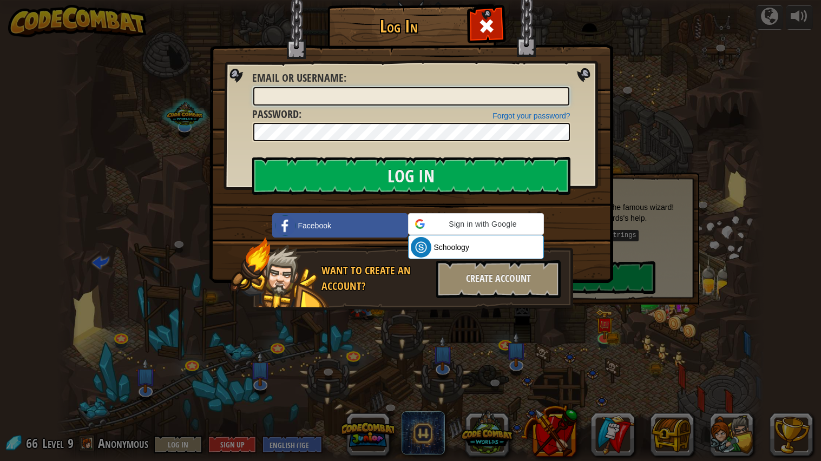
type input "TyegoS"
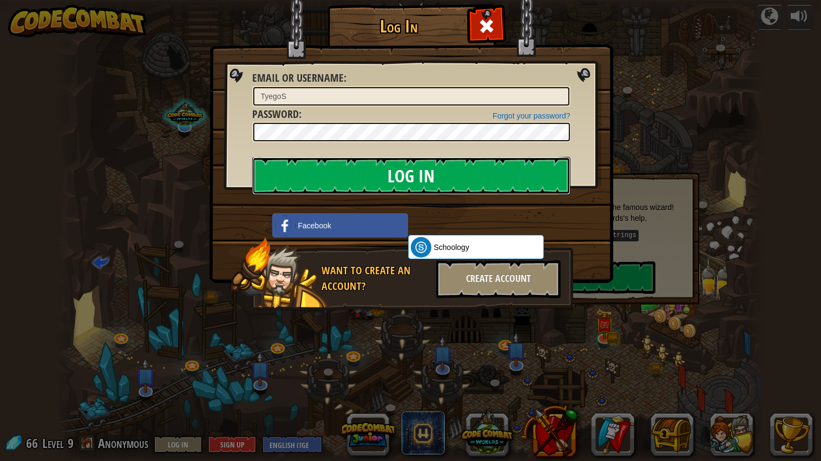
click at [499, 175] on input "Log In" at bounding box center [411, 176] width 318 height 38
click at [510, 176] on input "Log In" at bounding box center [411, 176] width 318 height 38
click at [512, 177] on input "Log In" at bounding box center [411, 176] width 318 height 38
click at [515, 179] on input "Log In" at bounding box center [411, 176] width 318 height 38
